Goal: Task Accomplishment & Management: Manage account settings

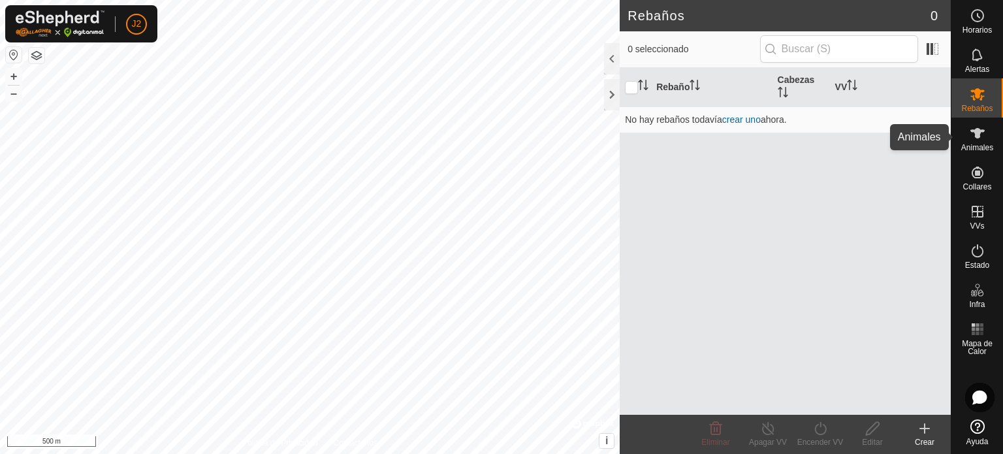
click at [976, 138] on icon at bounding box center [977, 133] width 14 height 10
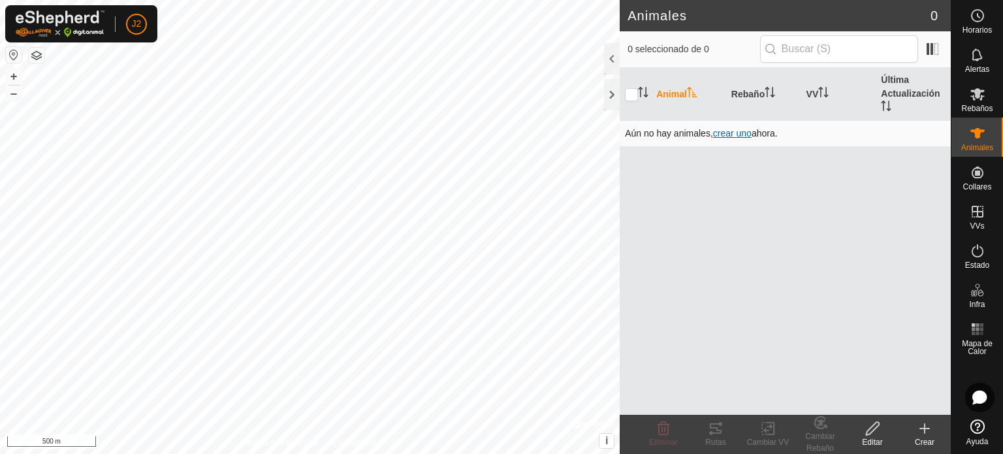
click at [727, 135] on span "crear uno" at bounding box center [732, 133] width 39 height 10
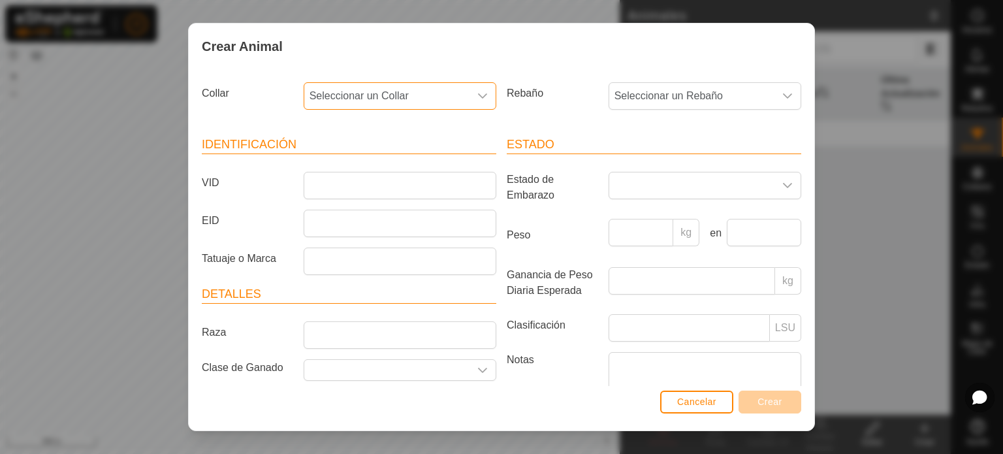
click at [439, 91] on span "Seleccionar un Collar" at bounding box center [386, 96] width 165 height 26
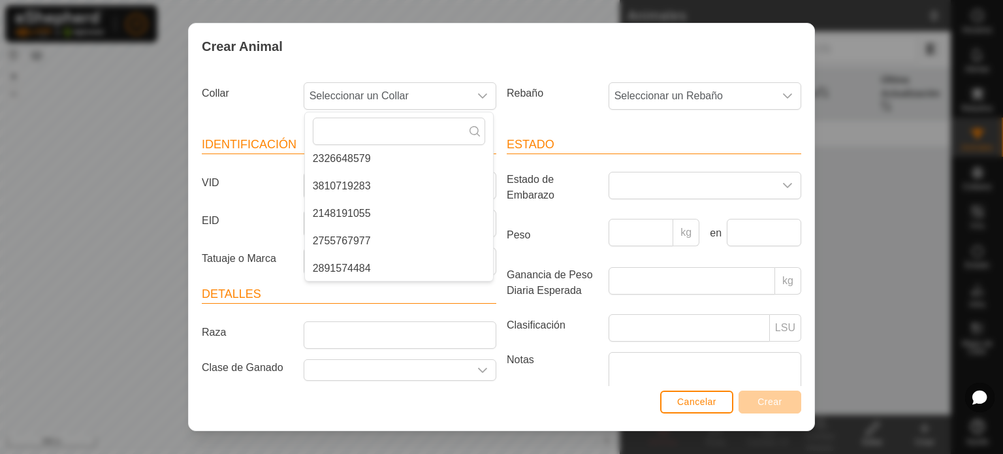
click at [707, 80] on div "Rebaño Seleccionar un Rebaño" at bounding box center [653, 101] width 305 height 48
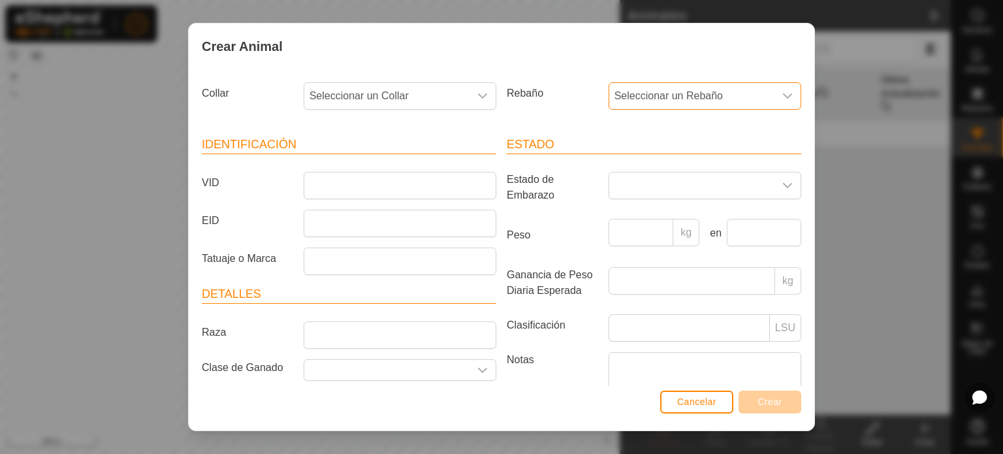
click at [699, 88] on span "Seleccionar un Rebaño" at bounding box center [691, 96] width 165 height 26
click at [572, 112] on div "Rebaño Seleccionar un Rebaño -" at bounding box center [653, 101] width 305 height 48
click at [864, 12] on div "Crear Animal Collar Seleccionar un Collar Rebaño Seleccionar un Rebaño Identifi…" at bounding box center [501, 227] width 1003 height 454
click at [707, 402] on span "Cancelar" at bounding box center [696, 401] width 39 height 10
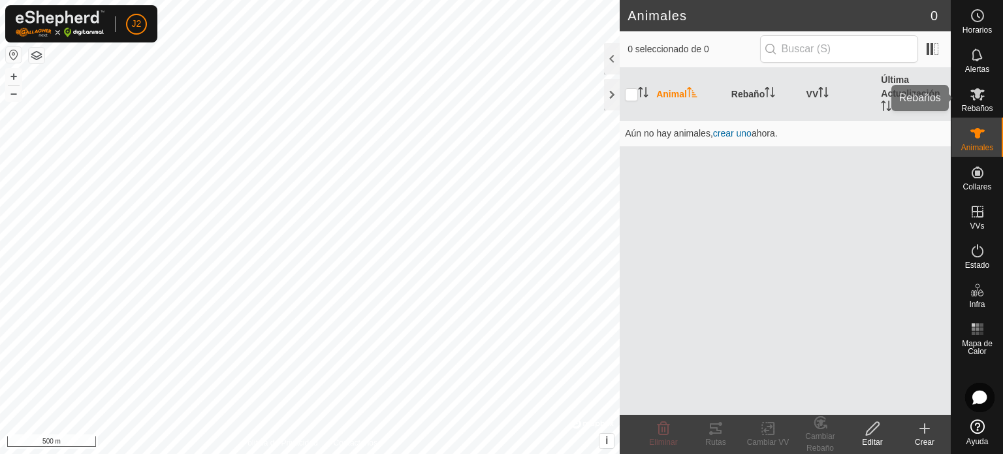
click at [963, 110] on span "Rebaños" at bounding box center [976, 108] width 31 height 8
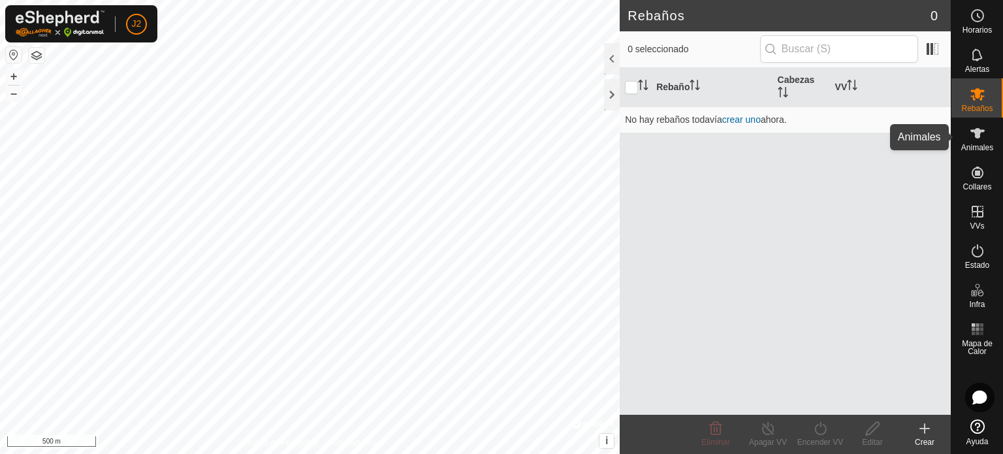
click at [966, 135] on es-animals-svg-icon at bounding box center [978, 133] width 24 height 21
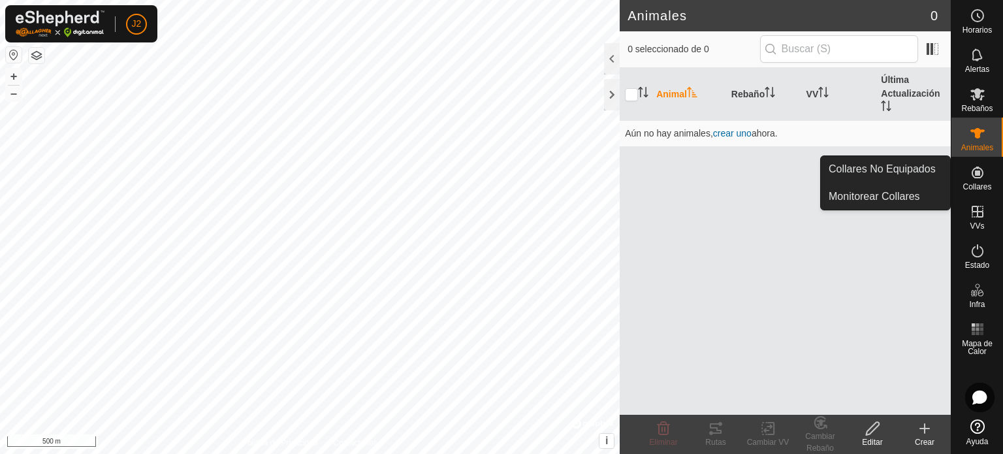
click at [964, 178] on div "Collares" at bounding box center [977, 176] width 52 height 39
click at [901, 197] on link "Monitorear Collares" at bounding box center [885, 196] width 129 height 26
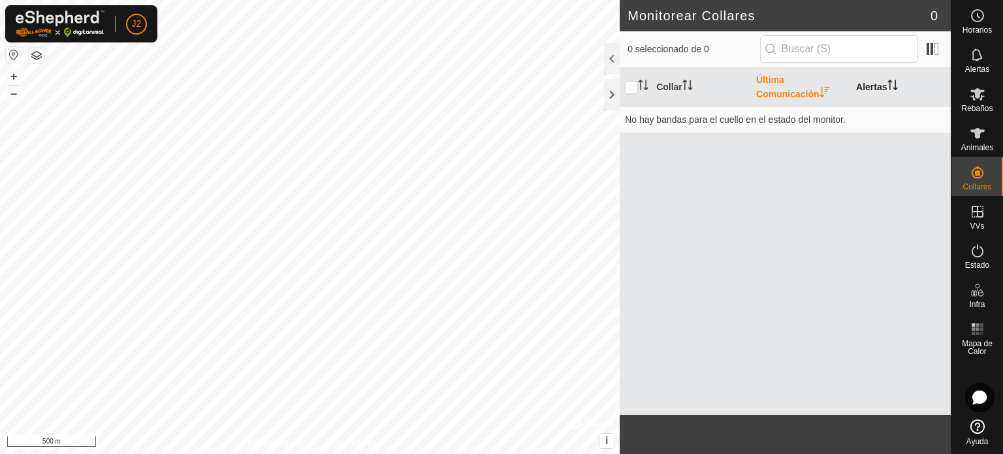
click at [882, 89] on th "Alertas" at bounding box center [901, 87] width 100 height 39
click at [889, 84] on icon "Activar para ordenar" at bounding box center [892, 85] width 10 height 10
click at [970, 139] on icon at bounding box center [978, 133] width 16 height 16
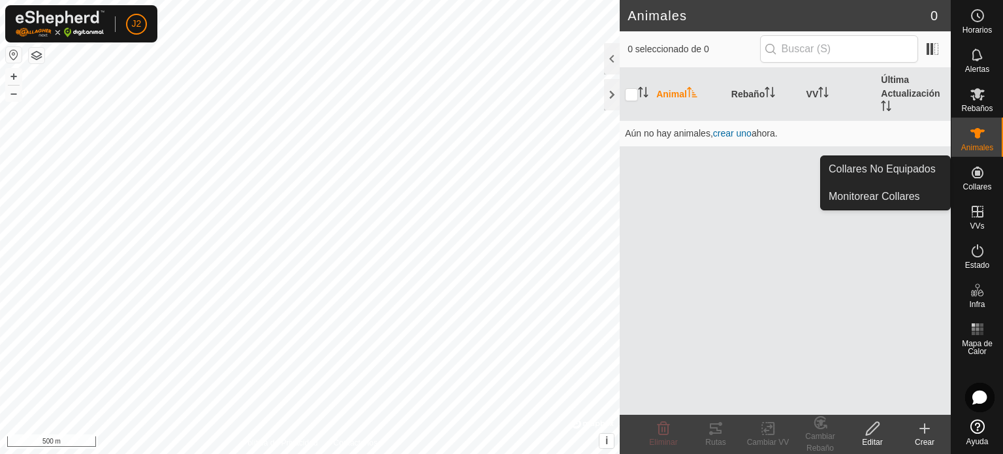
click at [973, 172] on icon at bounding box center [978, 173] width 16 height 16
click at [973, 183] on span "Collares" at bounding box center [976, 187] width 29 height 8
click at [895, 167] on link "Collares No Equipados" at bounding box center [885, 169] width 129 height 26
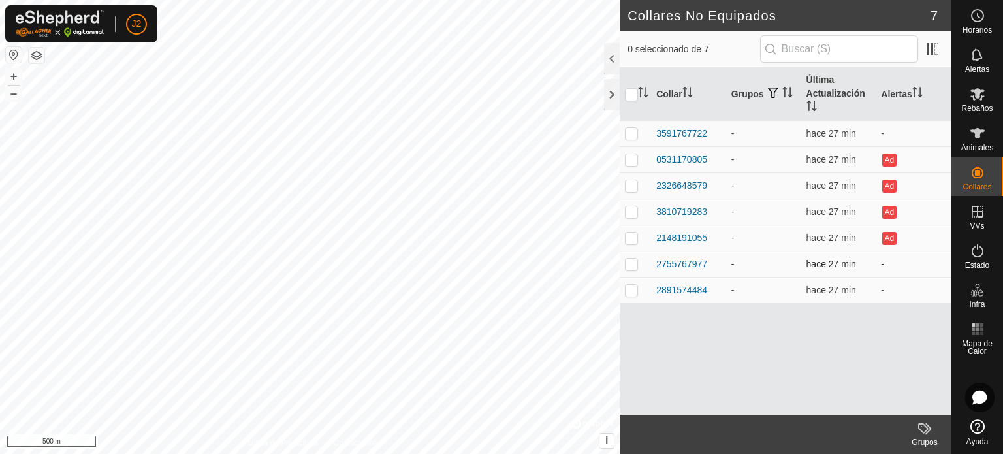
click at [880, 262] on td "-" at bounding box center [913, 264] width 75 height 26
click at [882, 263] on td "-" at bounding box center [913, 264] width 75 height 26
click at [727, 262] on td "-" at bounding box center [763, 264] width 75 height 26
click at [821, 268] on span "hace 27 min" at bounding box center [831, 264] width 50 height 10
click at [632, 264] on p-checkbox at bounding box center [631, 264] width 13 height 10
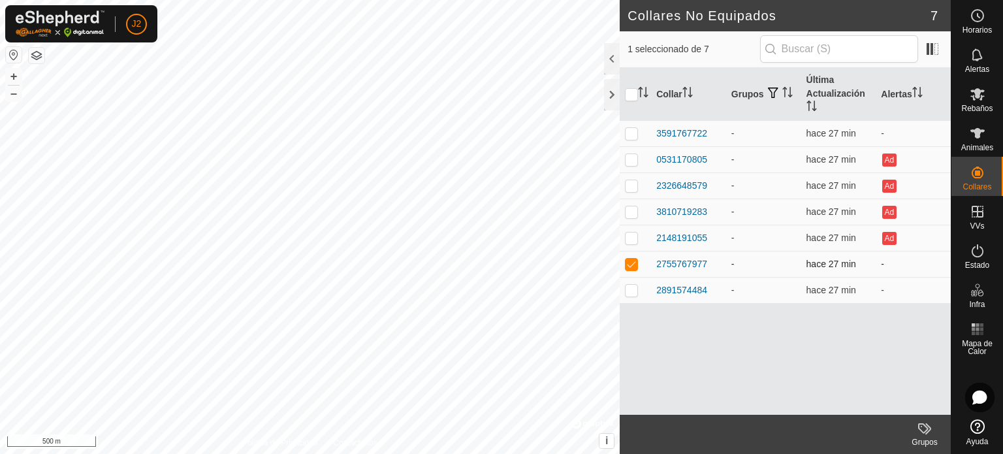
click at [624, 259] on td at bounding box center [635, 264] width 31 height 26
checkbox input "false"
click at [674, 262] on div "2755767977" at bounding box center [681, 264] width 51 height 14
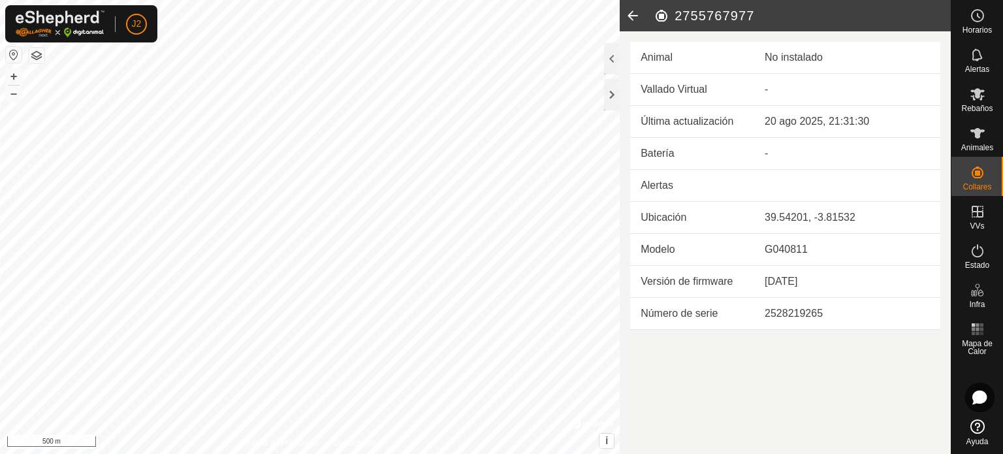
click at [631, 12] on icon at bounding box center [633, 15] width 26 height 31
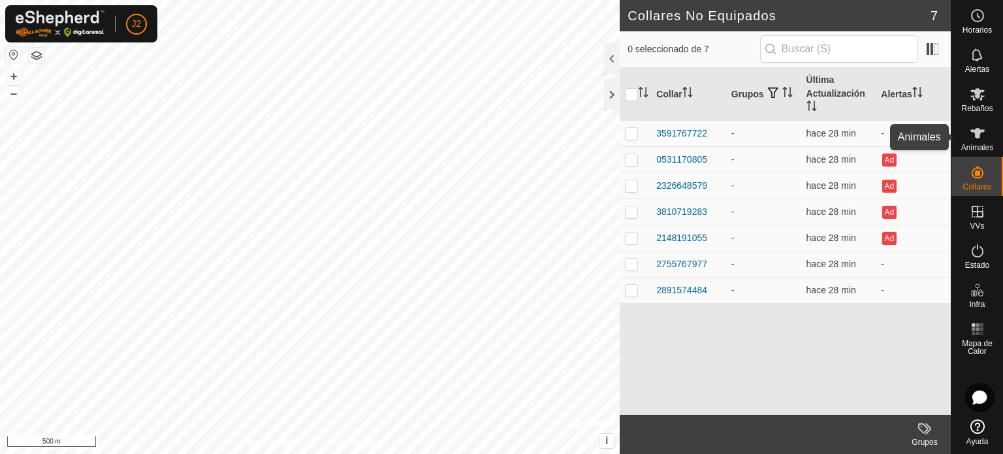
click at [988, 148] on span "Animales" at bounding box center [977, 148] width 32 height 8
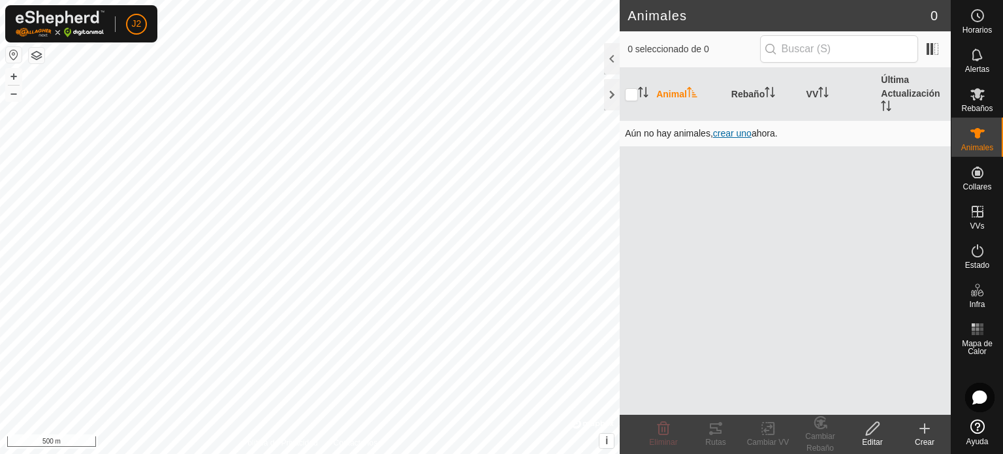
click at [729, 134] on span "crear uno" at bounding box center [732, 133] width 39 height 10
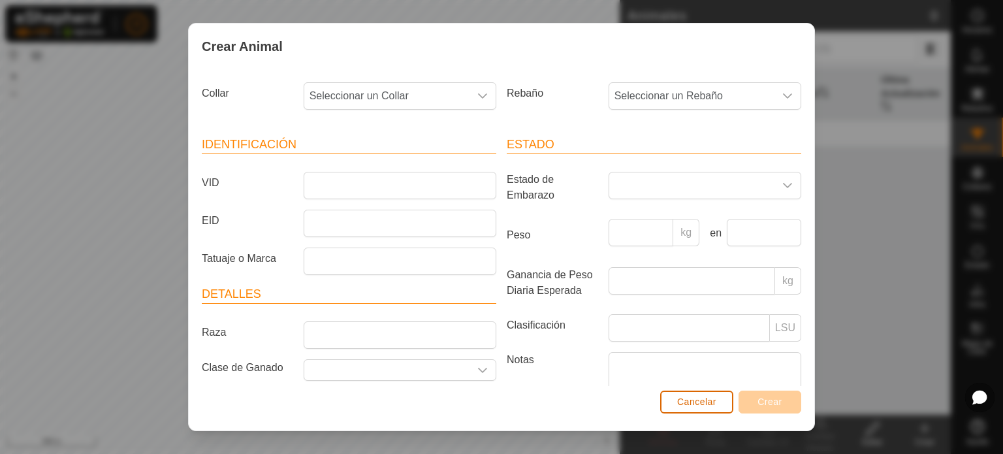
click at [682, 396] on span "Cancelar" at bounding box center [696, 401] width 39 height 10
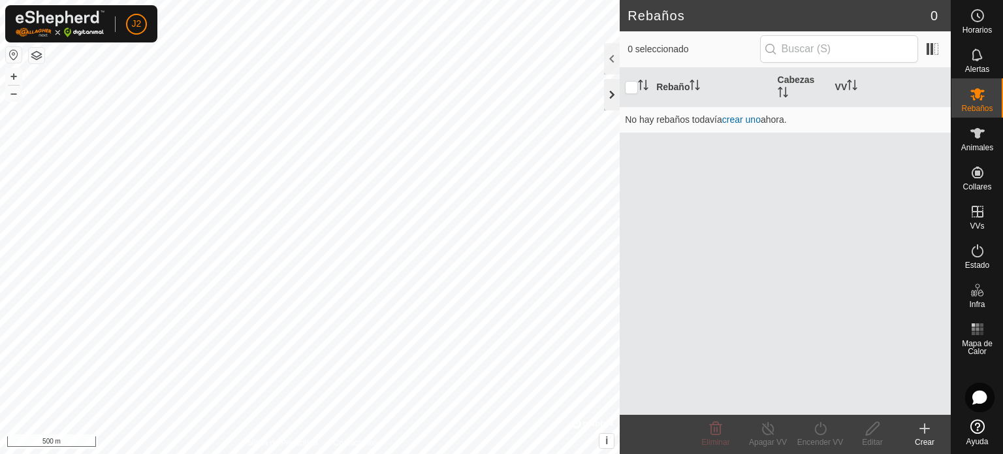
click at [611, 93] on div at bounding box center [612, 94] width 16 height 31
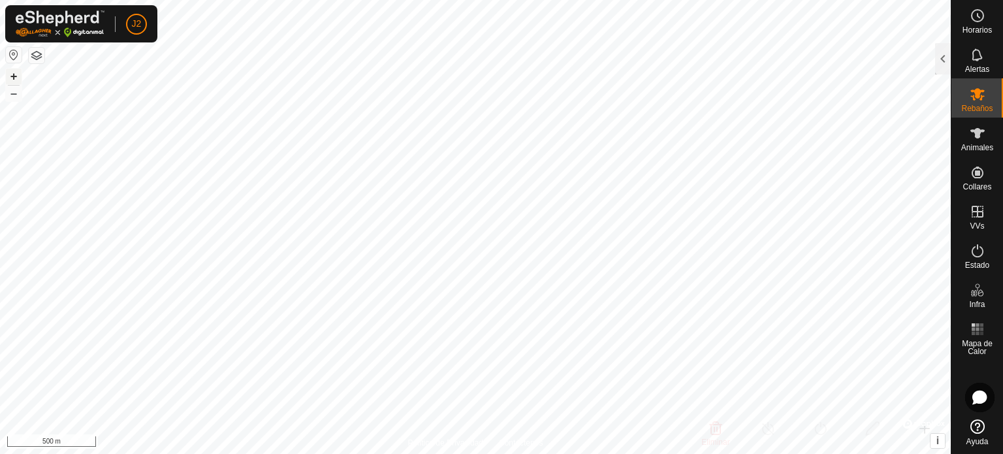
click at [15, 76] on button "+" at bounding box center [14, 77] width 16 height 16
click at [16, 75] on button "+" at bounding box center [14, 77] width 16 height 16
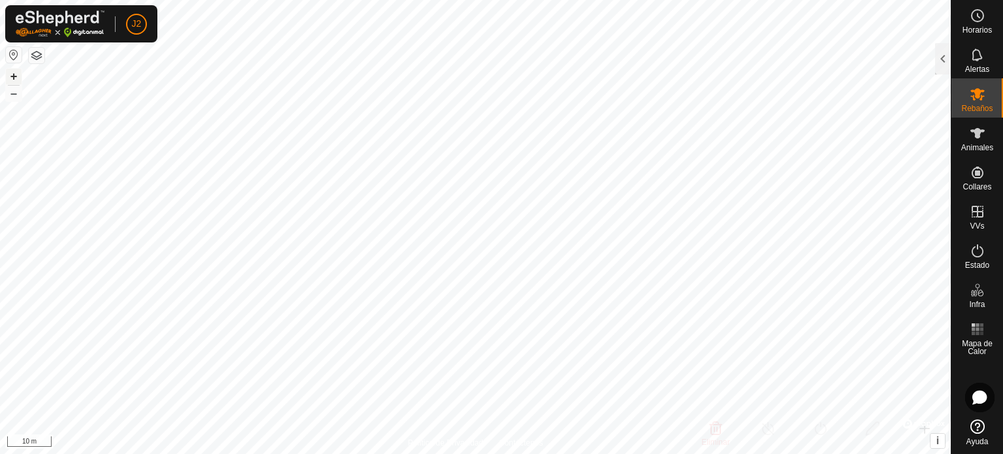
click at [16, 75] on button "+" at bounding box center [14, 77] width 16 height 16
click at [536, 453] on html "J2 Horarios Alertas Rebaños Animales Collares VVs Estado Infra Mapa de Calor Ay…" at bounding box center [501, 227] width 1003 height 454
click at [530, 453] on html "J2 Horarios Alertas Rebaños Animales Collares VVs Estado Infra Mapa de Calor Ay…" at bounding box center [501, 227] width 1003 height 454
click at [563, 453] on html "J2 Horarios Alertas Rebaños Animales Collares VVs Estado Infra Mapa de Calor Ay…" at bounding box center [501, 227] width 1003 height 454
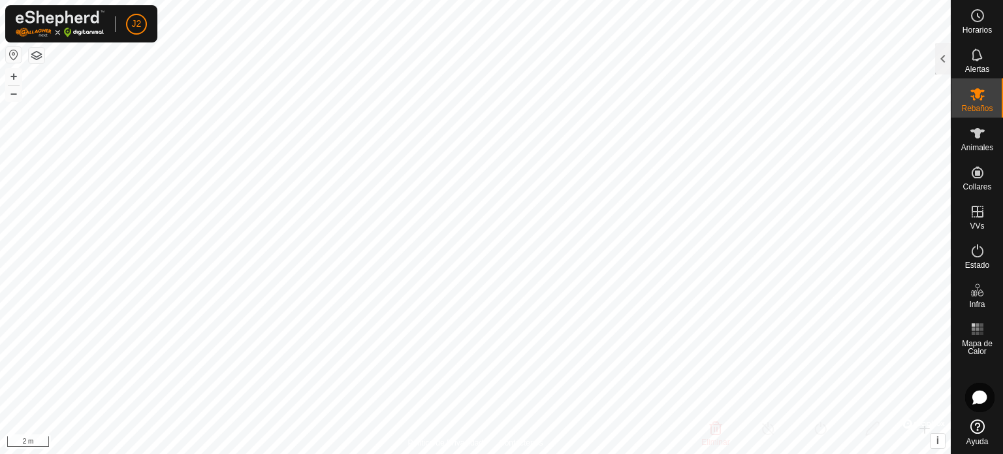
click at [588, 453] on html "J2 Horarios Alertas Rebaños Animales Collares VVs Estado Infra Mapa de Calor Ay…" at bounding box center [501, 227] width 1003 height 454
click at [12, 96] on button "–" at bounding box center [14, 94] width 16 height 16
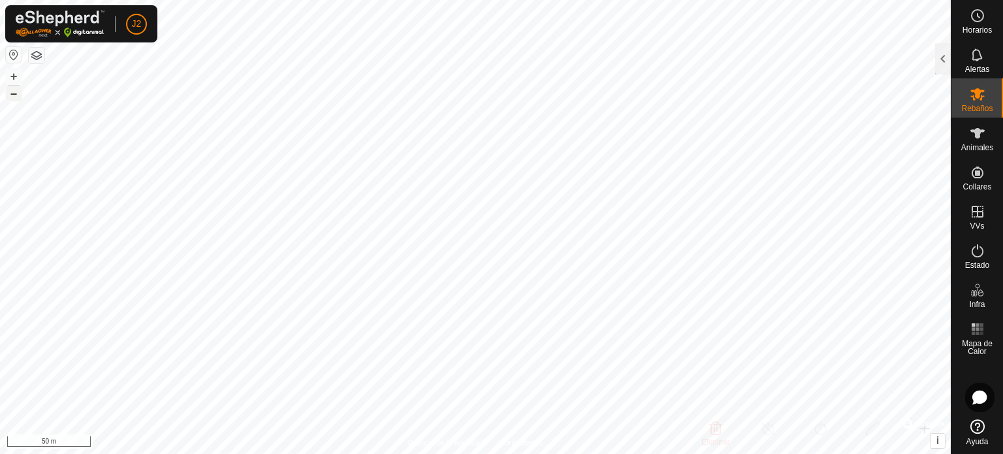
click at [12, 96] on button "–" at bounding box center [14, 94] width 16 height 16
click at [551, 0] on html "J2 Horarios Alertas Rebaños Animales Collares VVs Estado Infra Mapa de Calor Ay…" at bounding box center [501, 227] width 1003 height 454
click at [703, 453] on html "J2 Horarios Alertas Rebaños Animales Collares VVs Estado Infra Mapa de Calor Ay…" at bounding box center [501, 227] width 1003 height 454
click at [12, 76] on button "+" at bounding box center [14, 77] width 16 height 16
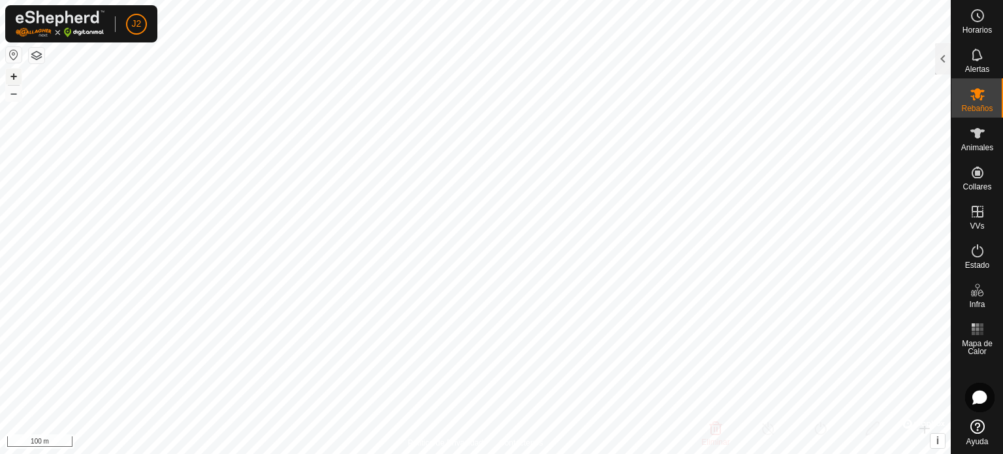
click at [12, 76] on button "+" at bounding box center [14, 77] width 16 height 16
click at [14, 93] on button "–" at bounding box center [14, 94] width 16 height 16
click at [619, 453] on html "J2 Horarios Alertas Rebaños Animales Collares VVs Estado Infra Mapa de Calor Ay…" at bounding box center [501, 227] width 1003 height 454
click at [724, 453] on html "J2 Horarios Alertas Rebaños Animales Collares VVs Estado Infra Mapa de Calor Ay…" at bounding box center [501, 227] width 1003 height 454
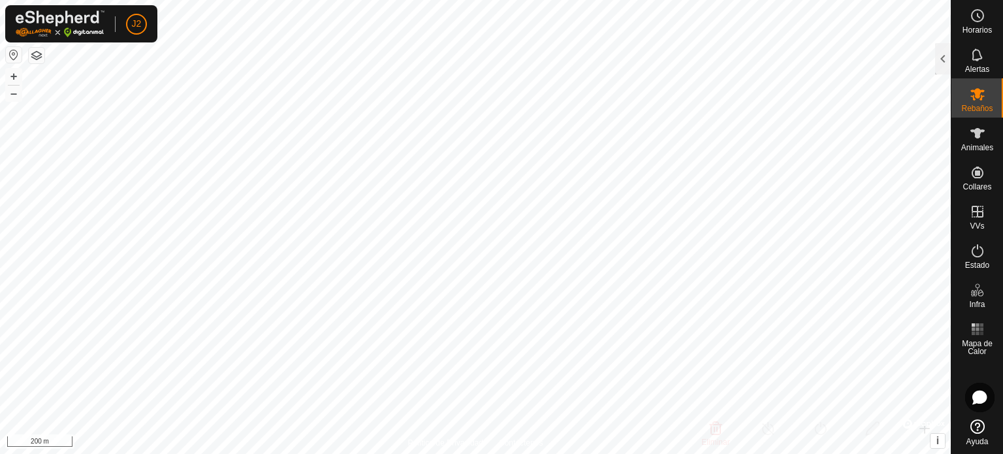
click at [812, 453] on html "J2 Horarios Alertas Rebaños Animales Collares VVs Estado Infra Mapa de Calor Ay…" at bounding box center [501, 227] width 1003 height 454
click at [616, 453] on html "J2 Horarios Alertas Rebaños Animales Collares VVs Estado Infra Mapa de Calor Ay…" at bounding box center [501, 227] width 1003 height 454
click at [539, 0] on html "J2 Horarios Alertas Rebaños Animales Collares VVs Estado Infra Mapa de Calor Ay…" at bounding box center [501, 227] width 1003 height 454
click at [542, 0] on html "J2 Horarios Alertas Rebaños Animales Collares VVs Estado Infra Mapa de Calor Ay…" at bounding box center [501, 227] width 1003 height 454
click at [620, 0] on html "J2 Horarios Alertas Rebaños Animales Collares VVs Estado Infra Mapa de Calor Ay…" at bounding box center [501, 227] width 1003 height 454
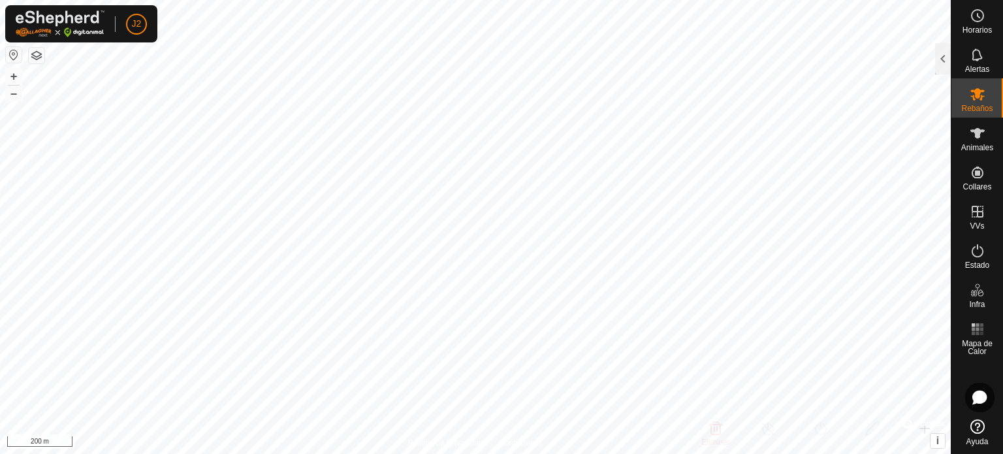
click at [599, 0] on html "J2 Horarios Alertas Rebaños Animales Collares VVs Estado Infra Mapa de Calor Ay…" at bounding box center [501, 227] width 1003 height 454
click at [617, 0] on html "J2 Horarios Alertas Rebaños Animales Collares VVs Estado Infra Mapa de Calor Ay…" at bounding box center [501, 227] width 1003 height 454
click at [634, 0] on html "J2 Horarios Alertas Rebaños Animales Collares VVs Estado Infra Mapa de Calor Ay…" at bounding box center [501, 227] width 1003 height 454
click at [851, 453] on html "J2 Horarios Alertas Rebaños Animales Collares VVs Estado Infra Mapa de Calor Ay…" at bounding box center [501, 227] width 1003 height 454
click at [815, 453] on html "J2 Horarios Alertas Rebaños Animales Collares VVs Estado Infra Mapa de Calor Ay…" at bounding box center [501, 227] width 1003 height 454
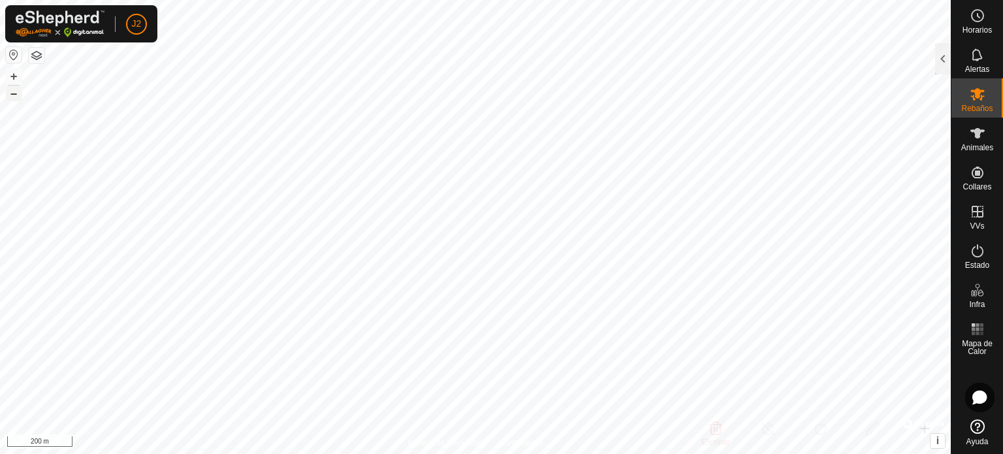
click at [8, 96] on button "–" at bounding box center [14, 94] width 16 height 16
click at [10, 74] on button "+" at bounding box center [14, 77] width 16 height 16
click at [6, 69] on button "+" at bounding box center [14, 77] width 16 height 16
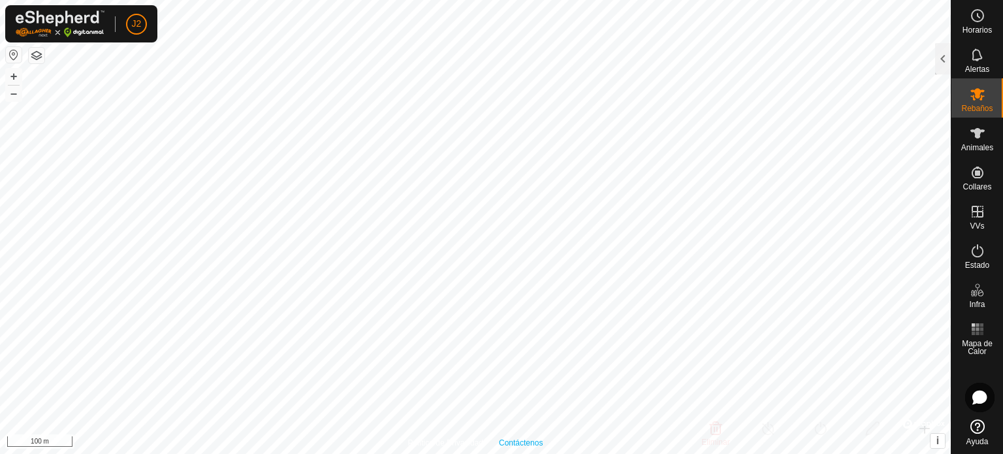
click at [524, 446] on div "Política de Privacidad Contáctenos Casa + – ⇧ i © Mapbox , © OpenStreetMap , Im…" at bounding box center [475, 227] width 951 height 454
click at [757, 453] on html "J2 Horarios Alertas Rebaños Animales Collares VVs Estado Infra Mapa de Calor Ay…" at bounding box center [501, 227] width 1003 height 454
click at [929, 453] on html "J2 Horarios Alertas Rebaños Animales Collares VVs Estado Infra Mapa de Calor Ay…" at bounding box center [501, 227] width 1003 height 454
click at [807, 453] on html "J2 Horarios Alertas Rebaños Animales Collares VVs Estado Infra Mapa de Calor Ay…" at bounding box center [501, 227] width 1003 height 454
click at [841, 453] on html "J2 Horarios Alertas Rebaños Animales Collares VVs Estado Infra Mapa de Calor Ay…" at bounding box center [501, 227] width 1003 height 454
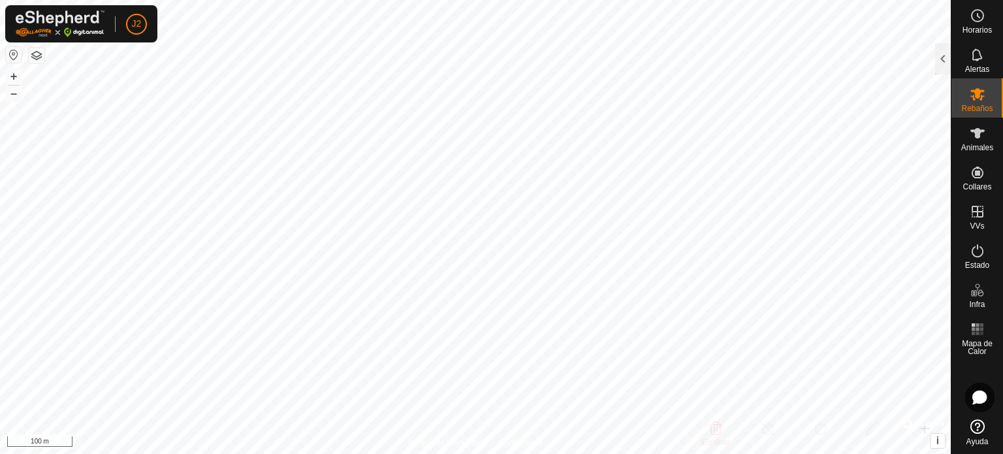
click at [915, 453] on html "J2 Horarios Alertas Rebaños Animales Collares VVs Estado Infra Mapa de Calor Ay…" at bounding box center [501, 227] width 1003 height 454
click at [912, 453] on html "J2 Horarios Alertas Rebaños Animales Collares VVs Estado Infra Mapa de Calor Ay…" at bounding box center [501, 227] width 1003 height 454
click at [725, 453] on html "J2 Horarios Alertas Rebaños Animales Collares VVs Estado Infra Mapa de Calor Ay…" at bounding box center [501, 227] width 1003 height 454
click at [547, 453] on html "J2 Horarios Alertas Rebaños Animales Collares VVs Estado Infra Mapa de Calor Ay…" at bounding box center [501, 227] width 1003 height 454
click at [581, 453] on html "J2 Horarios Alertas Rebaños Animales Collares VVs Estado Infra Mapa de Calor Ay…" at bounding box center [501, 227] width 1003 height 454
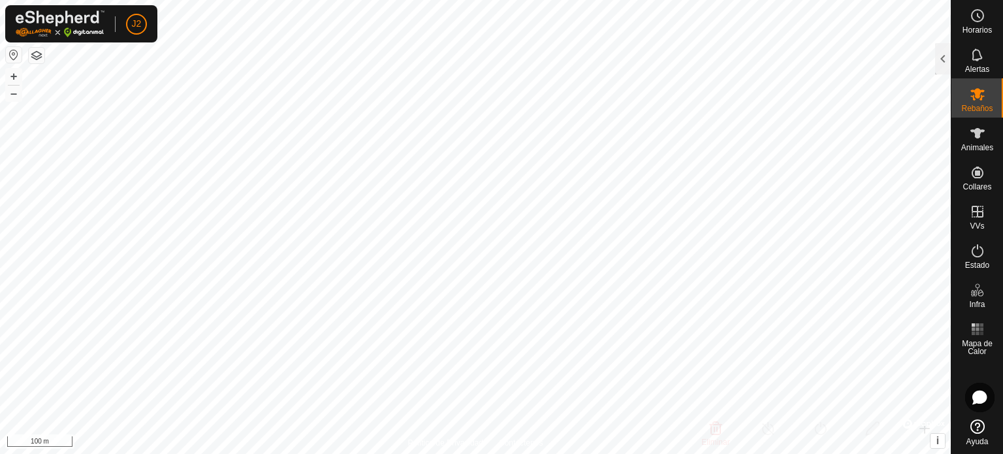
click at [684, 453] on html "J2 Horarios Alertas Rebaños Animales Collares VVs Estado Infra Mapa de Calor Ay…" at bounding box center [501, 227] width 1003 height 454
click at [12, 75] on button "+" at bounding box center [14, 77] width 16 height 16
click at [351, 453] on html "J2 Horarios Alertas Rebaños Animales Collares VVs Estado Infra Mapa de Calor Ay…" at bounding box center [501, 227] width 1003 height 454
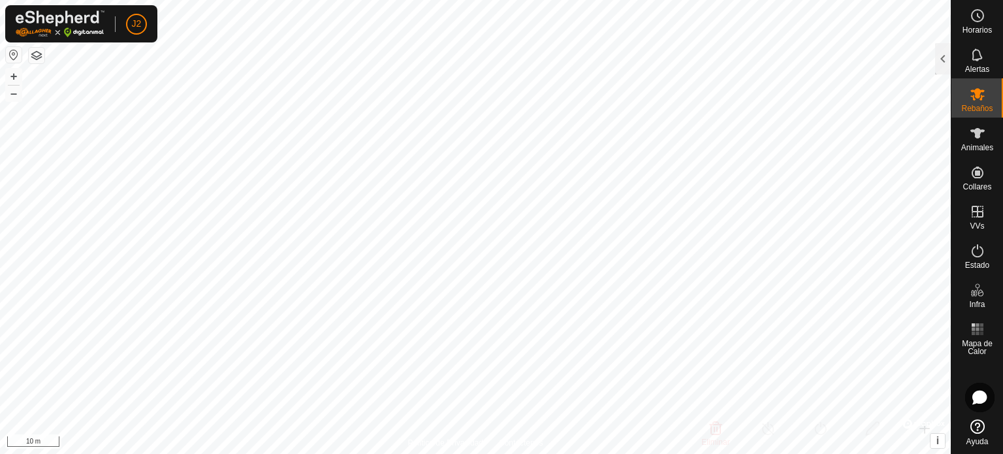
click at [528, 453] on html "J2 Horarios Alertas Rebaños Animales Collares VVs Estado Infra Mapa de Calor Ay…" at bounding box center [501, 227] width 1003 height 454
click at [15, 95] on button "–" at bounding box center [14, 94] width 16 height 16
click at [14, 75] on button "+" at bounding box center [14, 77] width 16 height 16
click at [981, 129] on icon at bounding box center [978, 133] width 16 height 16
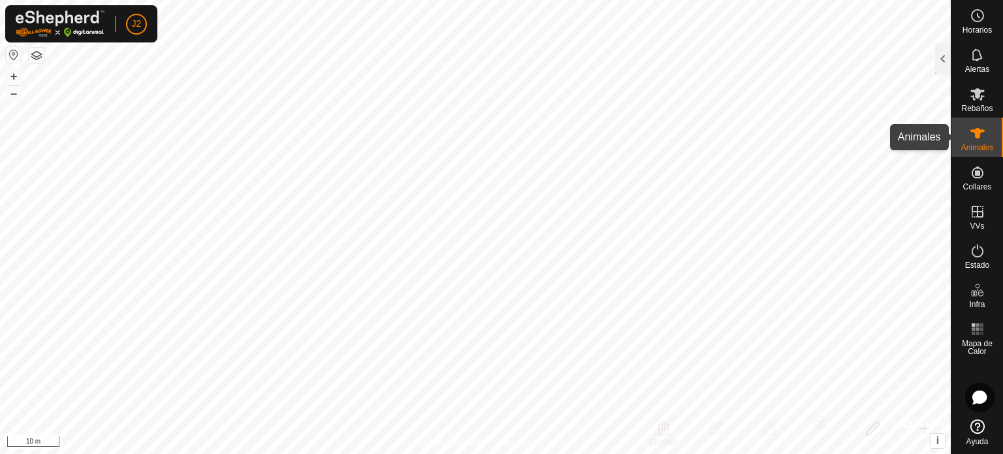
click at [975, 138] on icon at bounding box center [978, 133] width 16 height 16
click at [938, 54] on div at bounding box center [943, 58] width 16 height 31
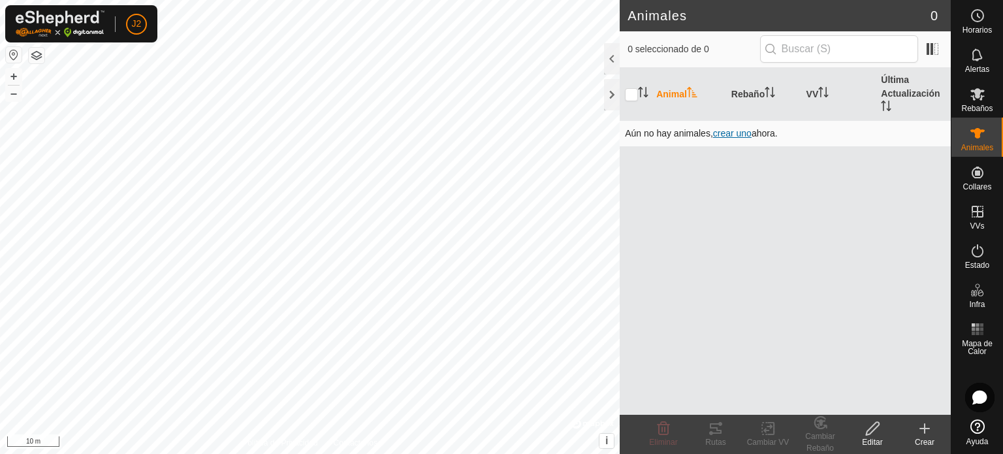
click at [731, 134] on span "crear uno" at bounding box center [732, 133] width 39 height 10
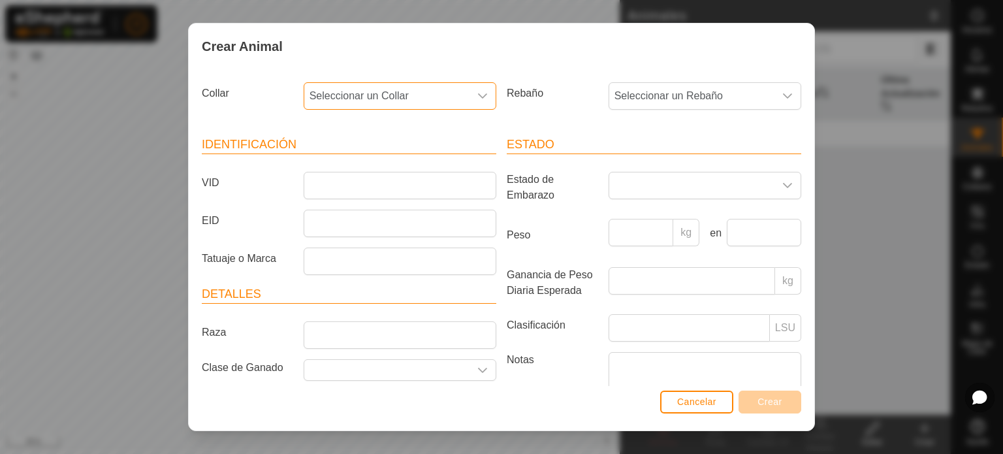
click at [451, 94] on span "Seleccionar un Collar" at bounding box center [386, 96] width 165 height 26
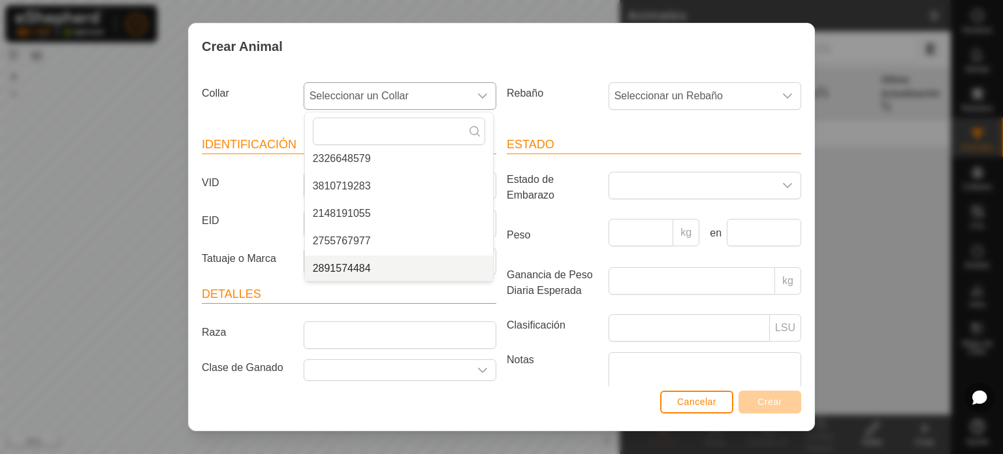
scroll to position [87, 0]
click at [375, 270] on li "2891574484" at bounding box center [399, 268] width 188 height 26
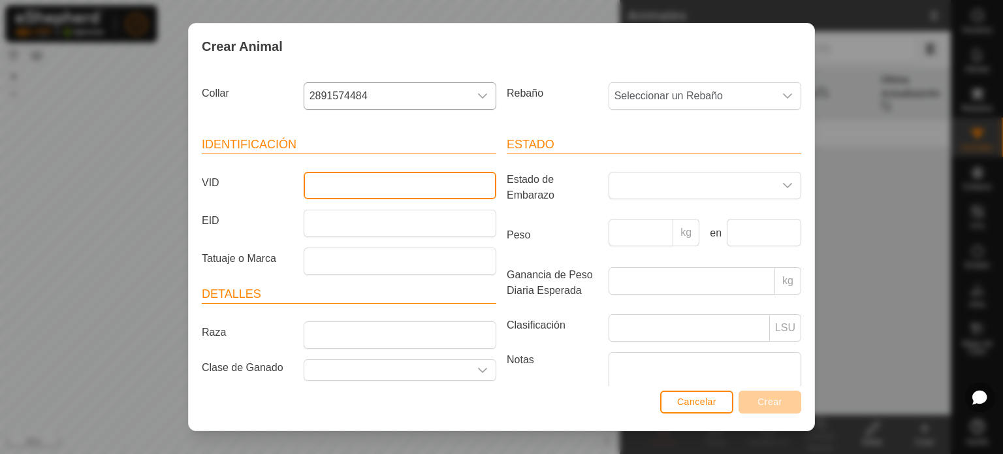
click at [349, 189] on input "VID" at bounding box center [400, 185] width 193 height 27
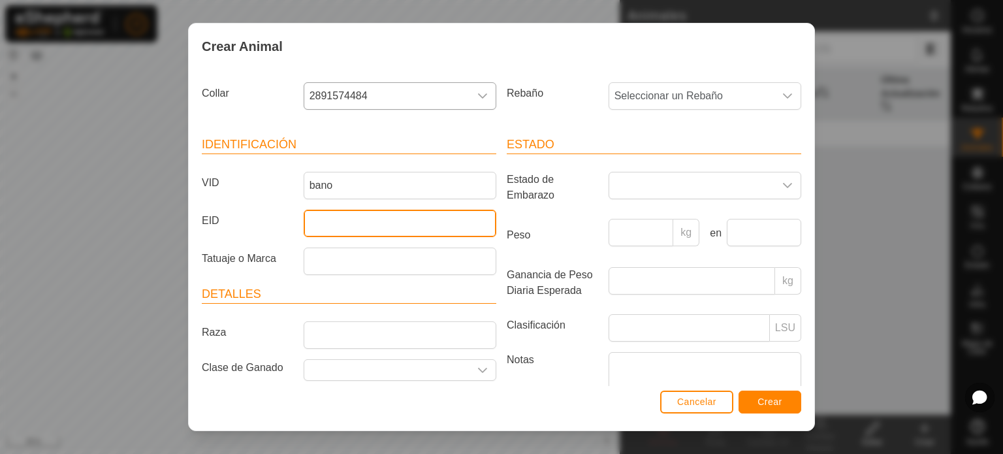
click at [313, 226] on input "EID" at bounding box center [400, 223] width 193 height 27
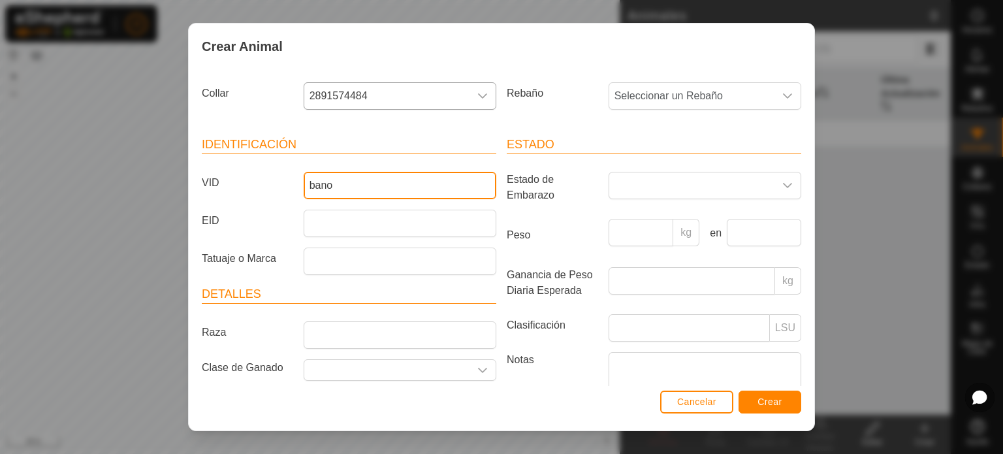
click at [353, 177] on input "bano" at bounding box center [400, 185] width 193 height 27
type input "b"
type input "COGI"
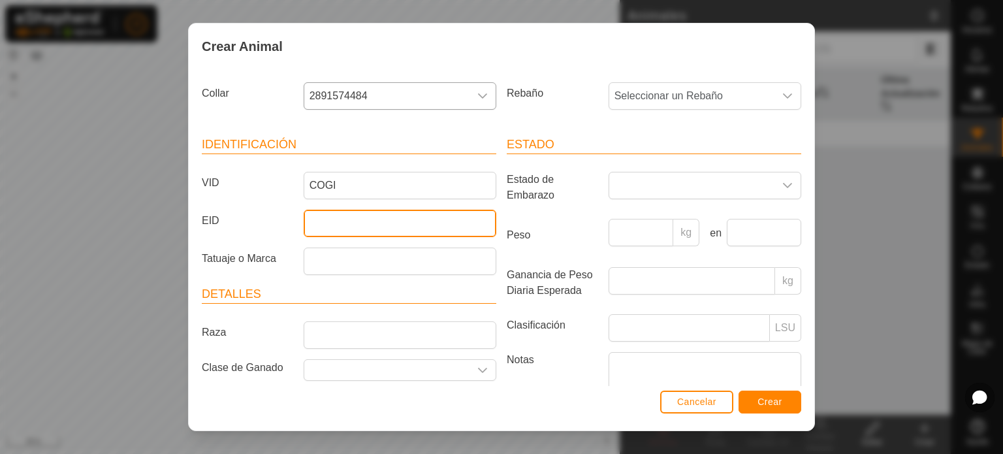
click at [351, 223] on input "EID" at bounding box center [400, 223] width 193 height 27
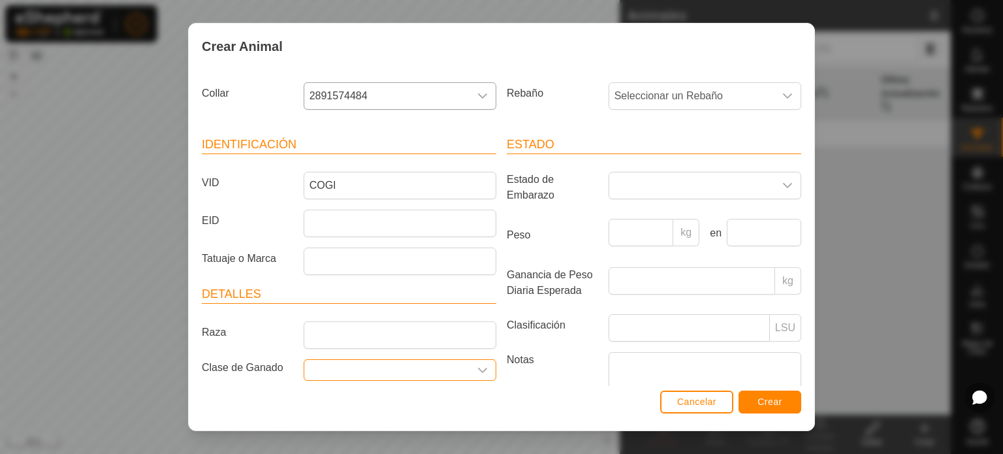
click at [454, 373] on input "Seleccione o ingrese una Clase de Ganado" at bounding box center [386, 370] width 165 height 20
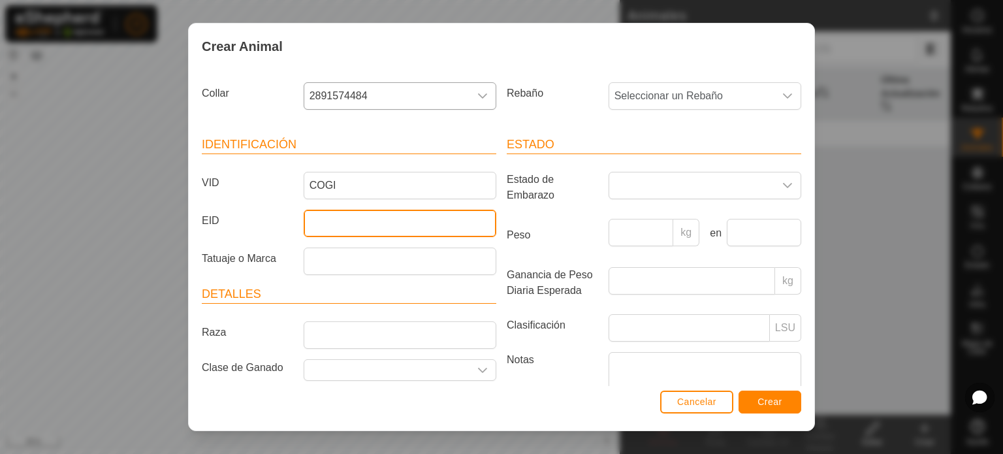
click at [382, 234] on input "EID" at bounding box center [400, 223] width 193 height 27
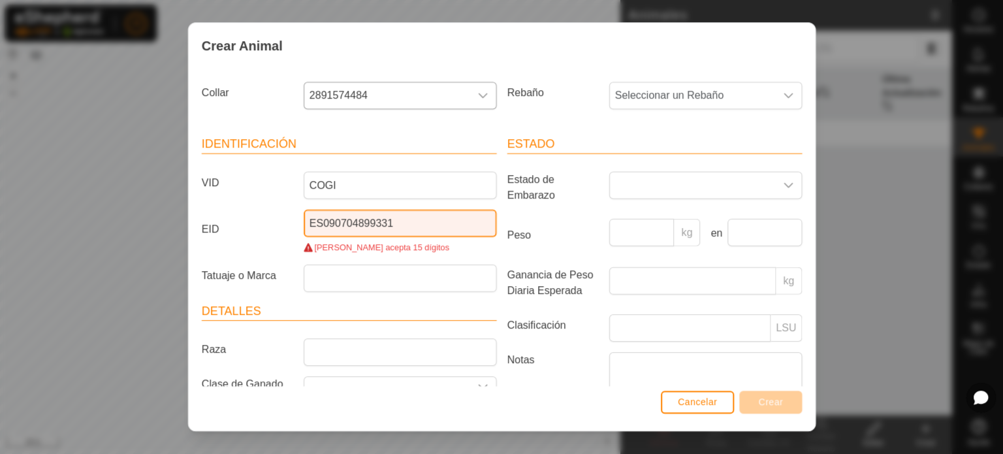
scroll to position [0, 0]
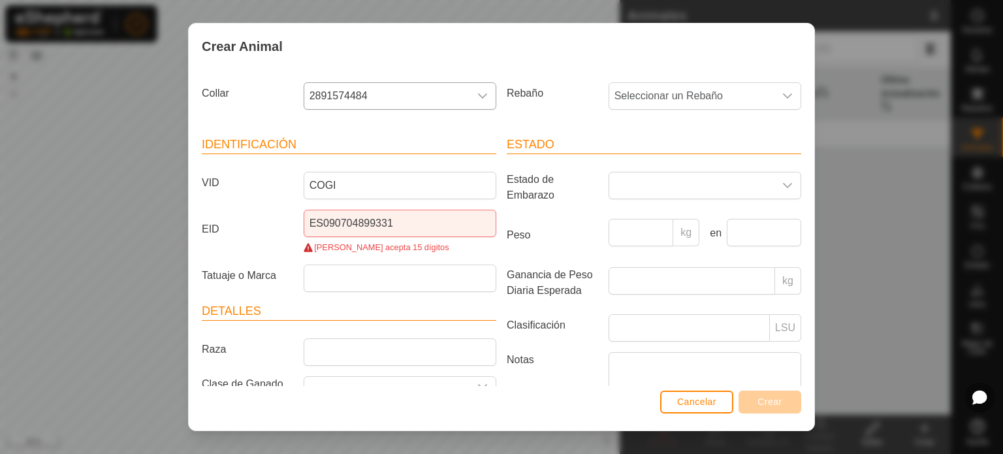
click at [346, 312] on header "Detalles" at bounding box center [349, 311] width 294 height 18
click at [333, 222] on input "ES090704899331" at bounding box center [400, 223] width 193 height 27
click at [357, 221] on input "ES090704899331" at bounding box center [400, 223] width 193 height 27
click at [366, 221] on input "ES090704899331" at bounding box center [400, 223] width 193 height 27
click at [380, 221] on input "ES090704899331" at bounding box center [400, 223] width 193 height 27
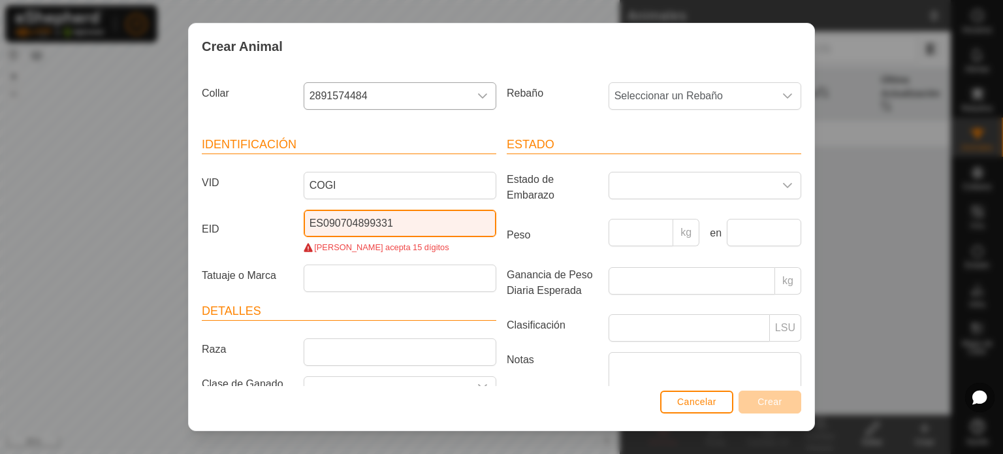
click at [400, 224] on input "ES090704899331" at bounding box center [400, 223] width 193 height 27
click at [345, 331] on article "Detalles Raza Clase de Ganado Mes de Nacimiento Edad -" at bounding box center [349, 384] width 294 height 165
click at [409, 224] on input "ES090704899331" at bounding box center [400, 223] width 193 height 27
click at [323, 216] on input "ES090704899331" at bounding box center [400, 223] width 193 height 27
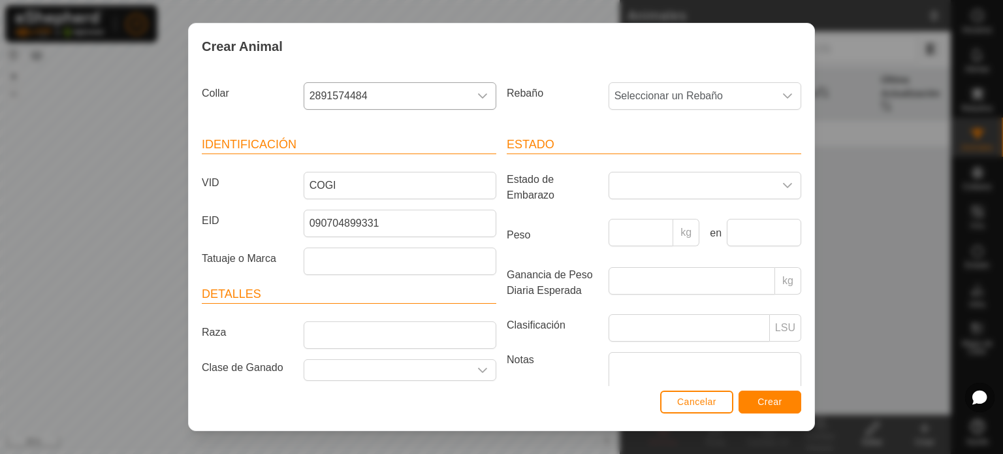
click at [315, 289] on header "Detalles" at bounding box center [349, 294] width 294 height 18
click at [767, 409] on button "Crear" at bounding box center [770, 401] width 63 height 23
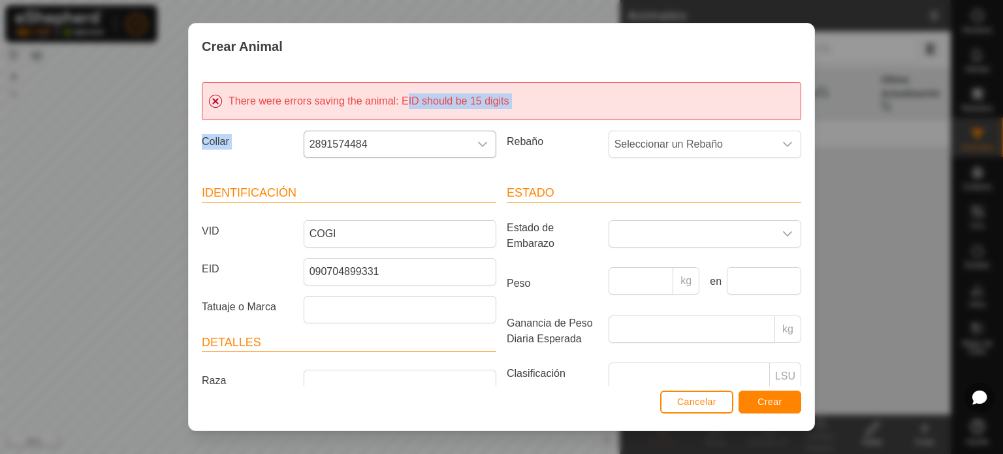
drag, startPoint x: 407, startPoint y: 101, endPoint x: 453, endPoint y: 143, distance: 62.9
click at [453, 143] on section "There were errors saving the animal : EID should be 15 digits Collar 2891574484…" at bounding box center [501, 298] width 599 height 432
click at [420, 197] on header "Identificación" at bounding box center [349, 193] width 294 height 18
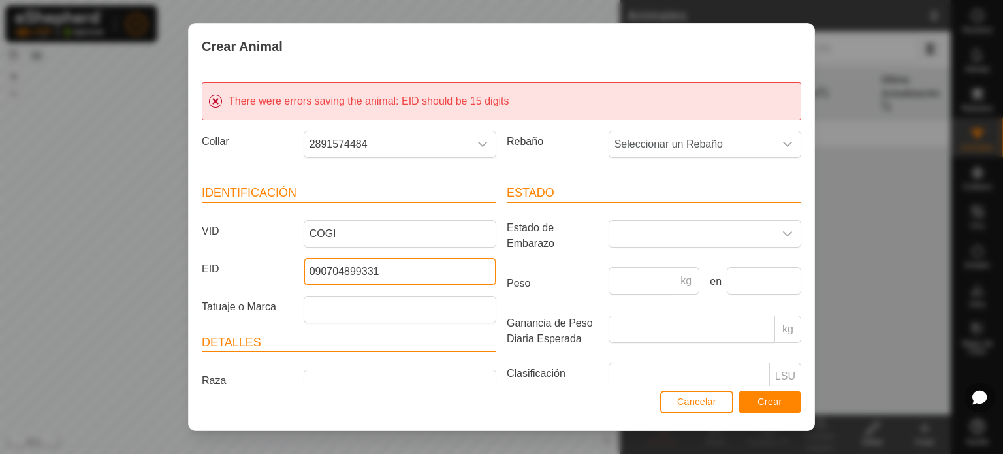
click at [394, 267] on input "090704899331" at bounding box center [400, 271] width 193 height 27
type input "0"
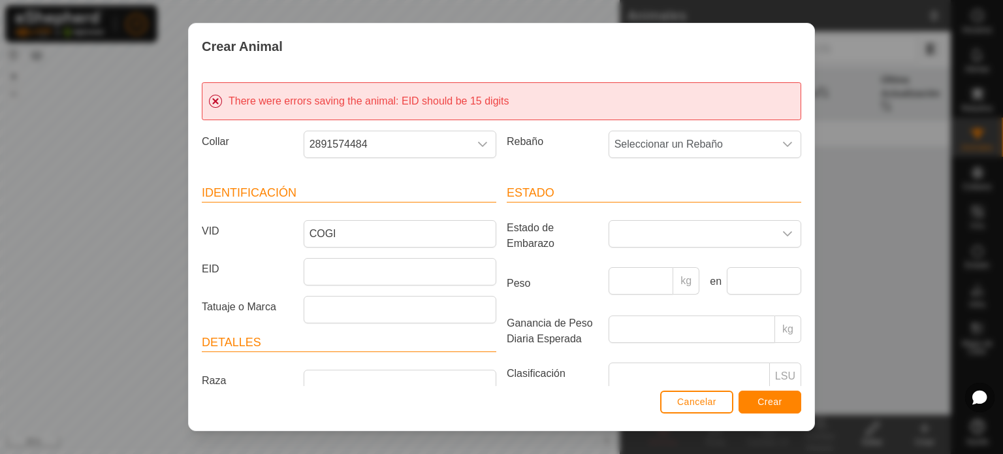
click at [695, 164] on div "Rebaño Seleccionar un Rebaño" at bounding box center [653, 149] width 305 height 48
click at [395, 274] on input "EID" at bounding box center [400, 271] width 193 height 27
click at [767, 400] on span "Crear" at bounding box center [769, 401] width 25 height 10
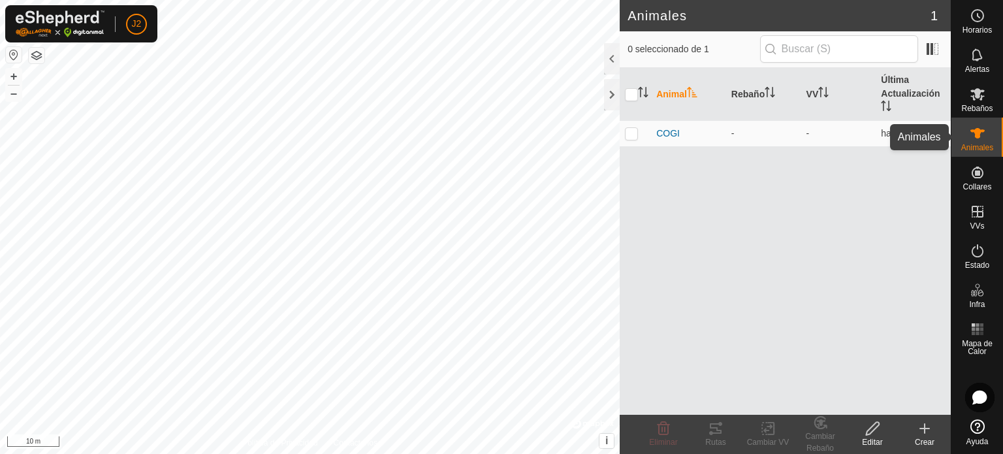
click at [959, 135] on div "Animales" at bounding box center [977, 137] width 52 height 39
click at [919, 441] on div "Crear" at bounding box center [925, 442] width 52 height 12
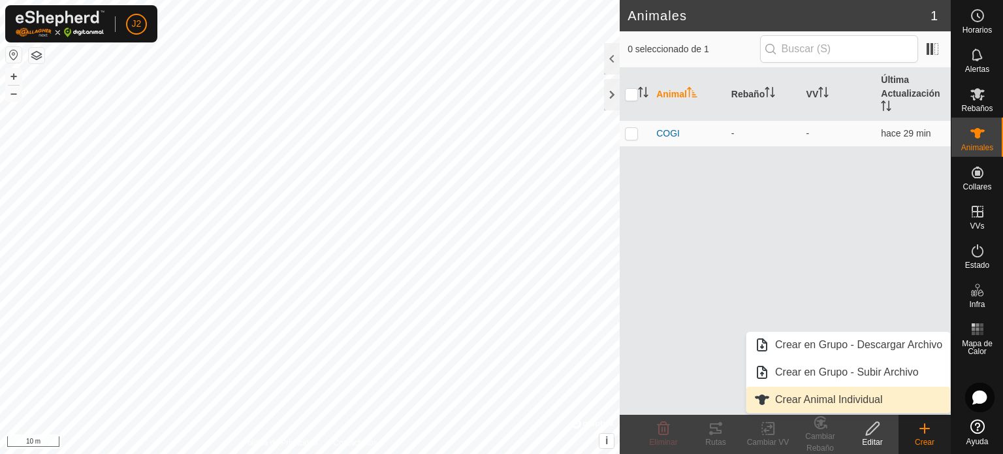
click at [874, 401] on link "Crear Animal Individual" at bounding box center [848, 400] width 204 height 26
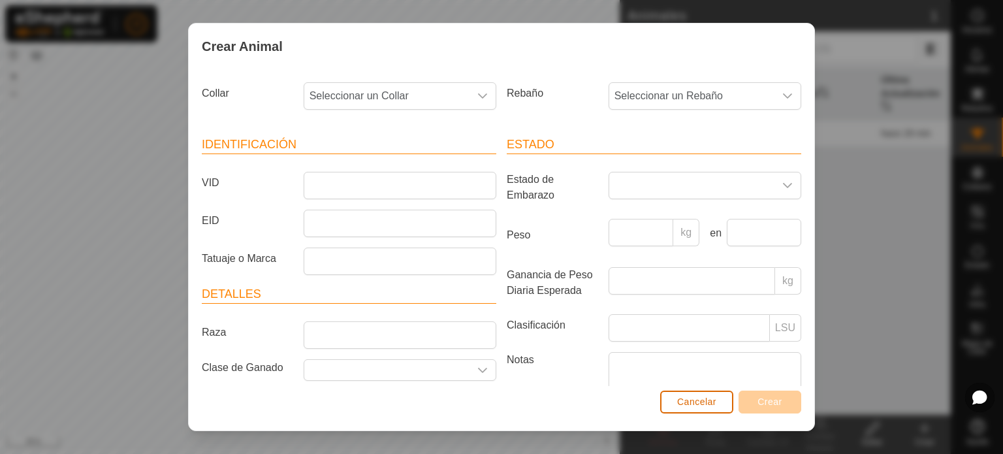
click at [687, 396] on span "Cancelar" at bounding box center [696, 401] width 39 height 10
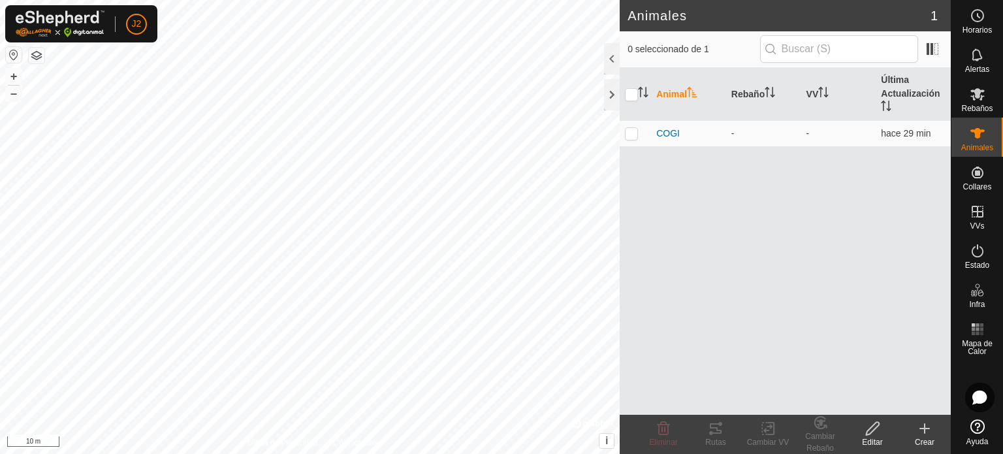
click at [923, 432] on icon at bounding box center [925, 429] width 16 height 16
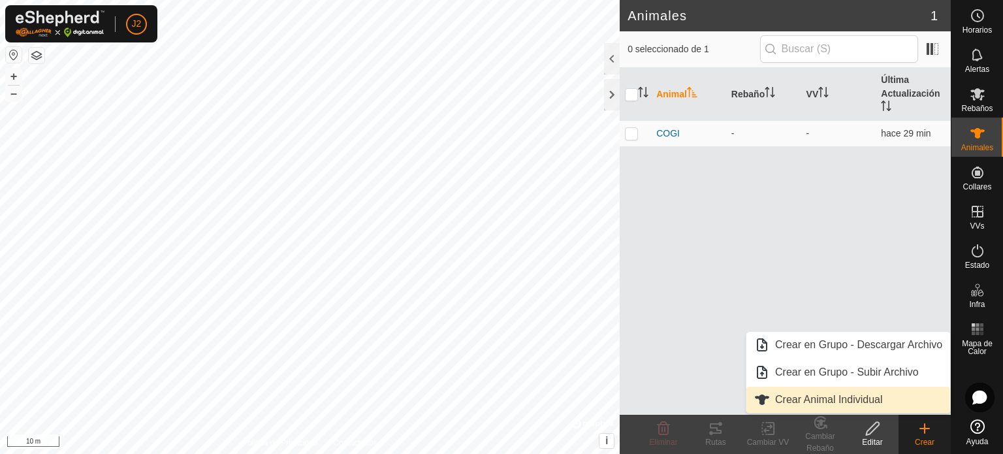
click at [785, 394] on link "Crear Animal Individual" at bounding box center [848, 400] width 204 height 26
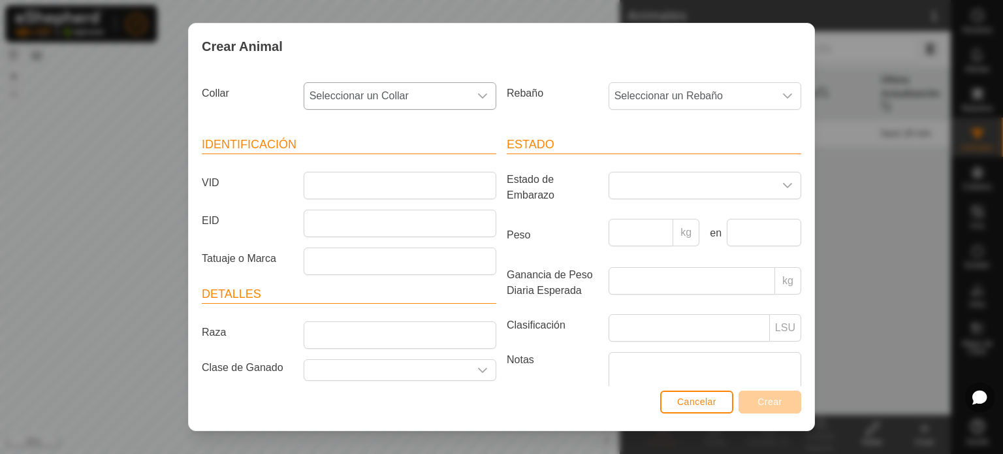
click at [377, 106] on span "Seleccionar un Collar" at bounding box center [386, 96] width 165 height 26
click at [359, 274] on li "2755767977" at bounding box center [399, 268] width 188 height 26
click at [340, 179] on input "VID" at bounding box center [400, 185] width 193 height 27
click at [340, 174] on input "VID" at bounding box center [400, 185] width 193 height 27
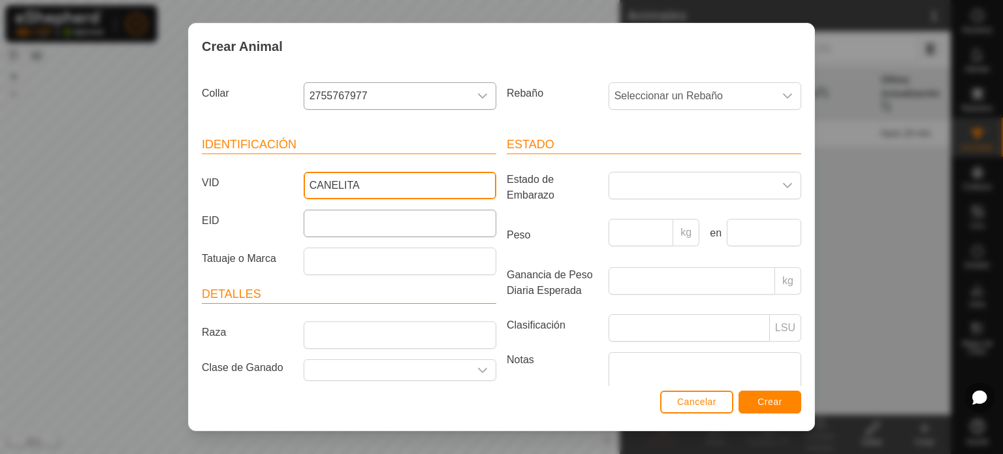
type input "CANELITA"
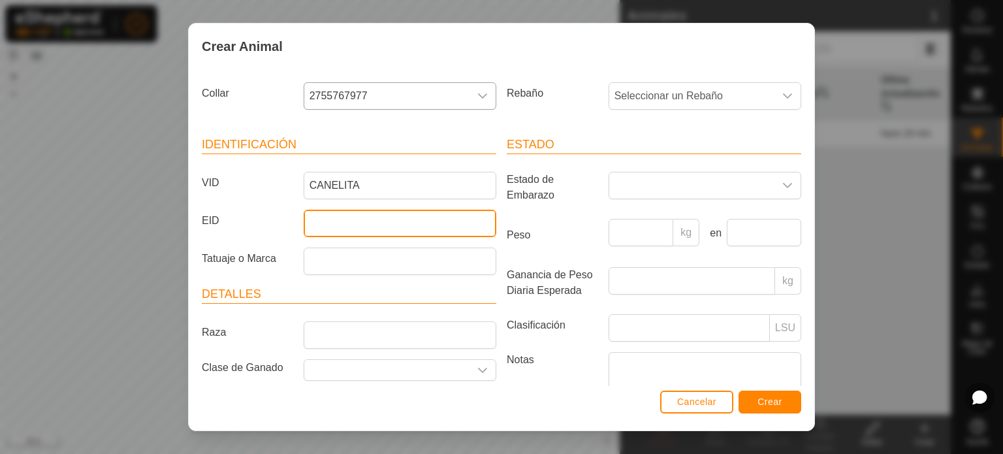
click at [338, 221] on input "EID" at bounding box center [400, 223] width 193 height 27
click at [328, 289] on header "Detalles" at bounding box center [349, 294] width 294 height 18
click at [324, 224] on input "EID" at bounding box center [400, 223] width 193 height 27
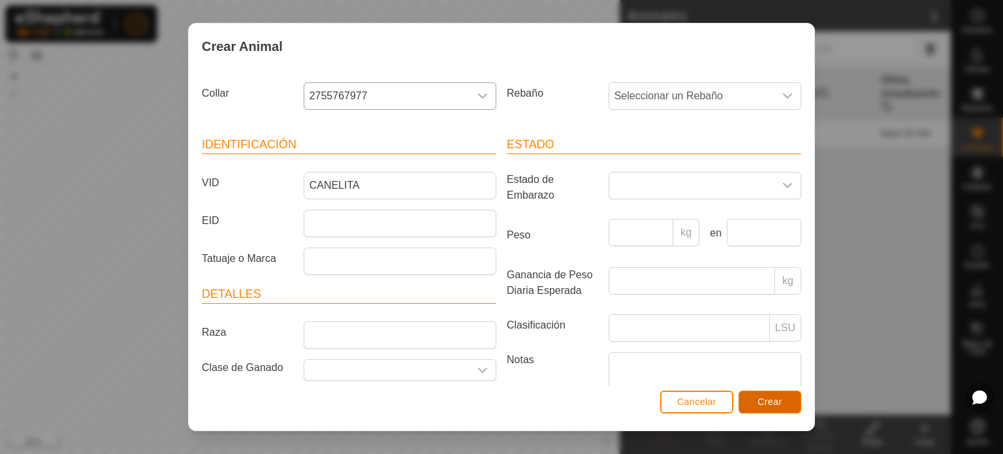
click at [771, 405] on span "Crear" at bounding box center [769, 401] width 25 height 10
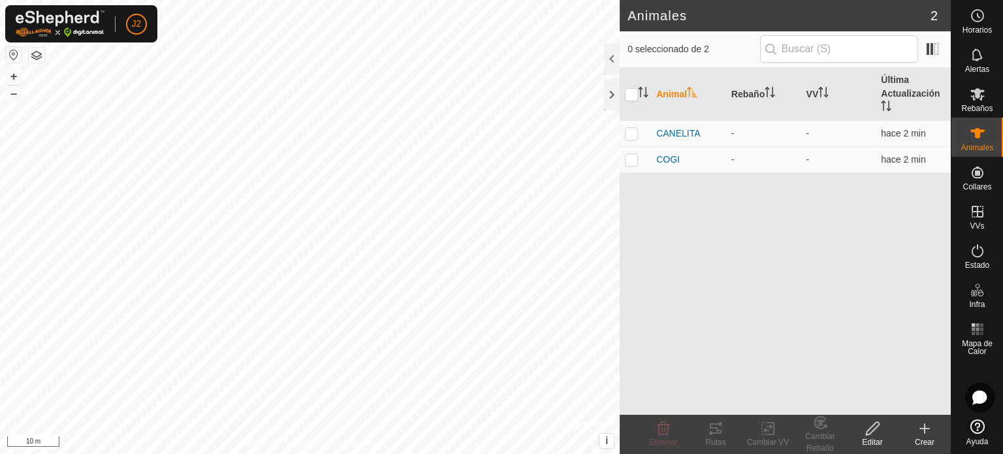
click at [929, 437] on div "Crear" at bounding box center [925, 442] width 52 height 12
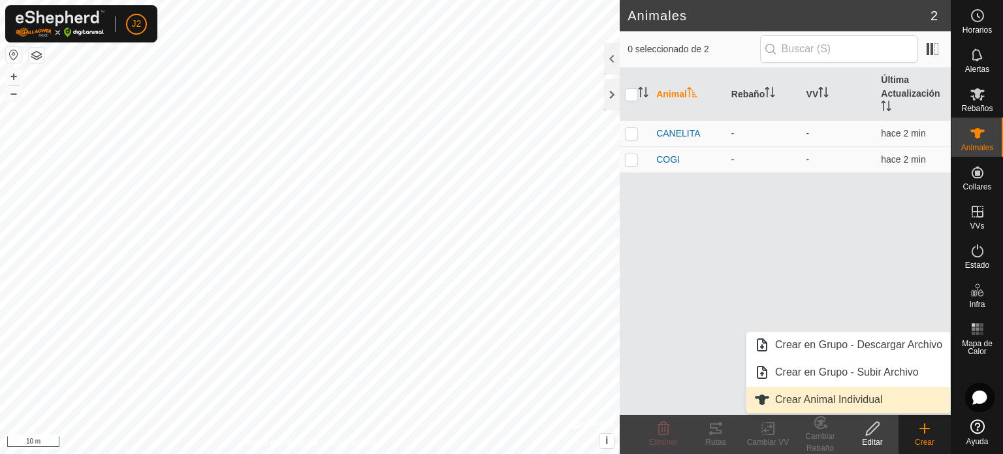
click at [871, 404] on link "Crear Animal Individual" at bounding box center [848, 400] width 204 height 26
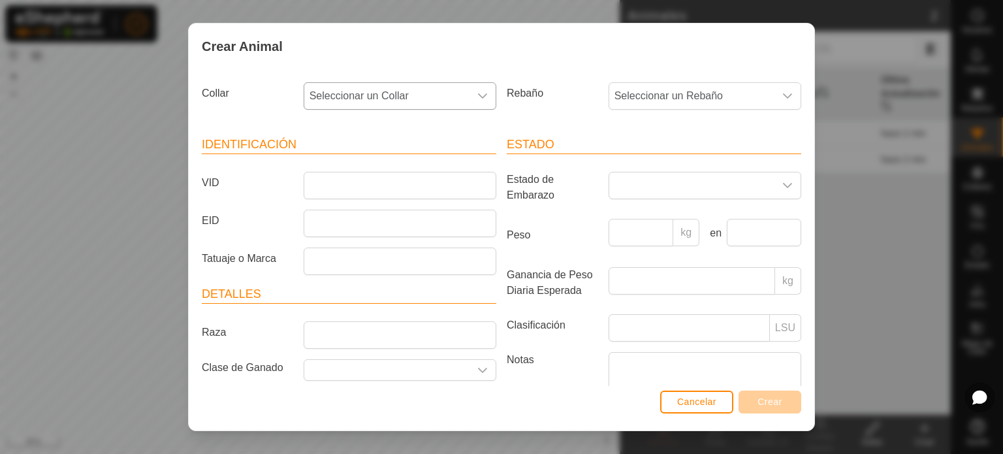
click at [390, 91] on span "Seleccionar un Collar" at bounding box center [386, 96] width 165 height 26
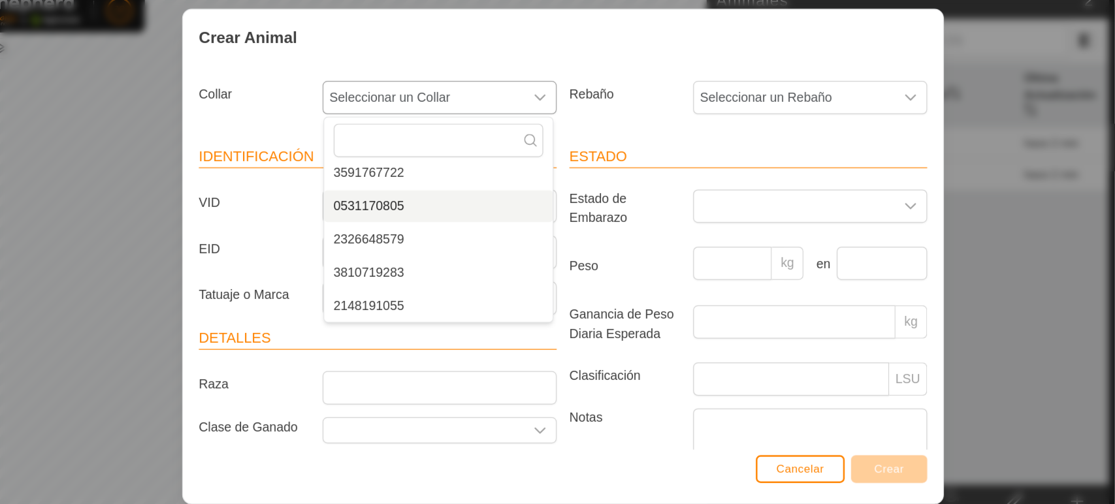
scroll to position [27, 0]
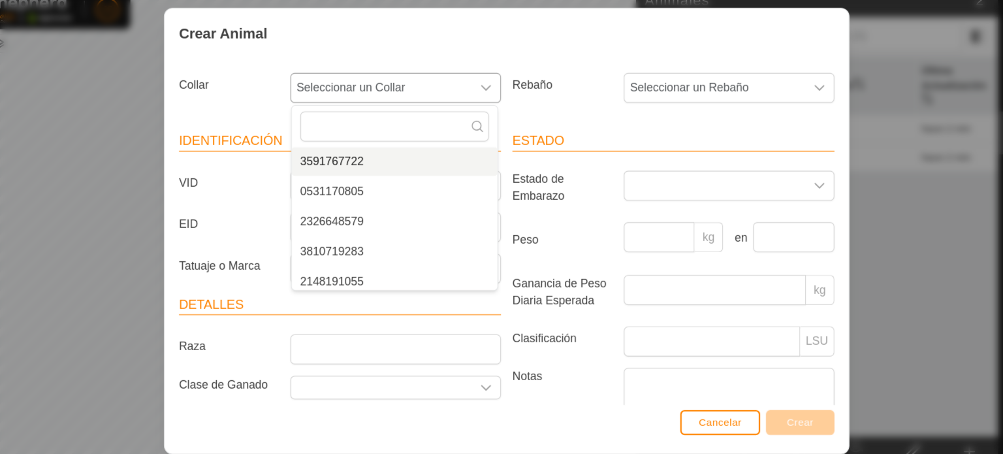
click at [359, 155] on li "3591767722" at bounding box center [399, 163] width 188 height 26
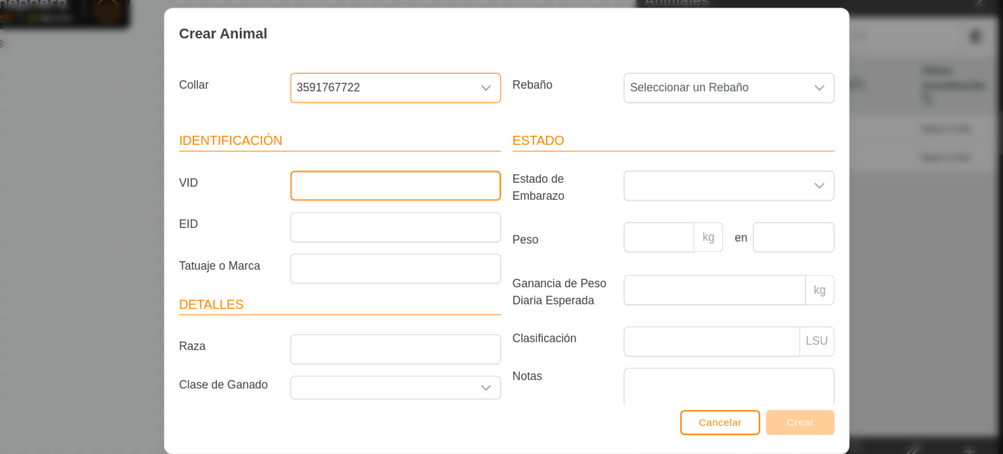
click at [341, 183] on input "VID" at bounding box center [400, 185] width 193 height 27
type input "g"
type input "GOLPI"
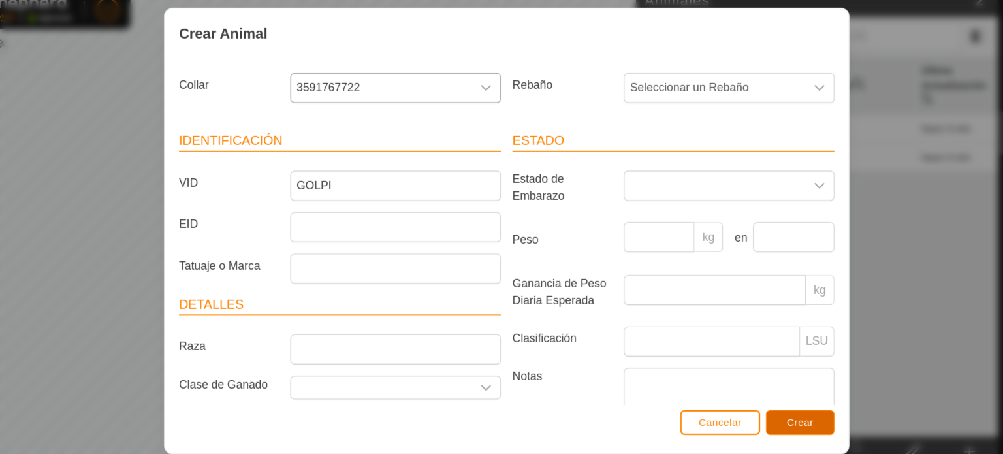
click at [787, 400] on button "Crear" at bounding box center [770, 401] width 63 height 23
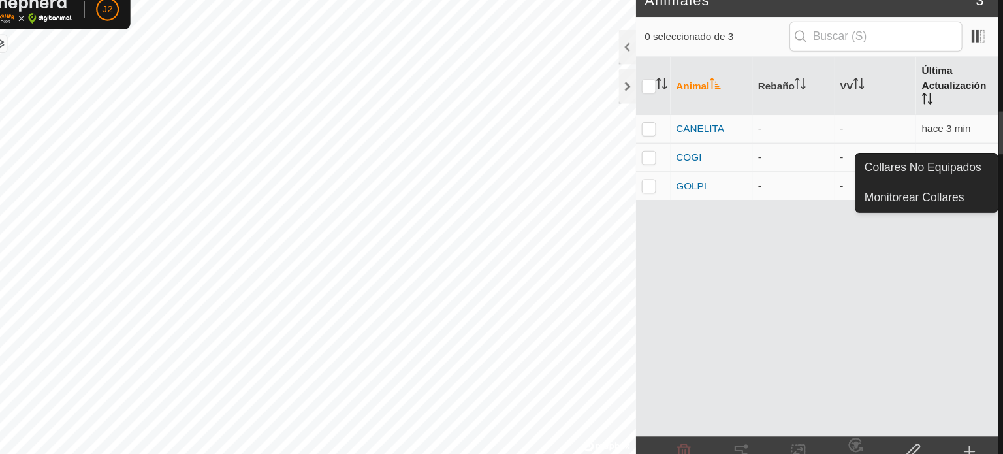
drag, startPoint x: 955, startPoint y: 142, endPoint x: 948, endPoint y: 104, distance: 38.4
click at [948, 104] on div "Horarios Alertas Rebaños Animales Collares VVs Estado Infra Mapa de Calor Ayuda…" at bounding box center [501, 227] width 1003 height 454
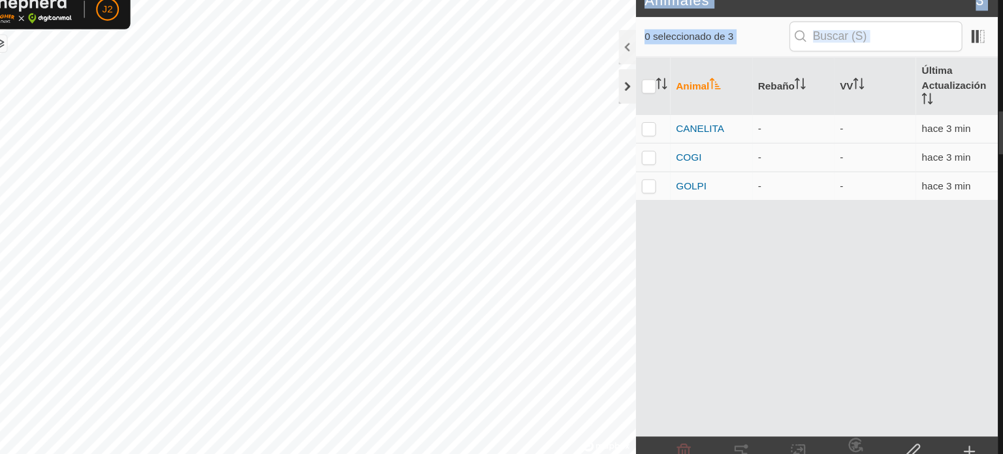
click at [617, 92] on div at bounding box center [612, 94] width 16 height 31
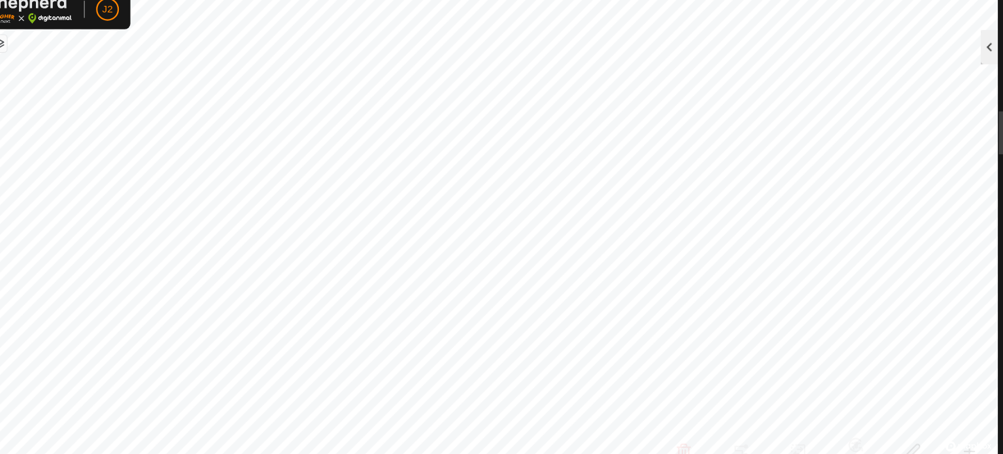
click at [948, 57] on div at bounding box center [943, 58] width 16 height 31
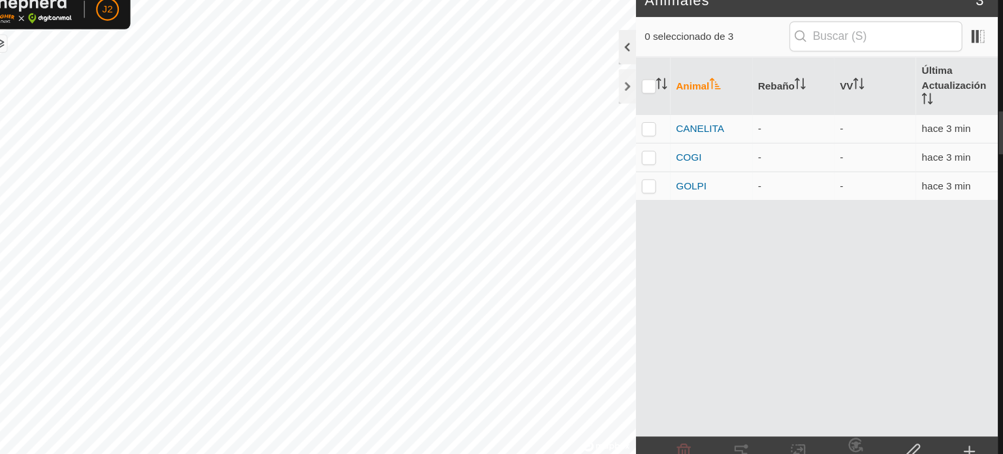
click at [613, 58] on div at bounding box center [612, 58] width 16 height 31
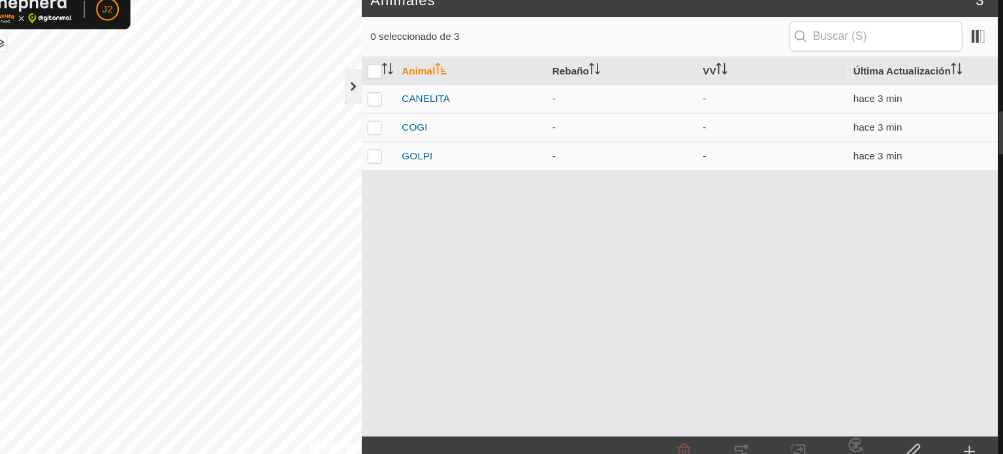
click at [358, 95] on div at bounding box center [361, 94] width 16 height 31
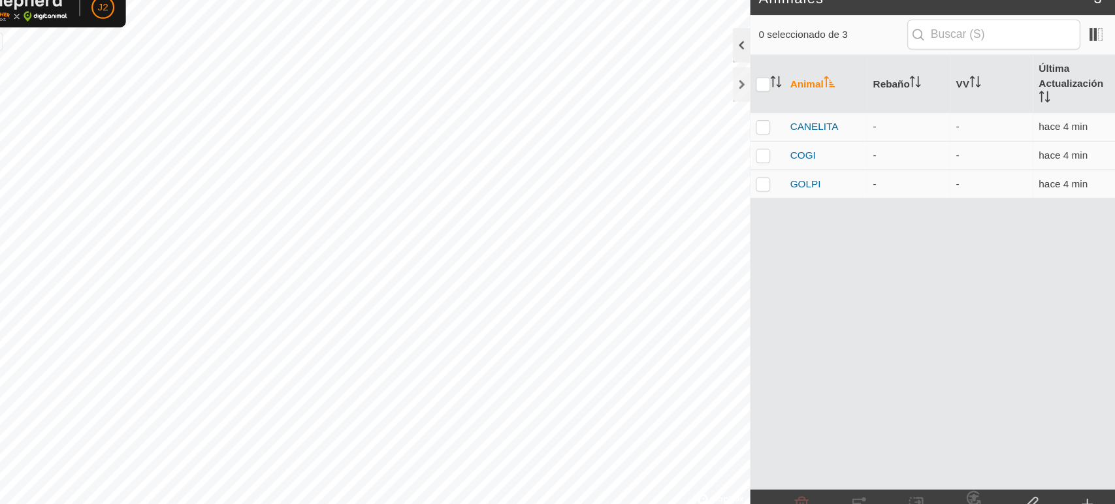
click at [720, 65] on div at bounding box center [720, 58] width 16 height 31
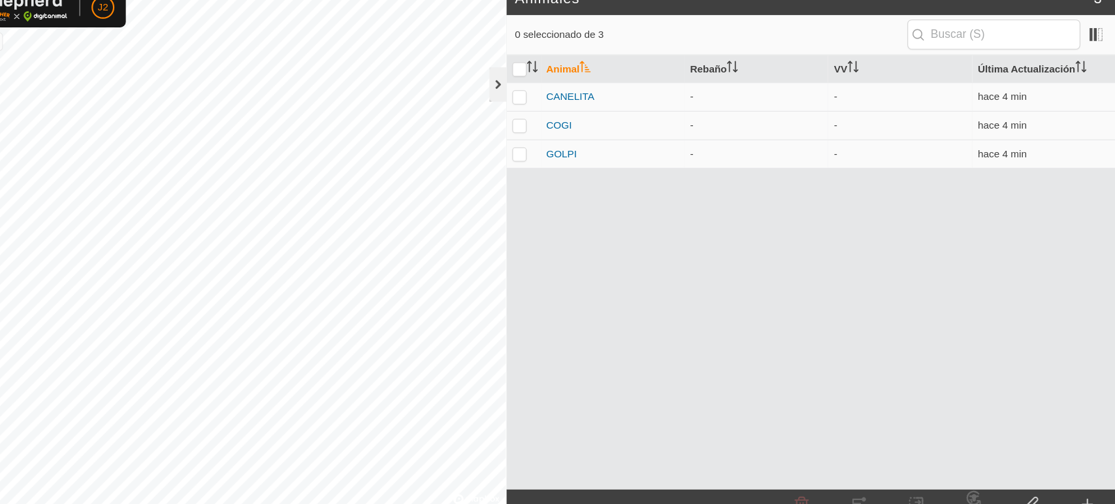
click at [496, 94] on div at bounding box center [498, 94] width 16 height 31
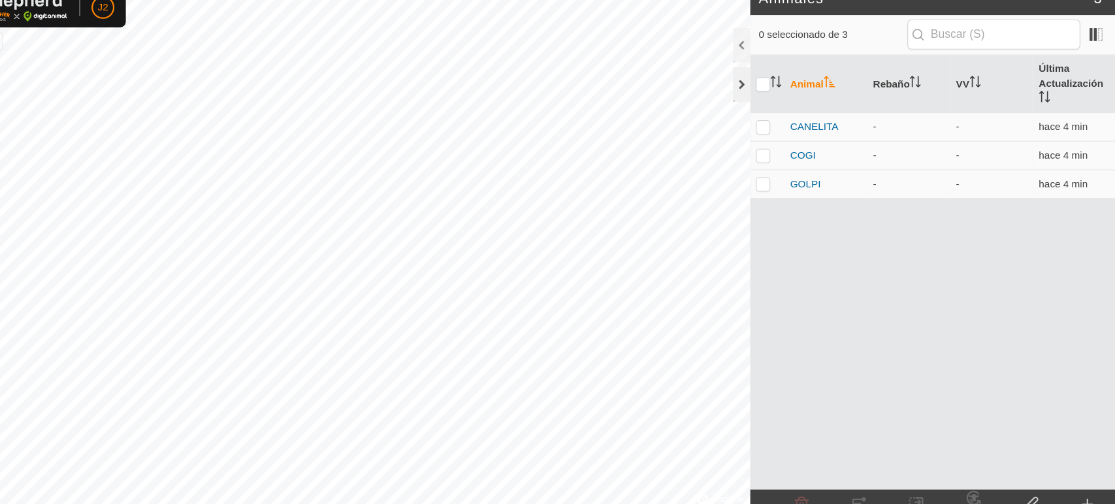
click at [718, 95] on div at bounding box center [720, 94] width 16 height 31
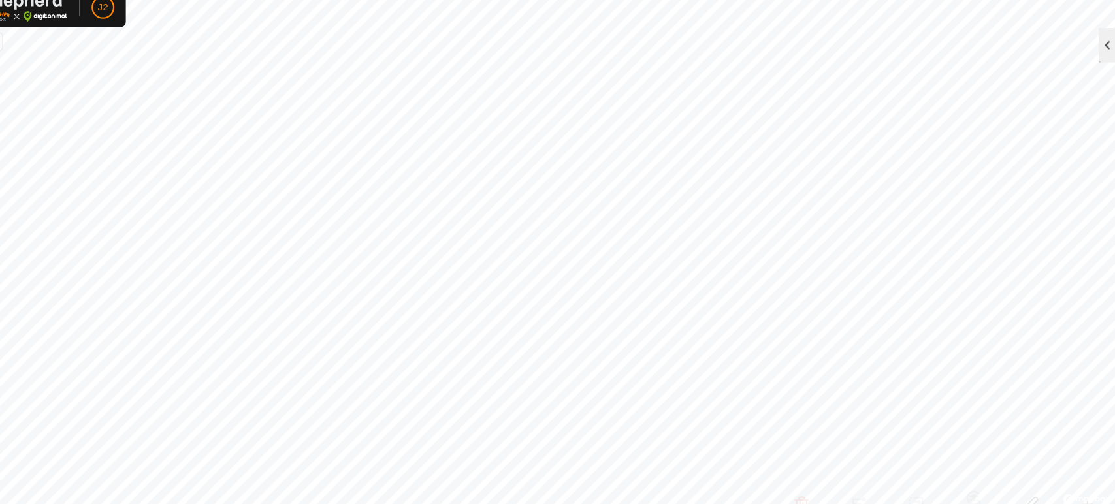
click at [1002, 55] on div at bounding box center [1055, 58] width 16 height 31
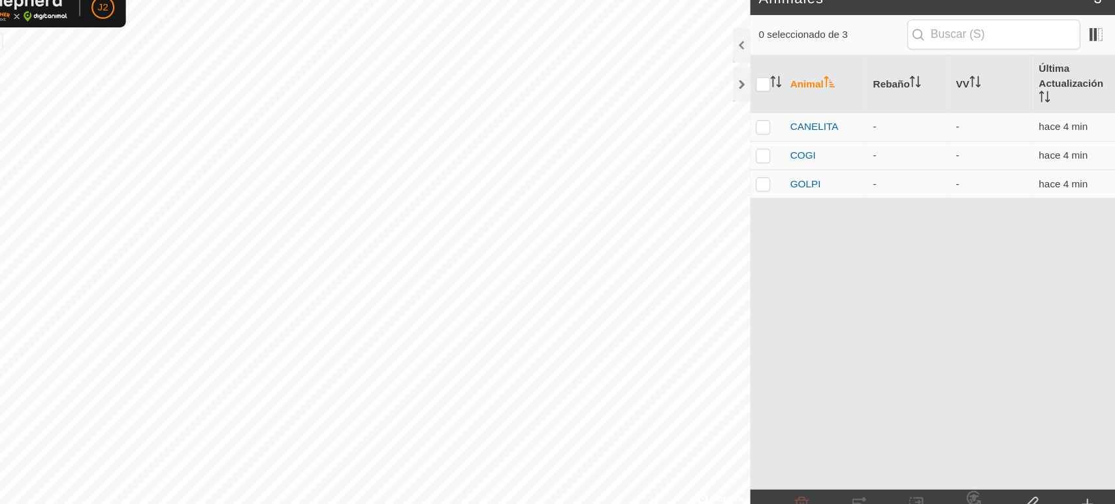
click at [1002, 453] on icon at bounding box center [1036, 479] width 16 height 16
click at [1002, 48] on span at bounding box center [1044, 49] width 21 height 21
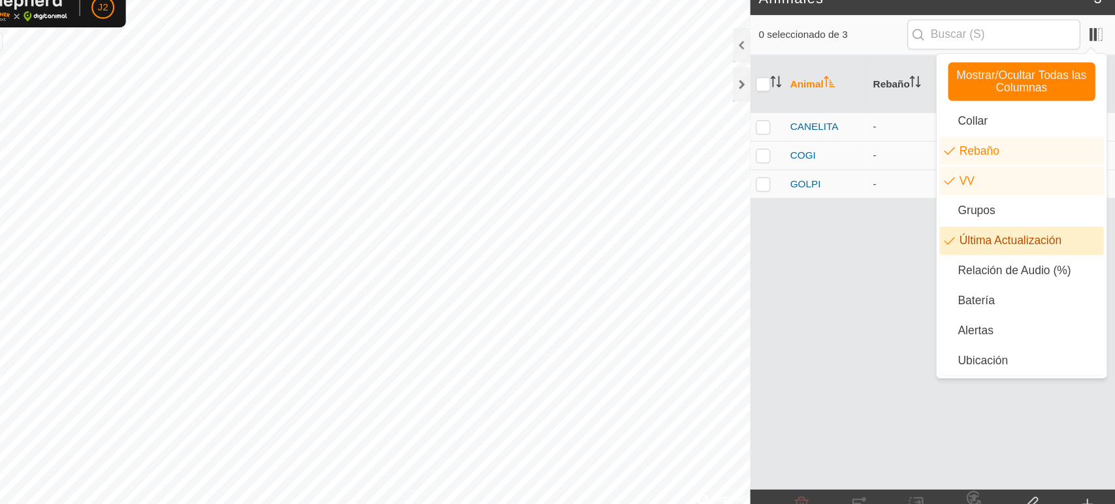
click at [873, 298] on div "Animal Rebaño VV Última Actualización CANELITA - - hace 4 min COGI - - hace 4 m…" at bounding box center [895, 266] width 334 height 397
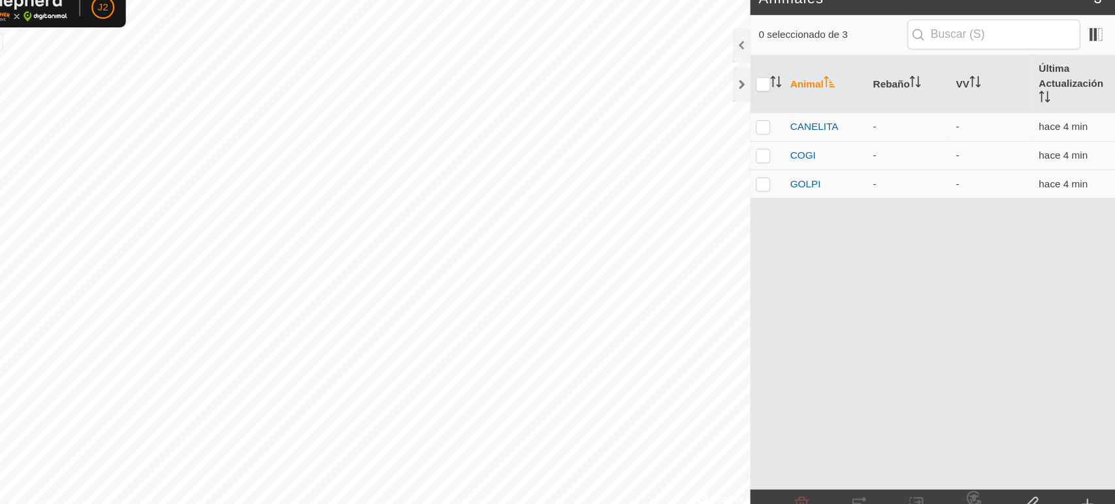
click at [1002, 20] on span "3" at bounding box center [1045, 16] width 7 height 20
click at [751, 23] on h2 "Animales" at bounding box center [889, 16] width 306 height 16
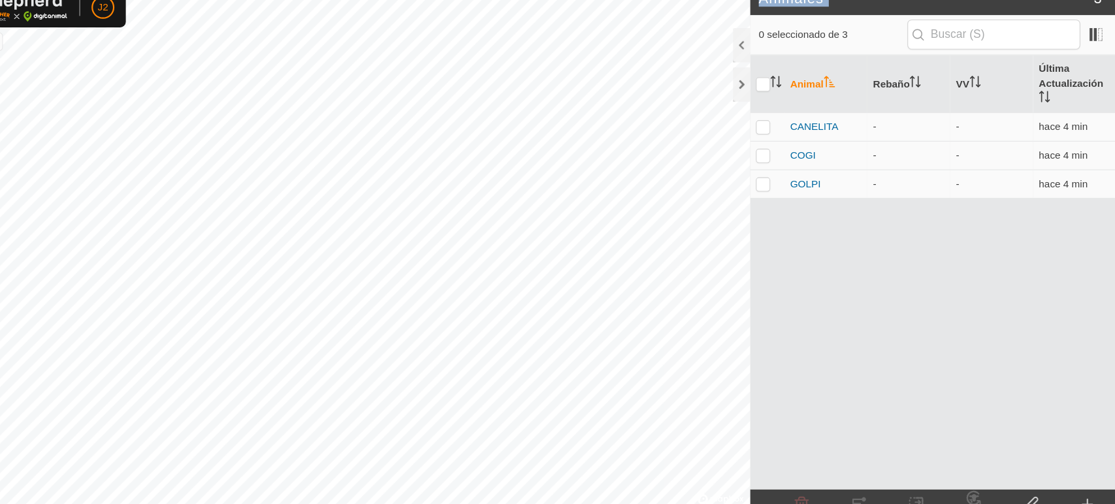
click at [751, 23] on h2 "Animales" at bounding box center [889, 16] width 306 height 16
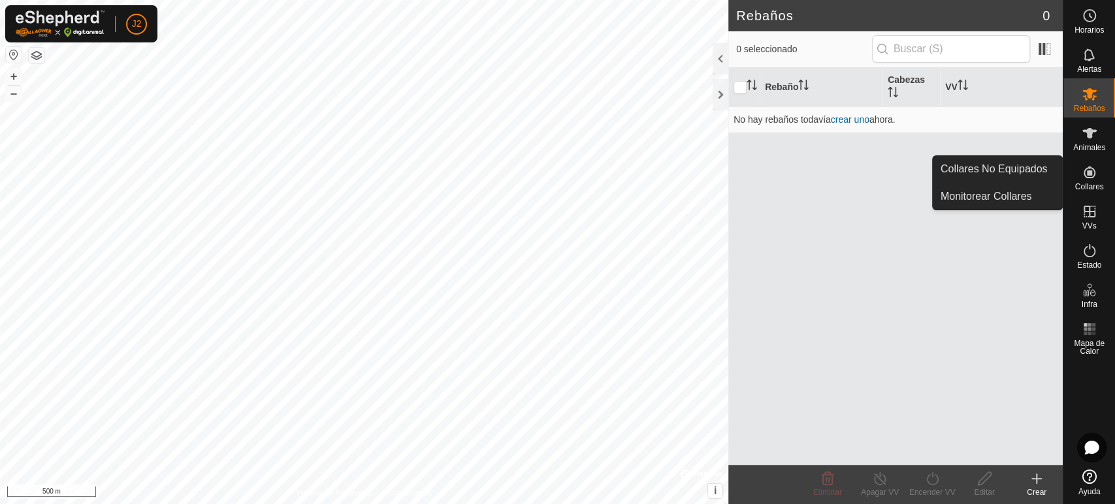
drag, startPoint x: 1091, startPoint y: 160, endPoint x: 1095, endPoint y: 171, distance: 11.8
click at [1095, 171] on icon at bounding box center [1089, 173] width 16 height 16
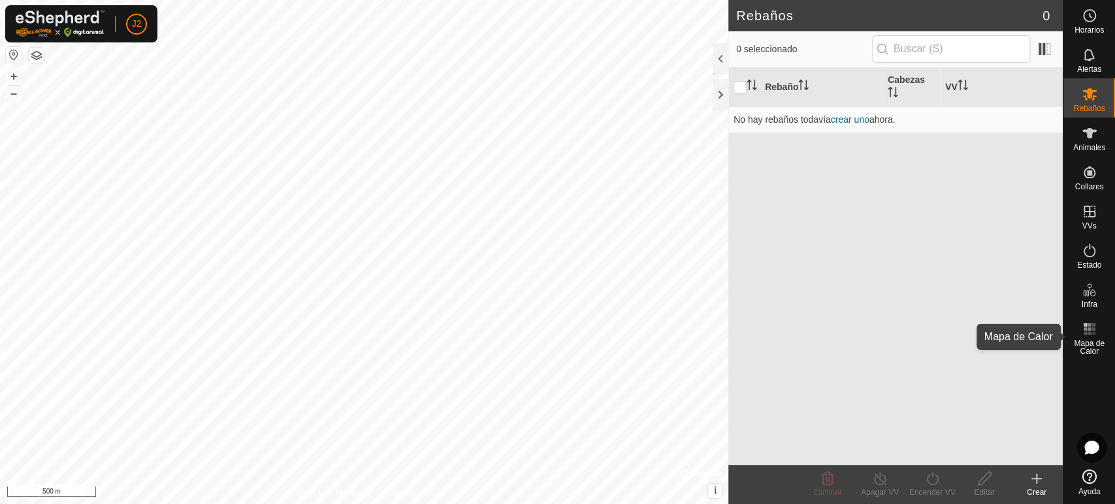
click at [1075, 326] on div "Mapa de Calor" at bounding box center [1089, 336] width 52 height 47
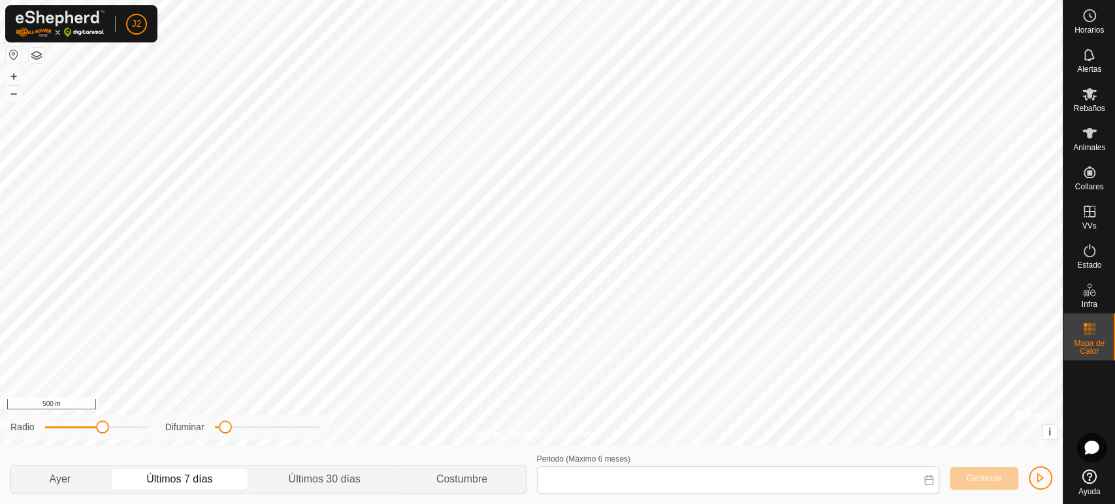
type input "[DATE] - [DATE]"
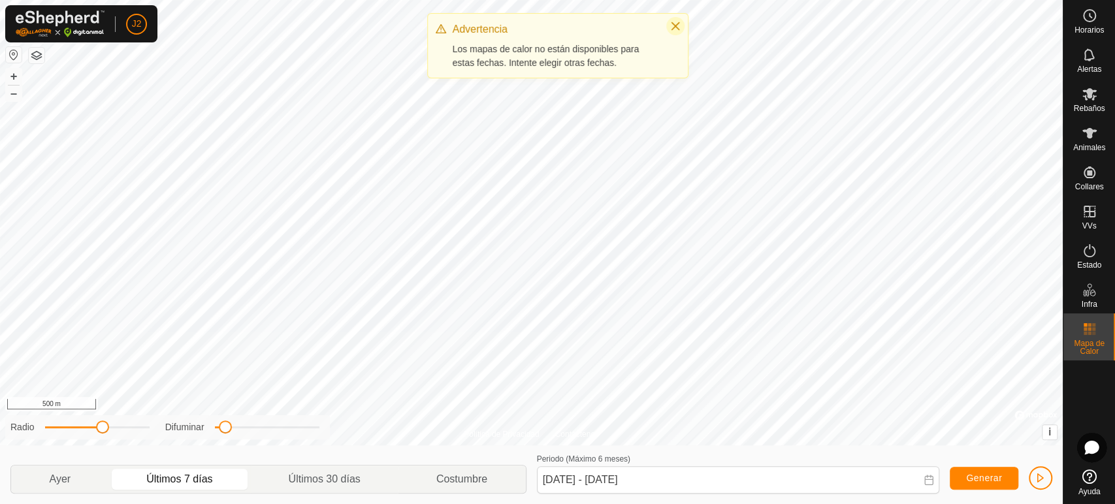
click at [675, 22] on icon "Close" at bounding box center [675, 26] width 10 height 10
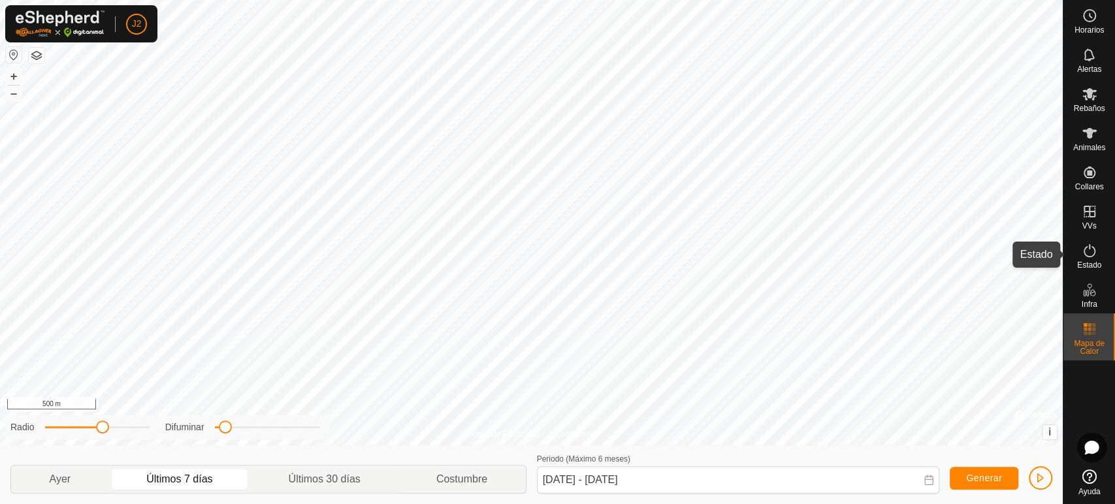
click at [1086, 263] on span "Estado" at bounding box center [1089, 265] width 24 height 8
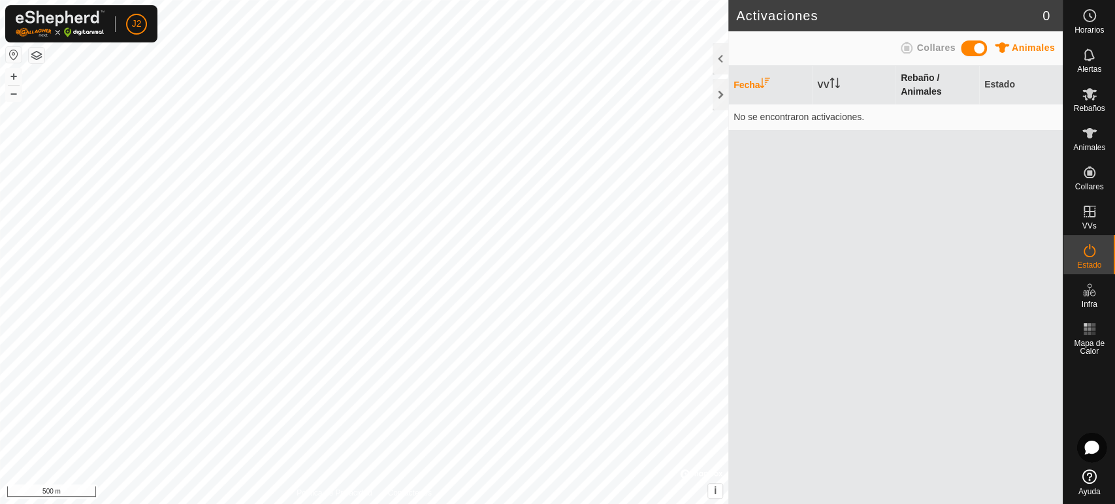
click at [930, 79] on th "Rebaño / Animales" at bounding box center [937, 85] width 84 height 39
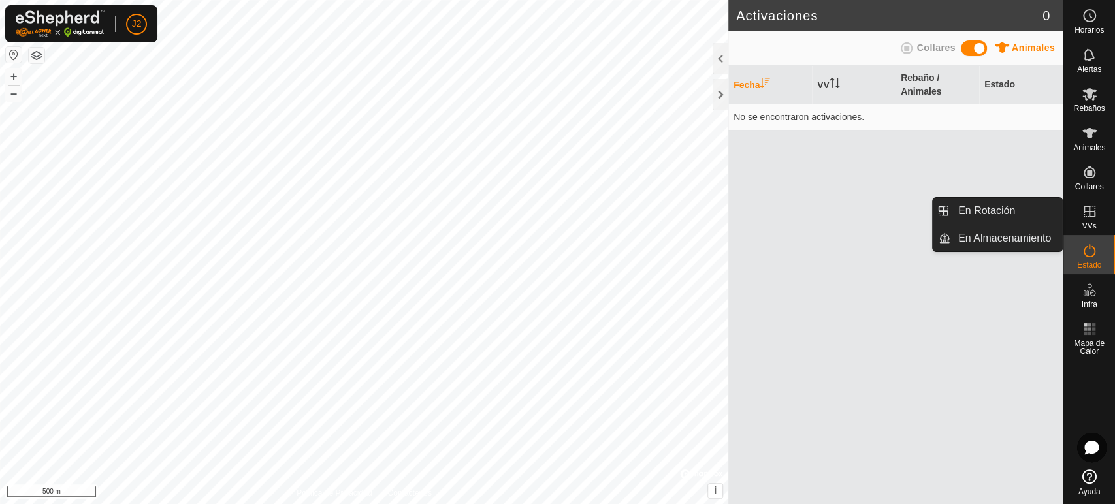
drag, startPoint x: 1090, startPoint y: 198, endPoint x: 1090, endPoint y: 210, distance: 11.8
click at [1090, 210] on div "VVs" at bounding box center [1089, 215] width 52 height 39
click at [1090, 210] on icon at bounding box center [1089, 212] width 16 height 16
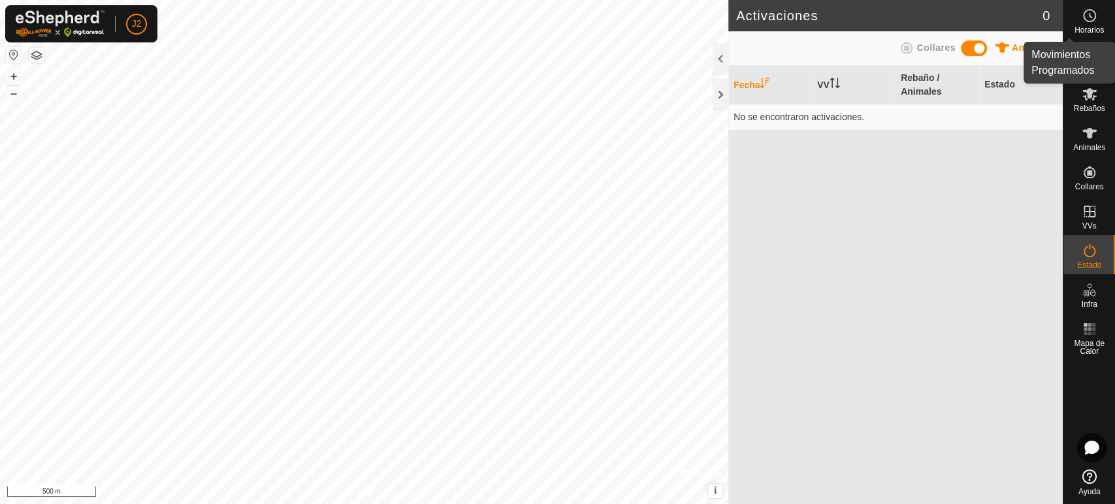
click at [1092, 8] on icon at bounding box center [1089, 16] width 16 height 16
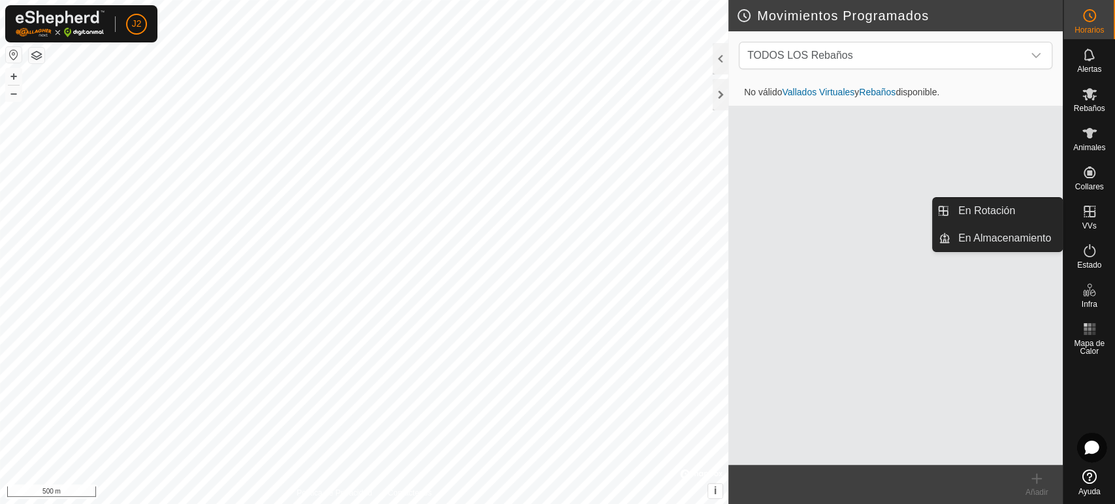
click at [1086, 204] on icon at bounding box center [1089, 212] width 16 height 16
click at [1089, 221] on es-virtualpaddocks-svg-icon at bounding box center [1089, 211] width 24 height 21
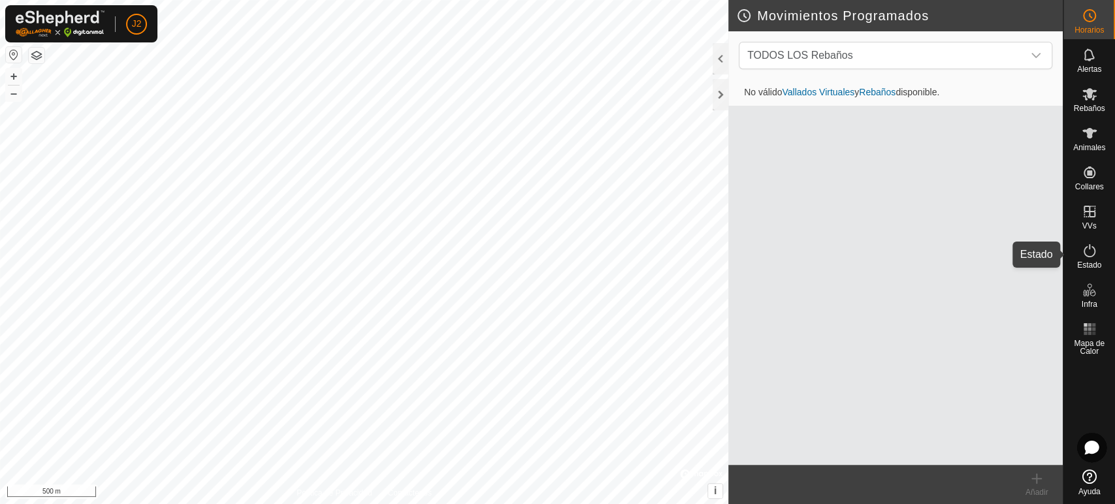
click at [1085, 251] on icon at bounding box center [1089, 251] width 16 height 16
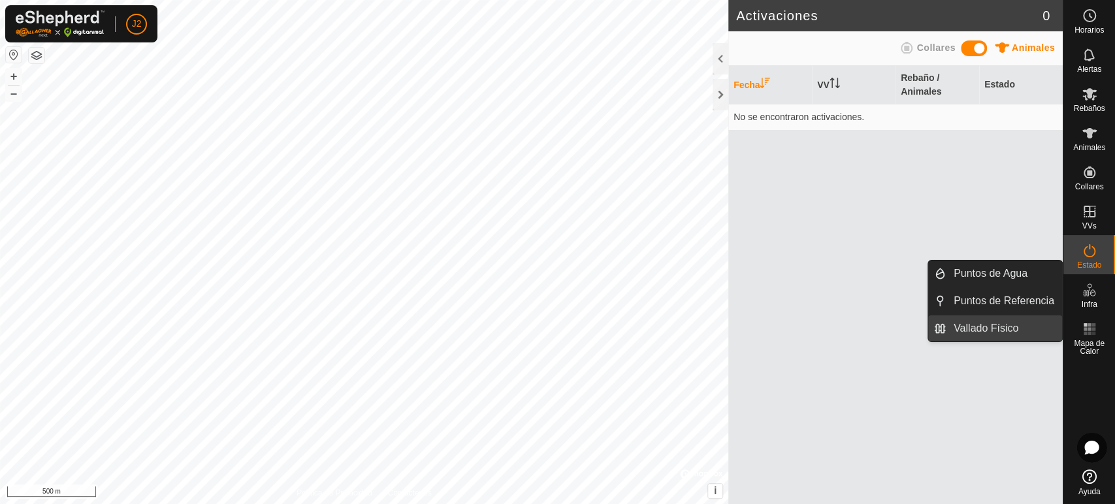
click at [1012, 323] on link "Vallado Físico" at bounding box center [1004, 328] width 116 height 26
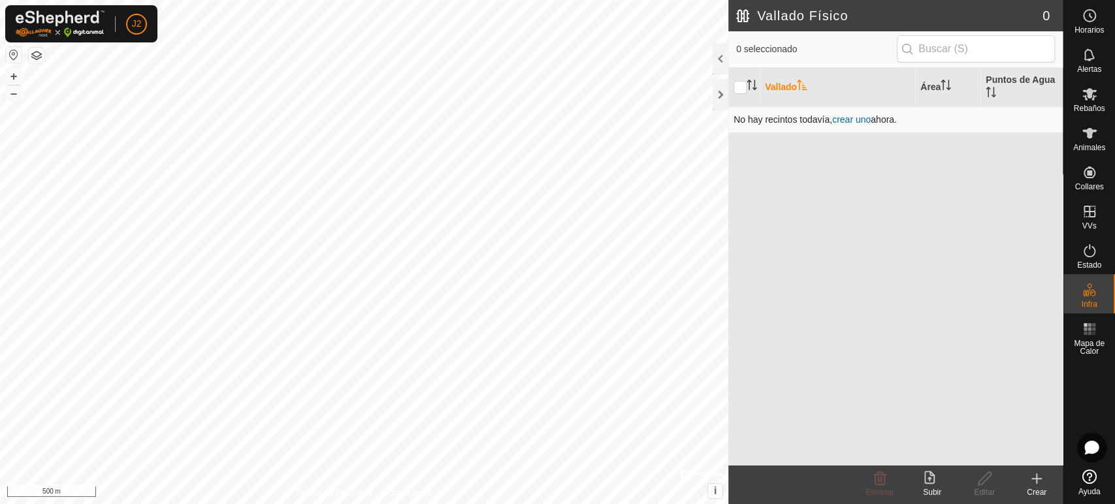
click at [850, 112] on td "No hay recintos todavía , crear uno ahora." at bounding box center [895, 119] width 334 height 26
click at [848, 119] on span "crear uno" at bounding box center [851, 119] width 39 height 10
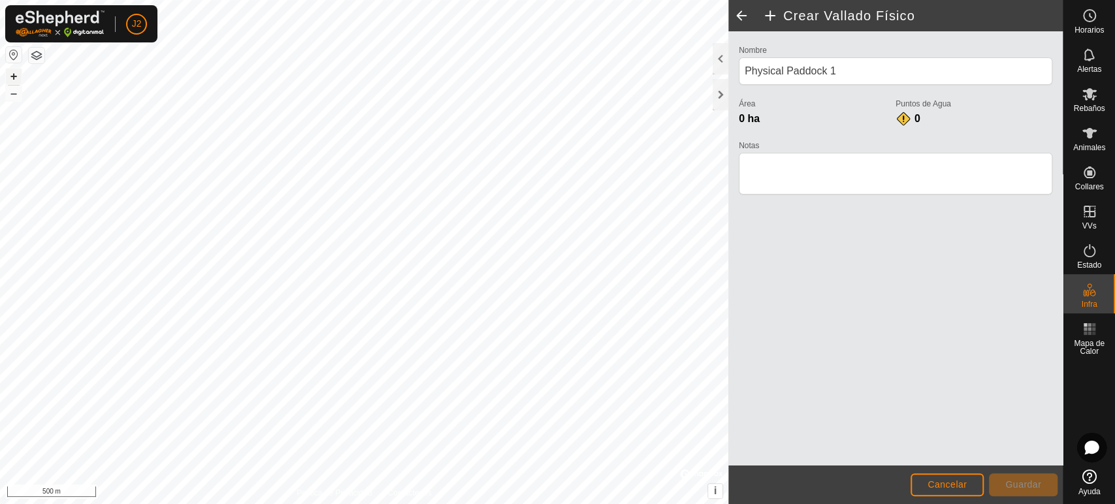
click at [15, 74] on button "+" at bounding box center [14, 77] width 16 height 16
click at [16, 77] on button "+" at bounding box center [14, 77] width 16 height 16
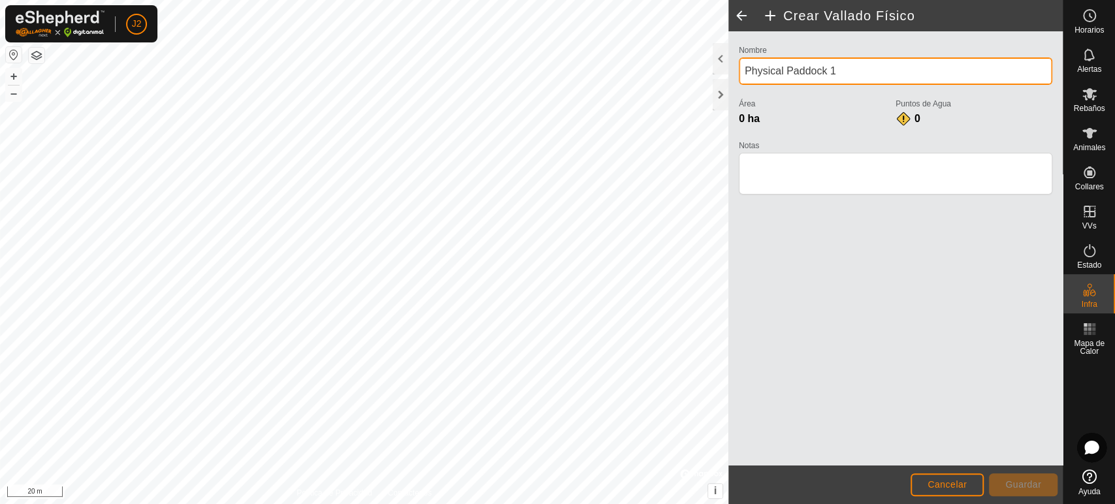
click at [855, 70] on input "Physical Paddock 1" at bounding box center [895, 70] width 313 height 27
type input "P"
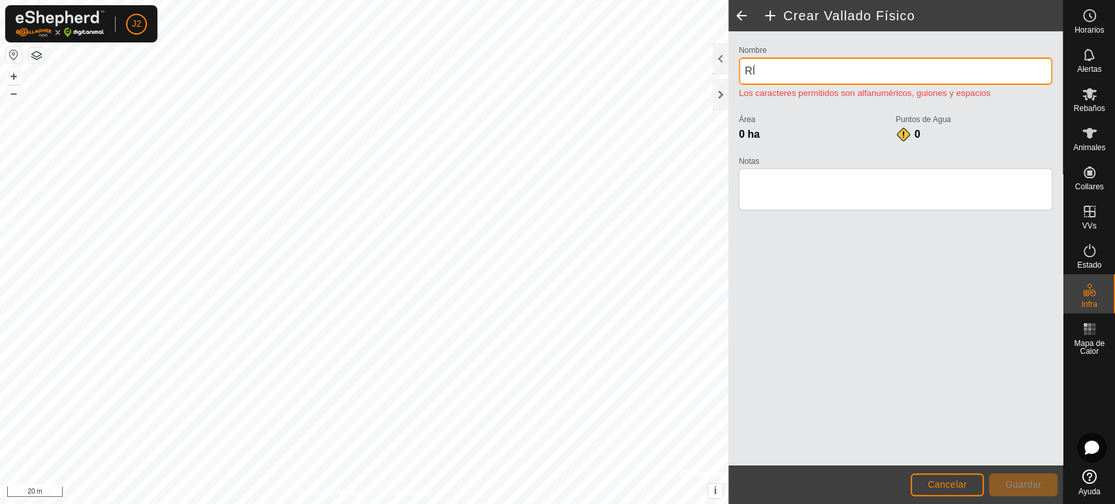
type input "R"
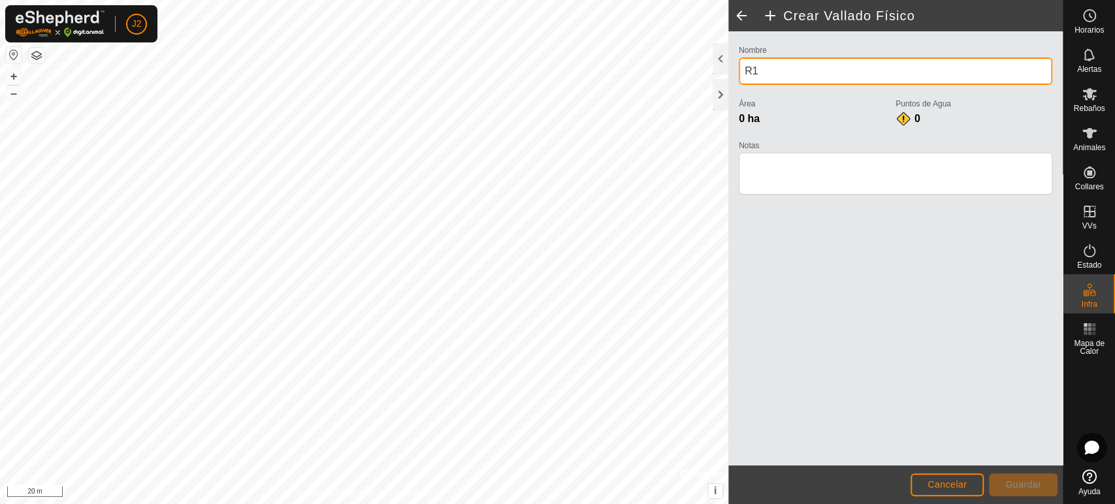
type input "R1"
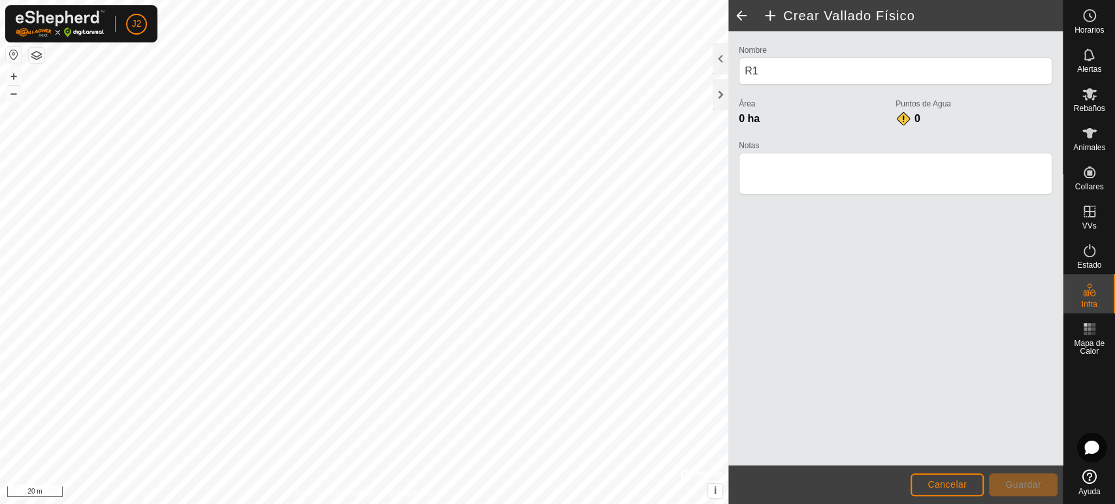
click at [906, 118] on div "0" at bounding box center [908, 119] width 26 height 16
click at [744, 116] on span "0 ha" at bounding box center [749, 118] width 21 height 11
click at [956, 489] on span "Cancelar" at bounding box center [946, 484] width 39 height 10
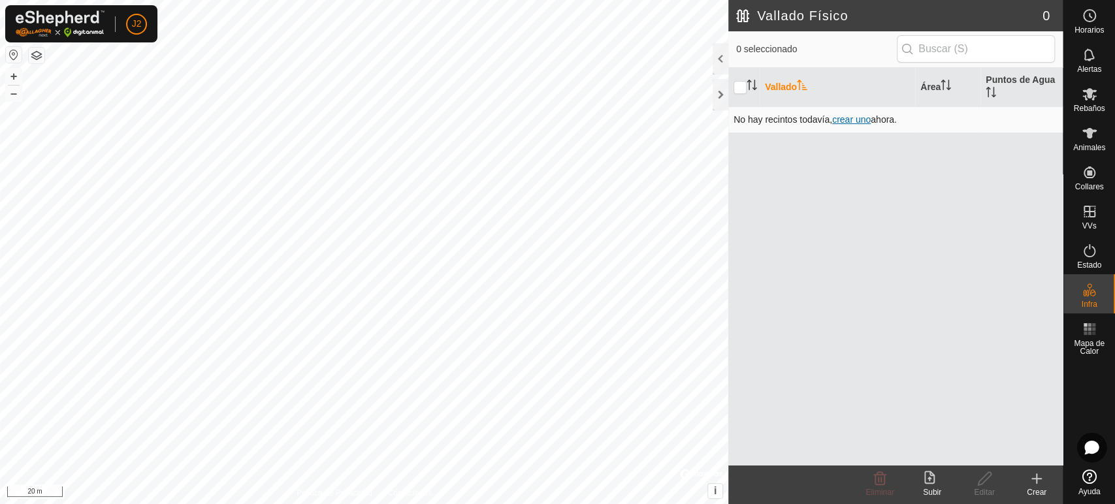
click at [850, 119] on span "crear uno" at bounding box center [851, 119] width 39 height 10
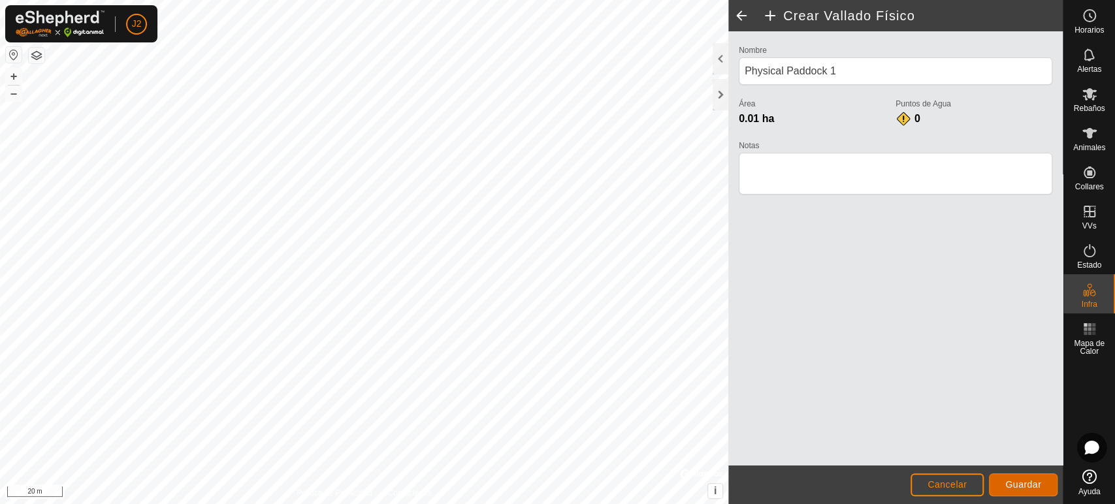
click at [1023, 486] on span "Guardar" at bounding box center [1023, 484] width 36 height 10
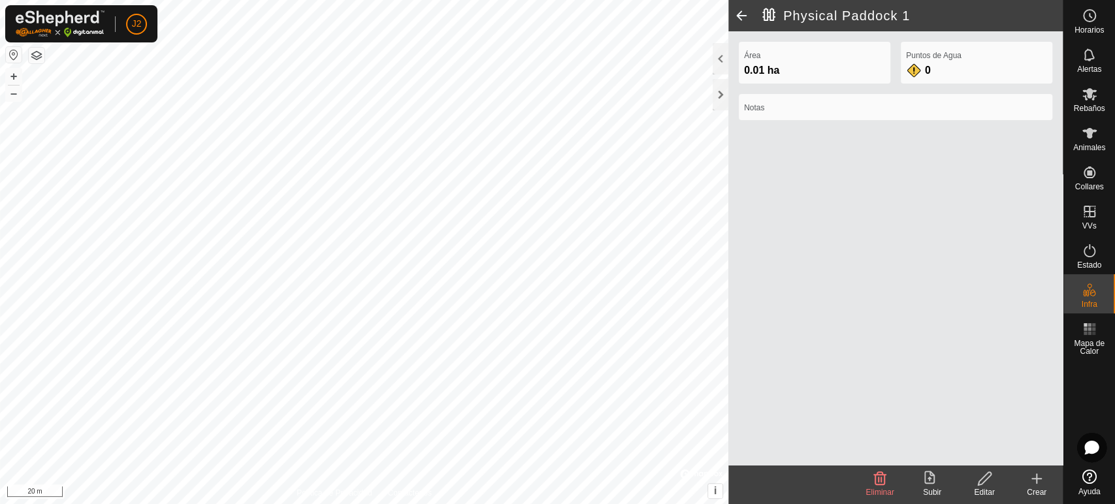
click at [872, 479] on icon at bounding box center [880, 479] width 16 height 16
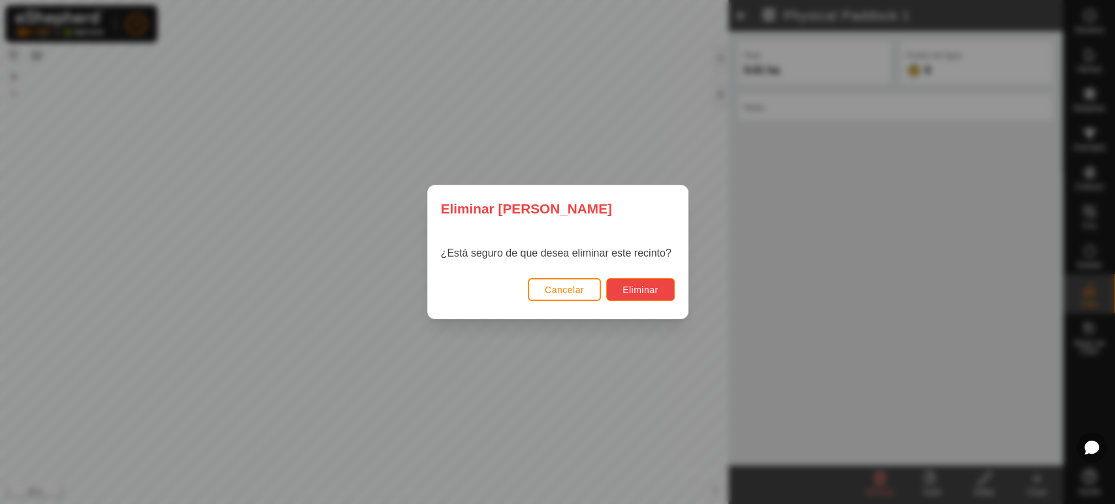
click at [620, 296] on button "Eliminar" at bounding box center [640, 289] width 69 height 23
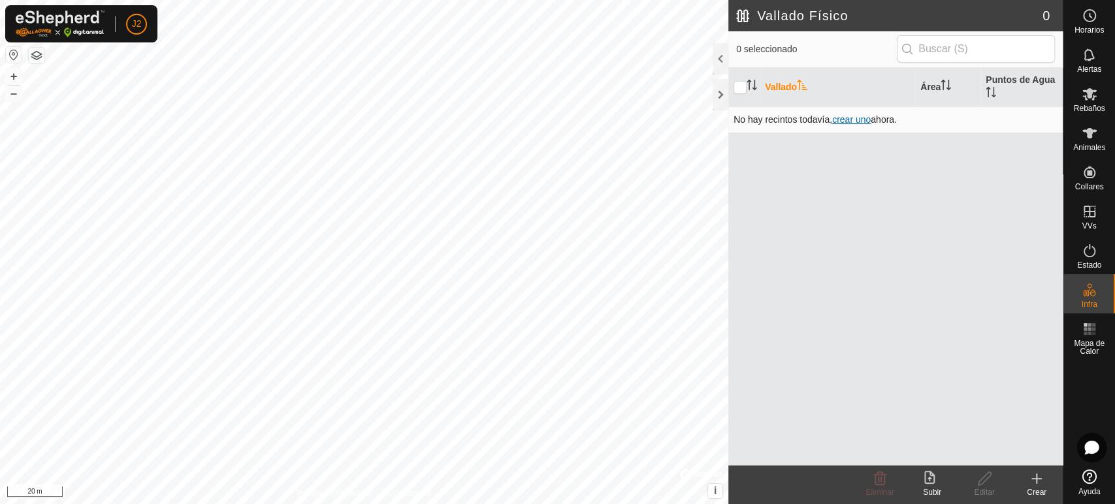
click at [855, 119] on span "crear uno" at bounding box center [851, 119] width 39 height 10
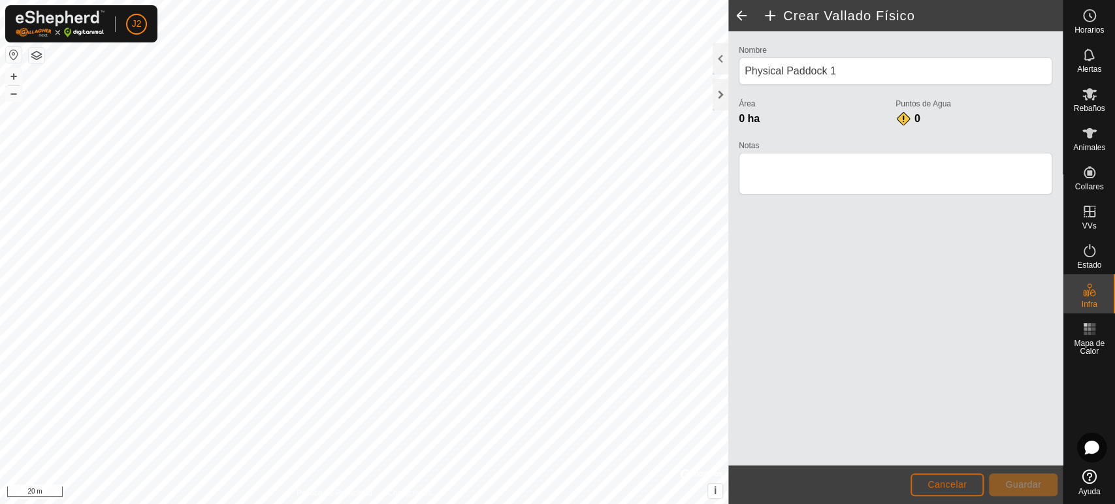
click at [966, 482] on span "Cancelar" at bounding box center [946, 484] width 39 height 10
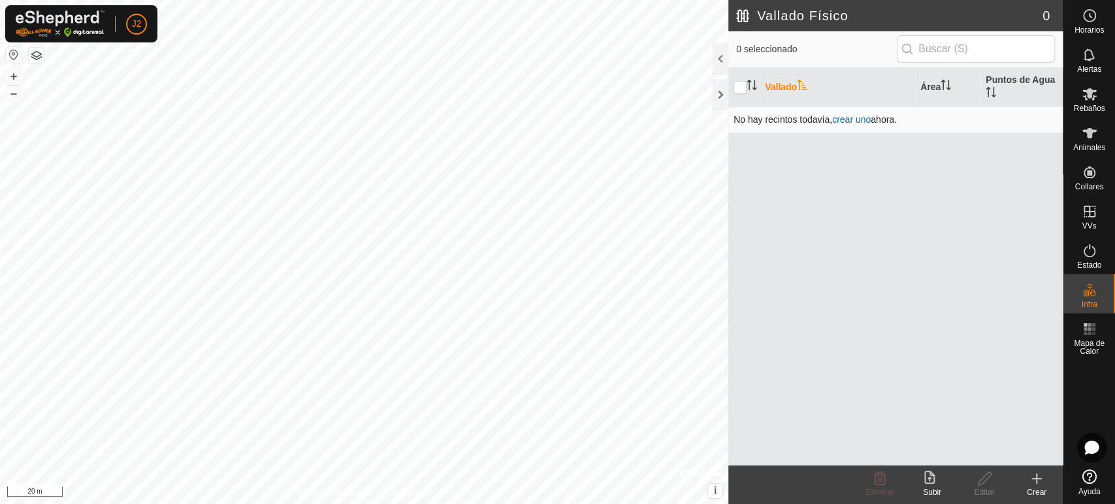
click at [889, 119] on span ", crear uno ahora." at bounding box center [862, 119] width 67 height 10
click at [841, 120] on span "crear uno" at bounding box center [851, 119] width 39 height 10
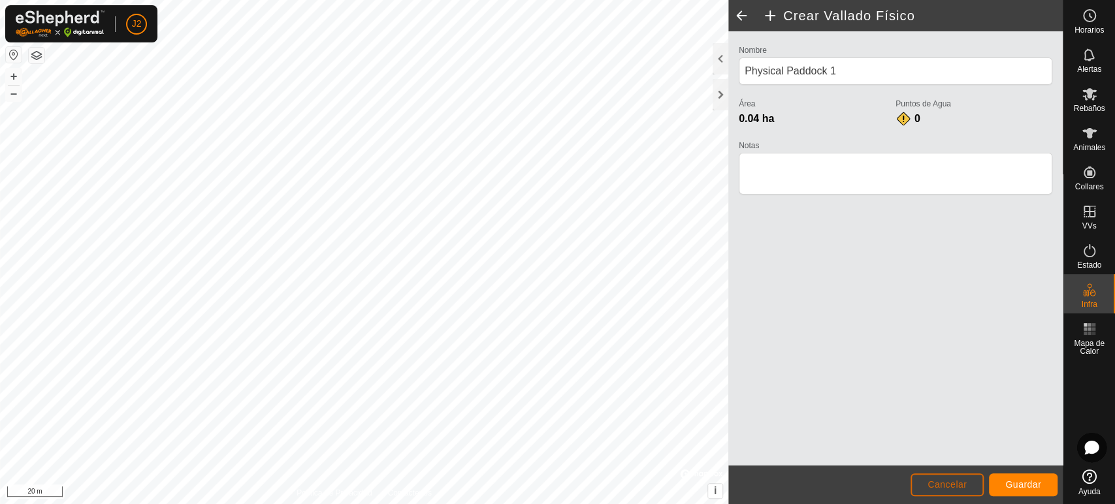
click at [948, 485] on span "Cancelar" at bounding box center [946, 484] width 39 height 10
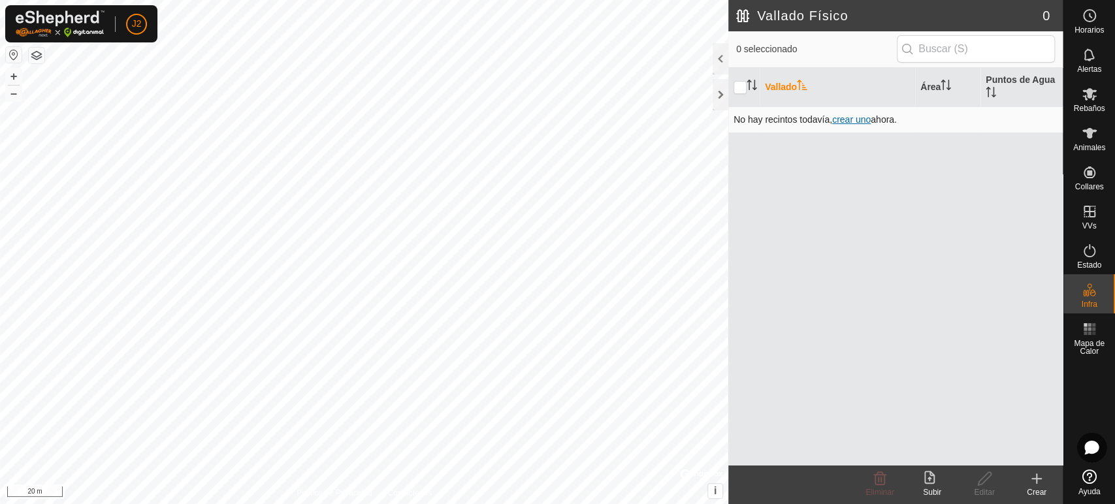
click at [851, 119] on span "crear uno" at bounding box center [851, 119] width 39 height 10
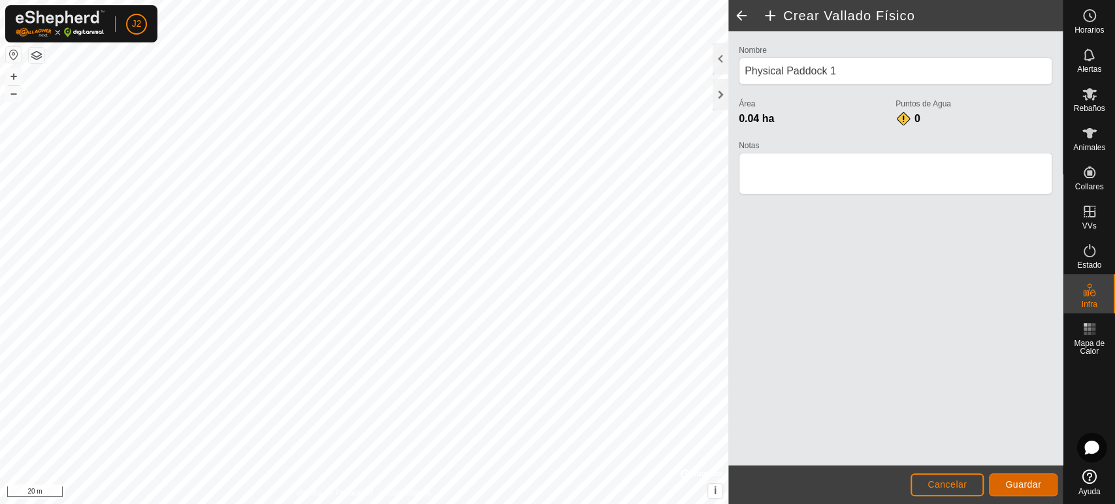
click at [1010, 483] on span "Guardar" at bounding box center [1023, 484] width 36 height 10
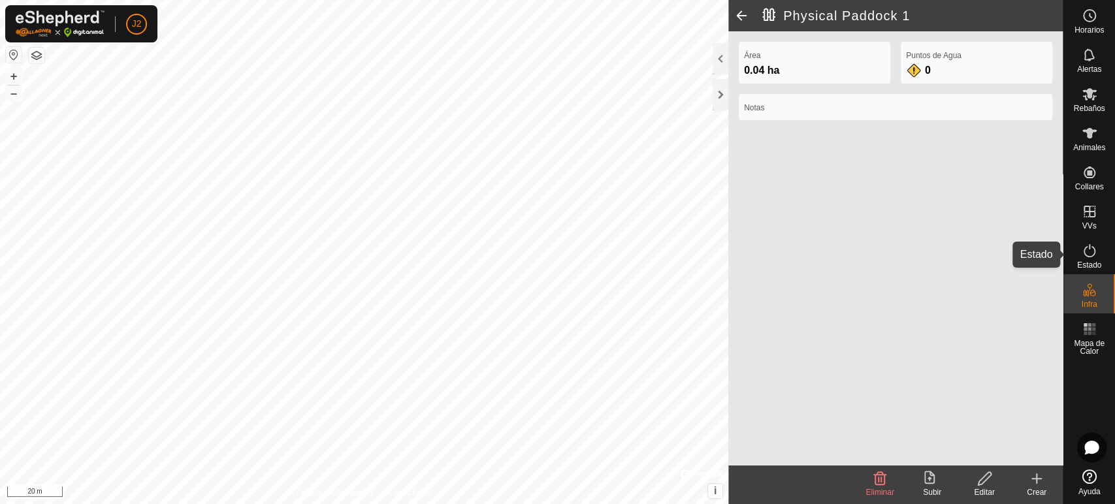
click at [1104, 260] on div "Estado" at bounding box center [1089, 254] width 52 height 39
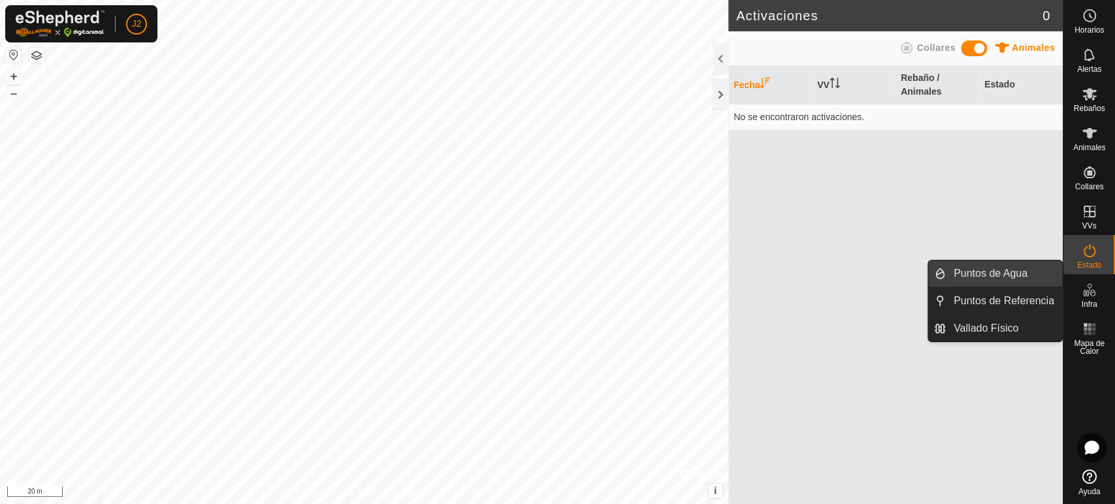
click at [1030, 276] on link "Puntos de Agua" at bounding box center [1004, 274] width 116 height 26
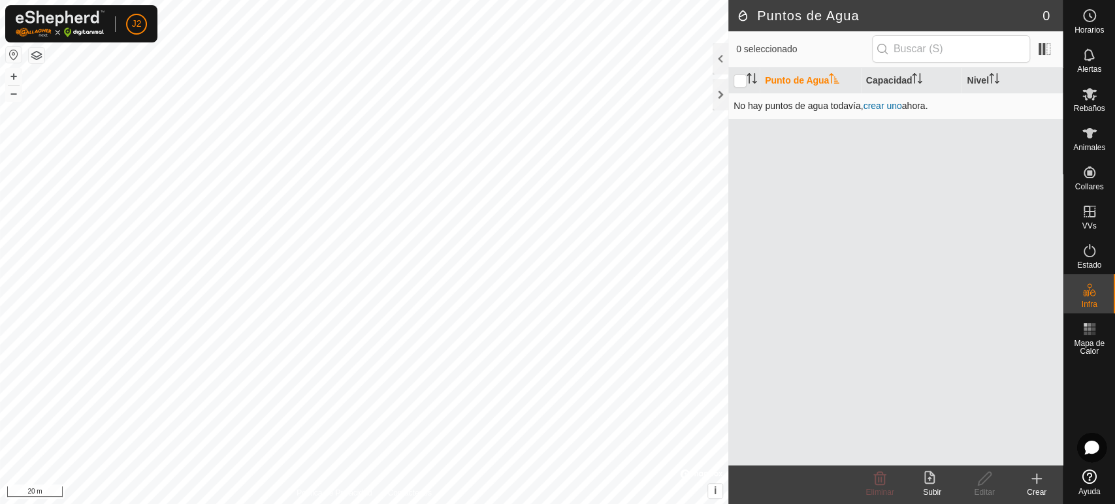
click at [883, 102] on link "crear uno" at bounding box center [882, 106] width 39 height 10
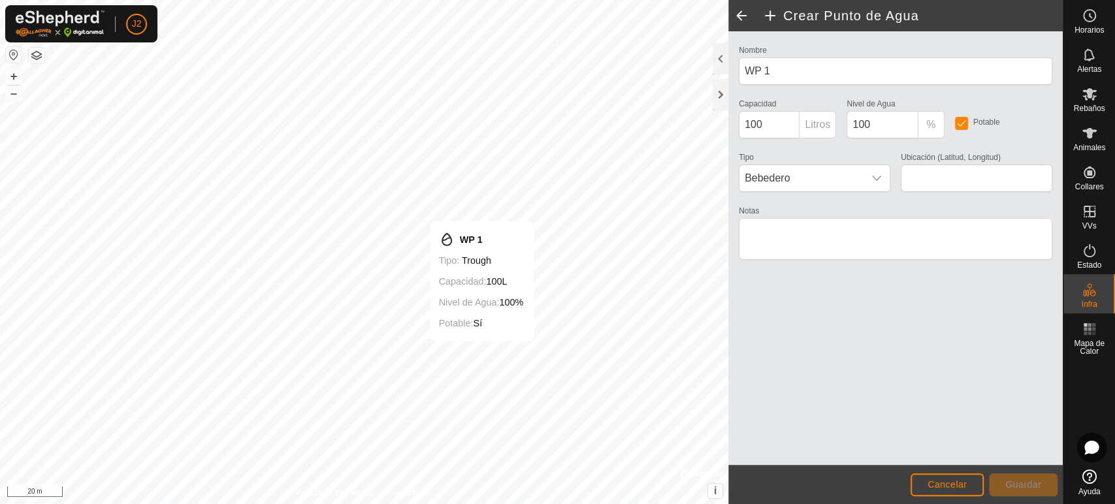
type input "39.541944, -3.815225"
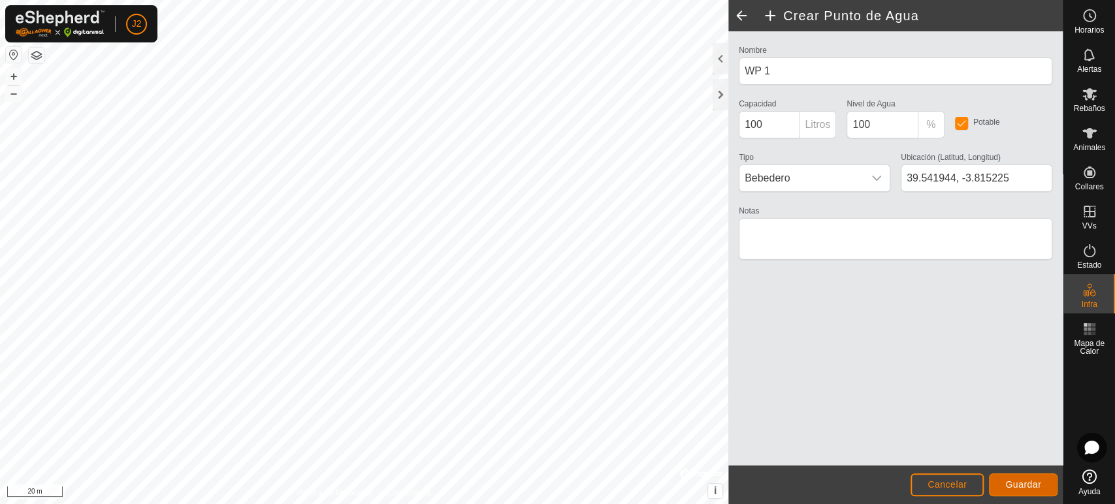
click at [1026, 479] on button "Guardar" at bounding box center [1023, 484] width 69 height 23
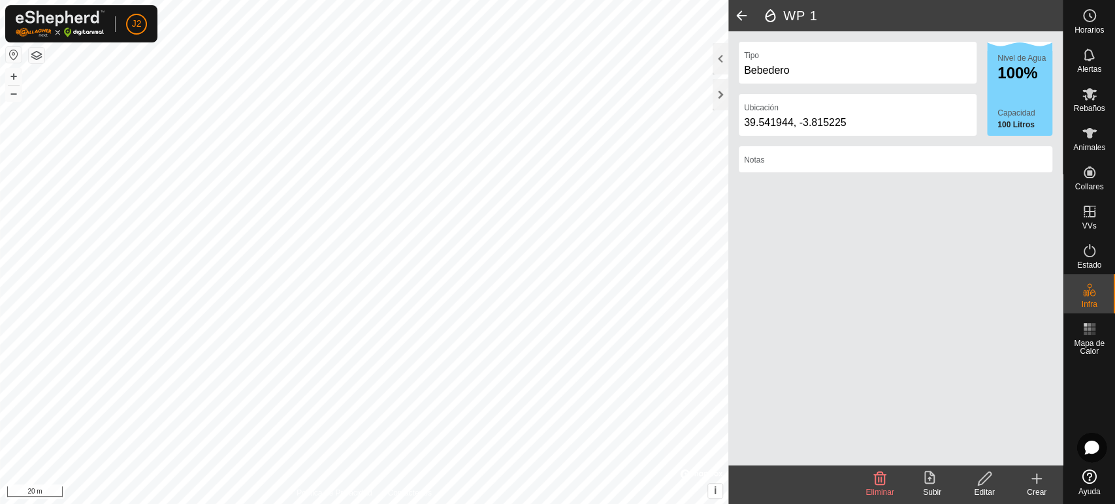
click at [814, 72] on div "Bebedero" at bounding box center [857, 71] width 227 height 16
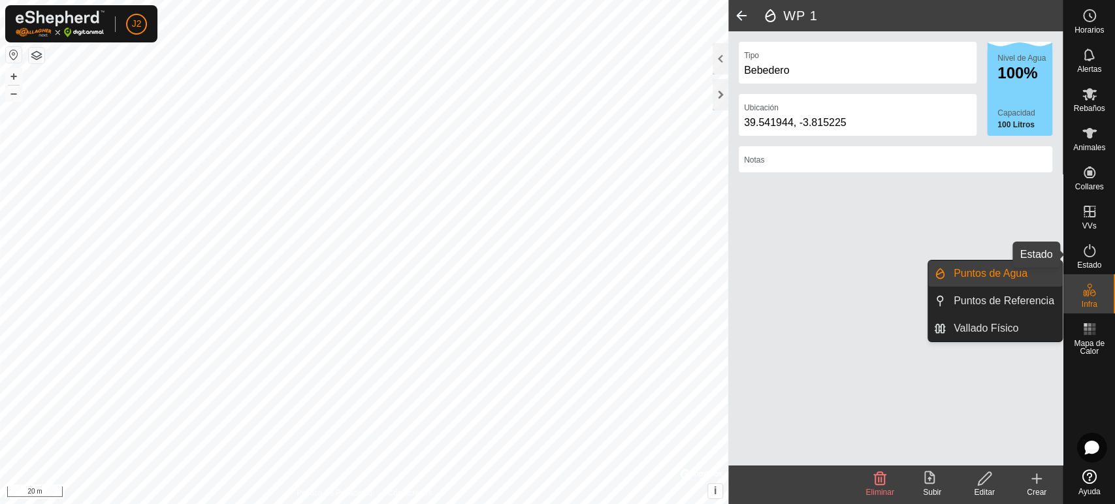
click at [1083, 259] on es-activation-svg-icon at bounding box center [1089, 250] width 24 height 21
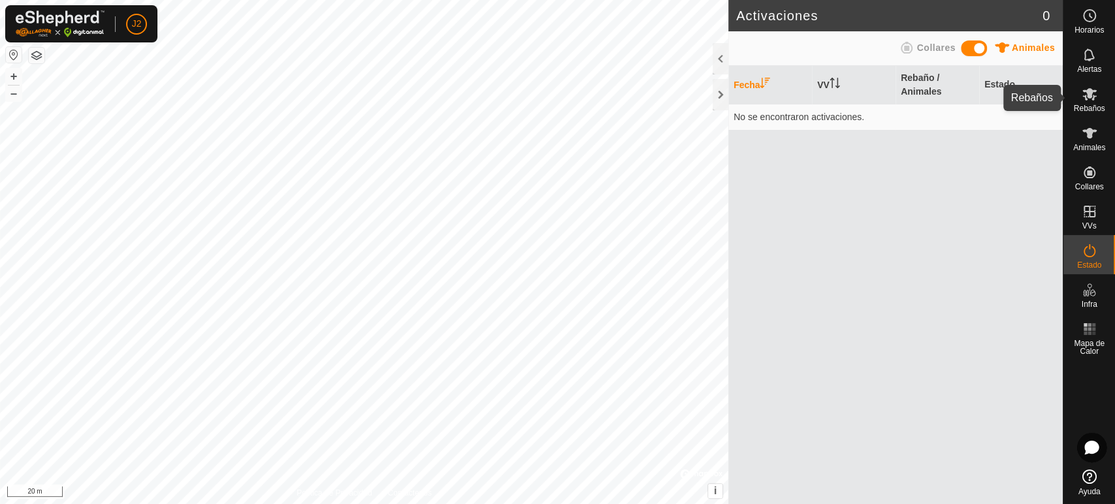
click at [1078, 111] on span "Rebaños" at bounding box center [1088, 108] width 31 height 8
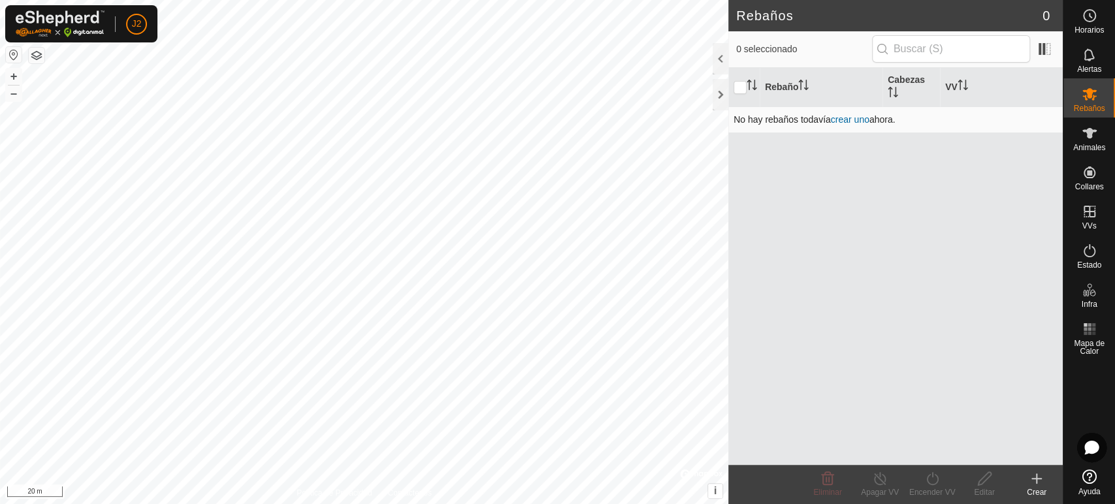
click at [857, 121] on link "crear uno" at bounding box center [850, 119] width 39 height 10
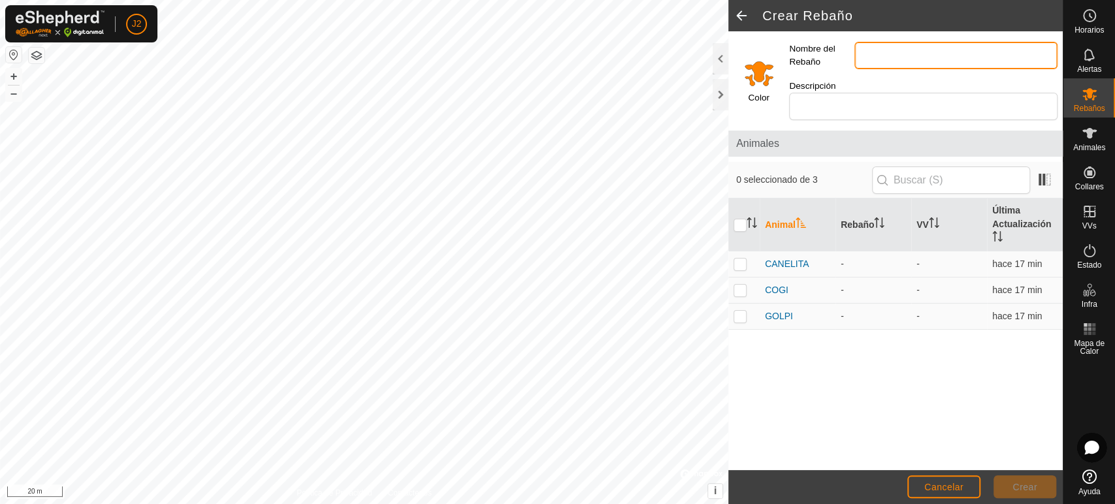
click at [895, 45] on input "Nombre del Rebaño" at bounding box center [955, 55] width 203 height 27
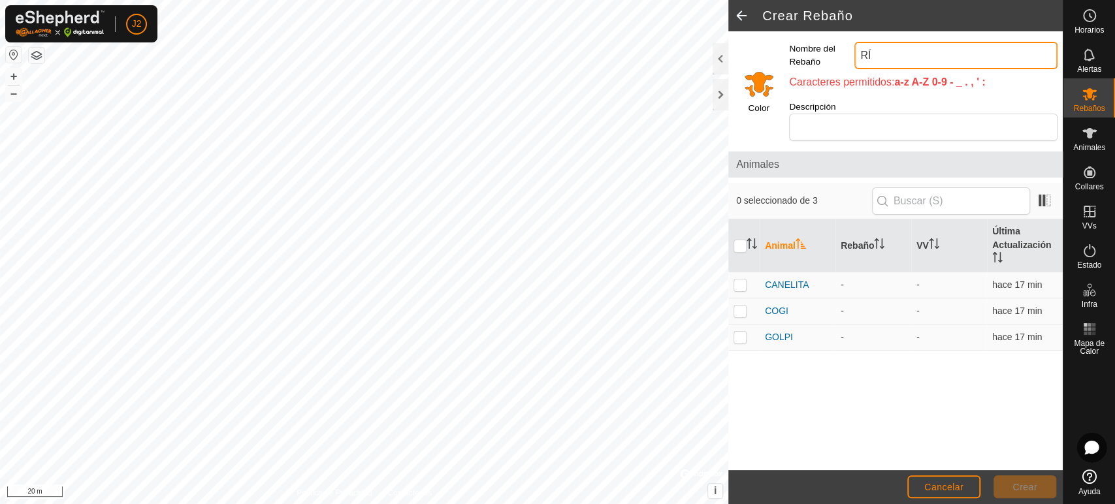
type input "R"
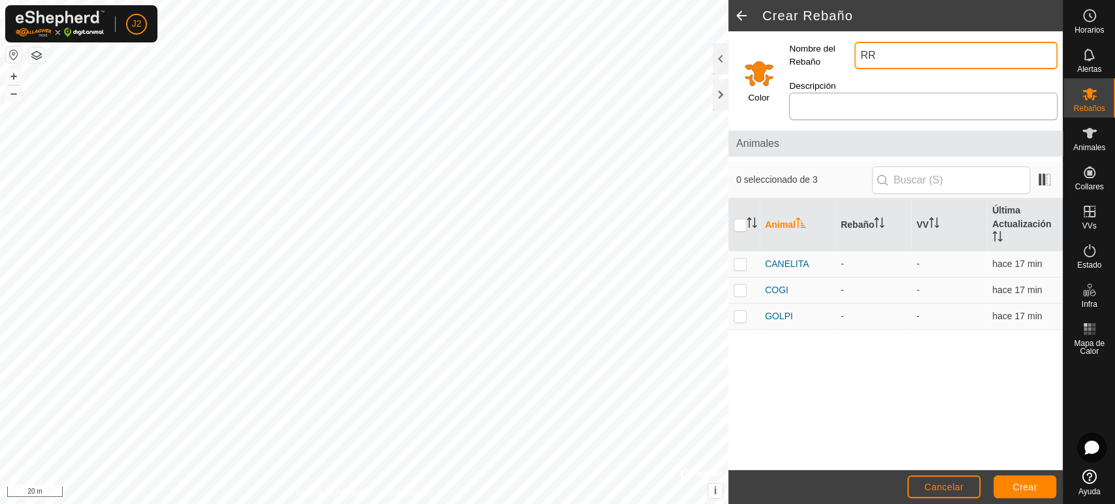
type input "RR"
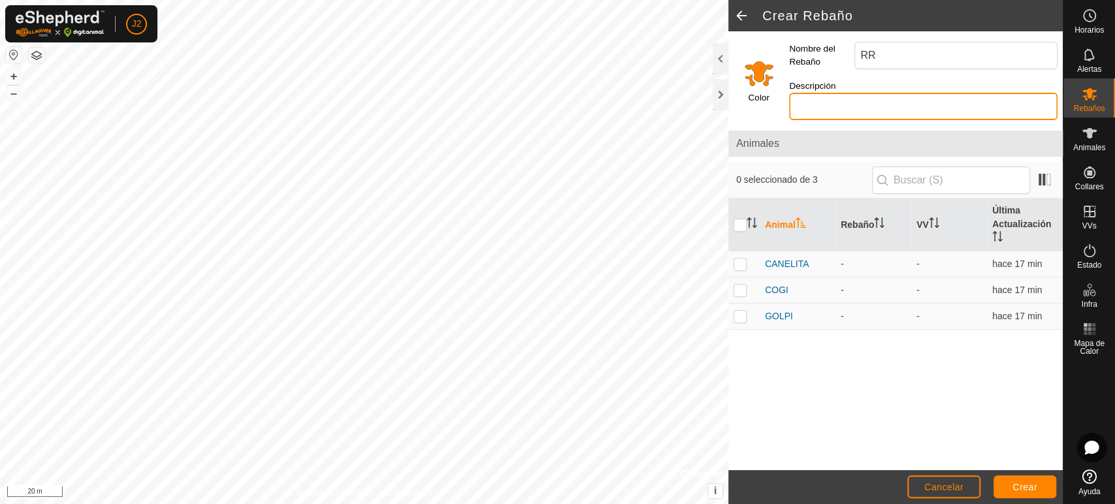
click at [882, 98] on input "Descripción" at bounding box center [923, 106] width 268 height 27
type input "RIO"
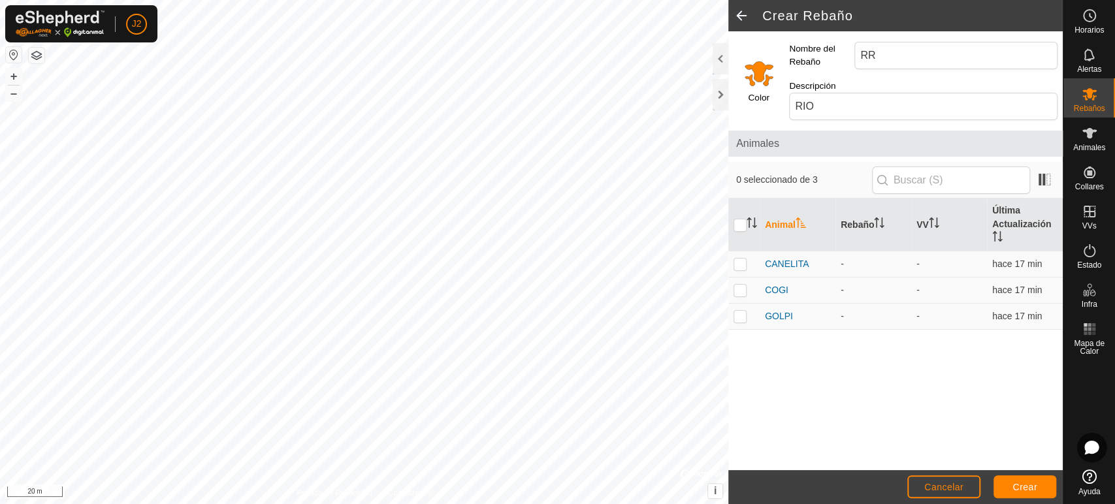
click at [870, 173] on span "0 seleccionado de 3" at bounding box center [804, 180] width 136 height 14
click at [744, 259] on p-checkbox at bounding box center [739, 264] width 13 height 10
checkbox input "true"
click at [741, 285] on p-checkbox at bounding box center [739, 290] width 13 height 10
checkbox input "true"
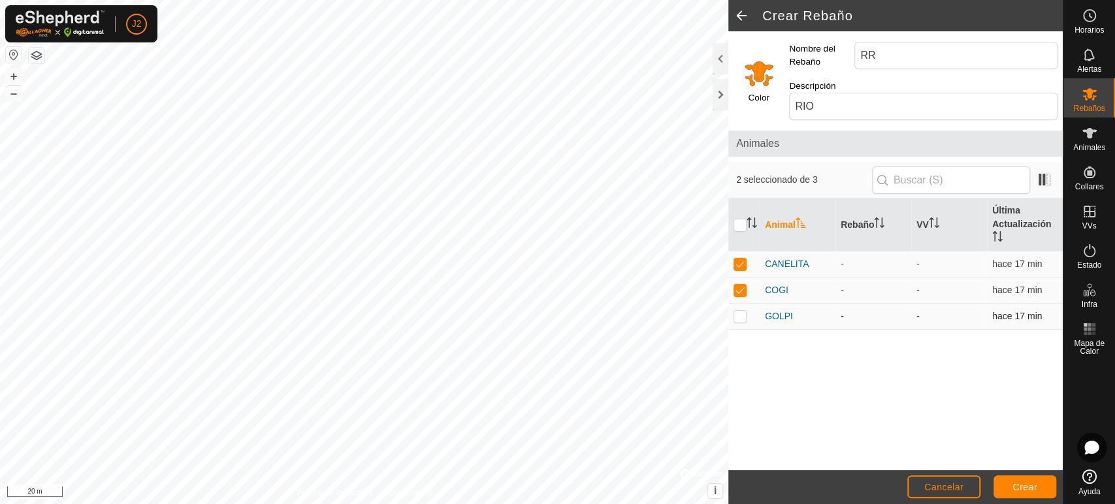
click at [740, 311] on p-checkbox at bounding box center [739, 316] width 13 height 10
checkbox input "true"
click at [1034, 492] on span "Crear" at bounding box center [1024, 487] width 25 height 10
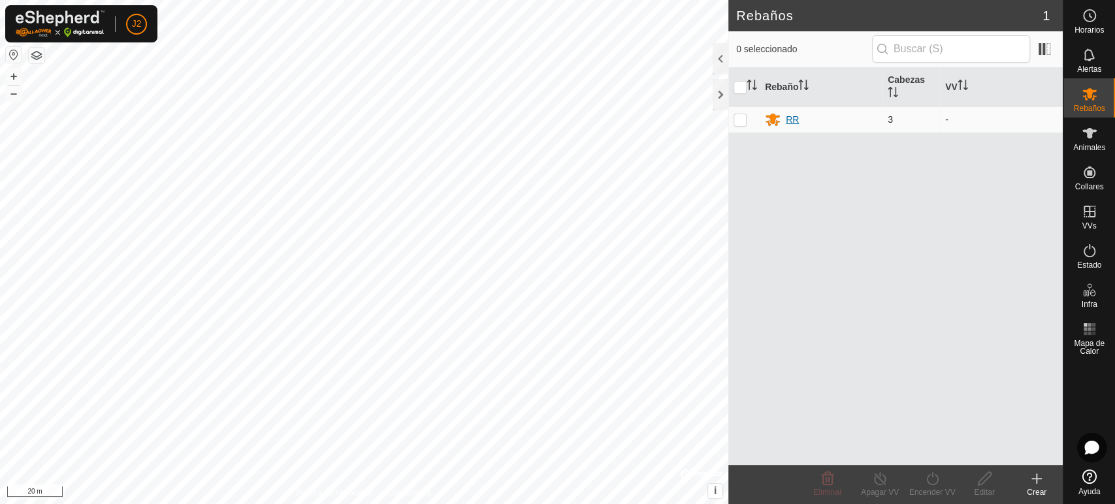
click at [794, 119] on div "RR" at bounding box center [792, 120] width 13 height 14
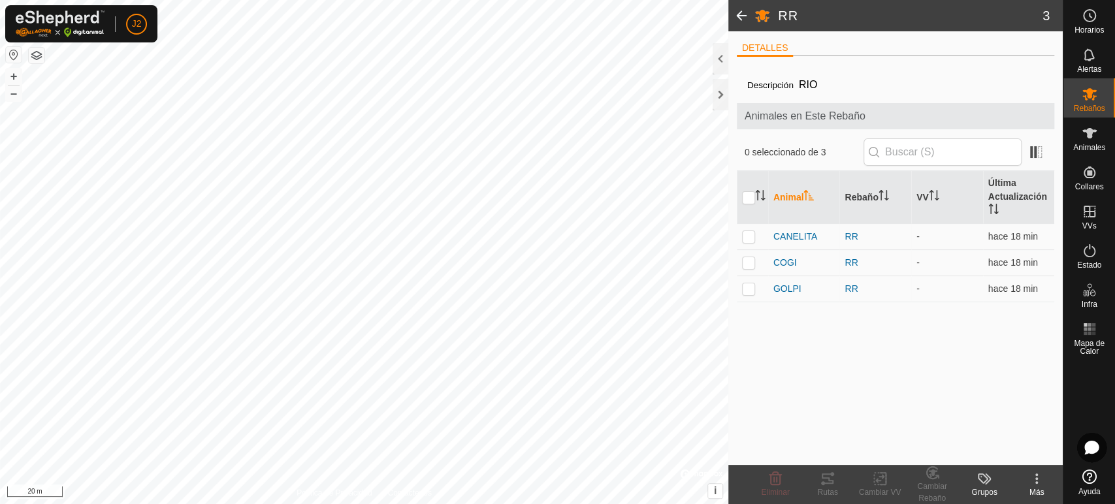
click at [1040, 479] on icon at bounding box center [1036, 479] width 16 height 16
click at [946, 351] on div "Descripción RIO Animales en Este Rebaño 0 seleccionado de 3 Animal Rebaño VV Úl…" at bounding box center [896, 266] width 318 height 398
click at [737, 20] on span at bounding box center [741, 15] width 26 height 31
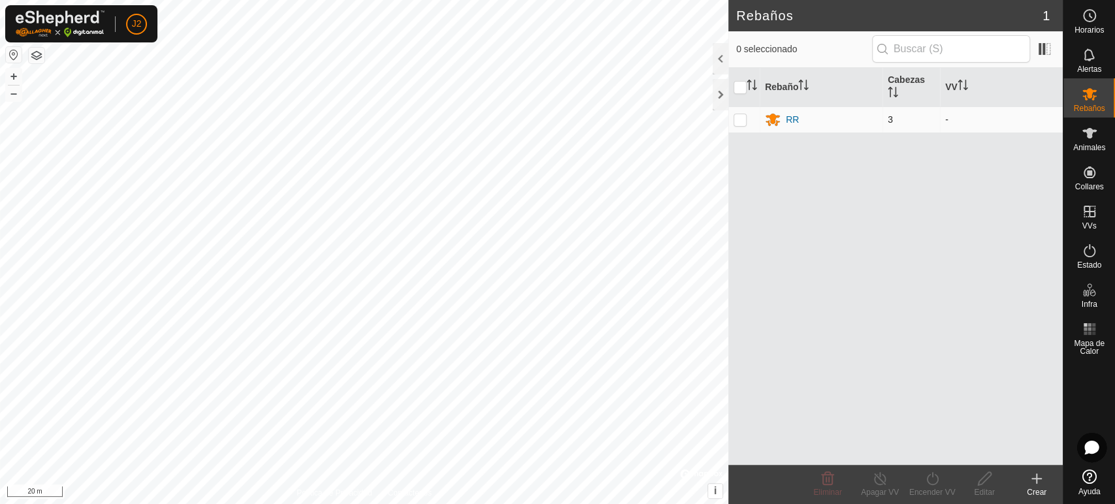
click at [740, 115] on p-checkbox at bounding box center [739, 119] width 13 height 10
checkbox input "true"
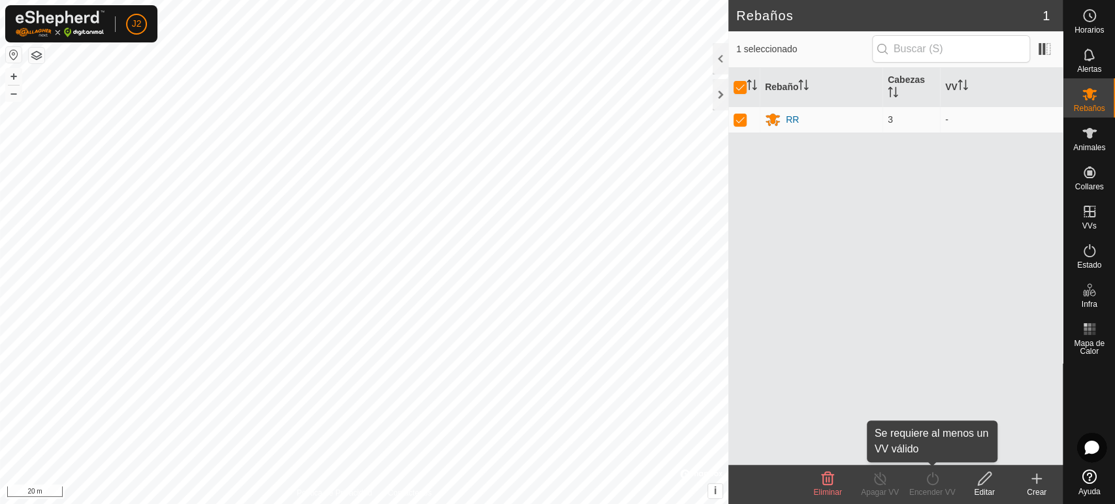
click at [930, 500] on div "Encender VV" at bounding box center [932, 484] width 52 height 39
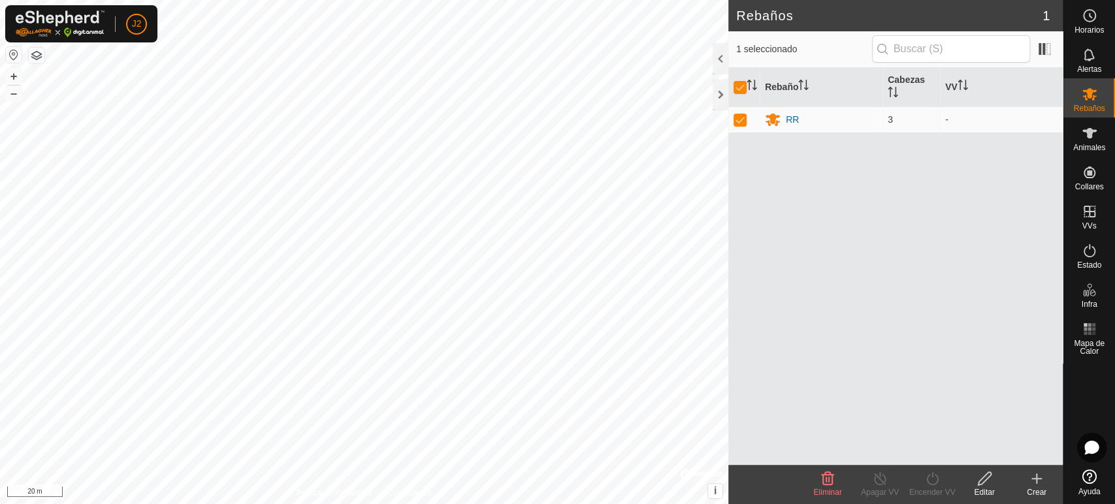
click at [933, 486] on div "Encender VV" at bounding box center [932, 492] width 52 height 12
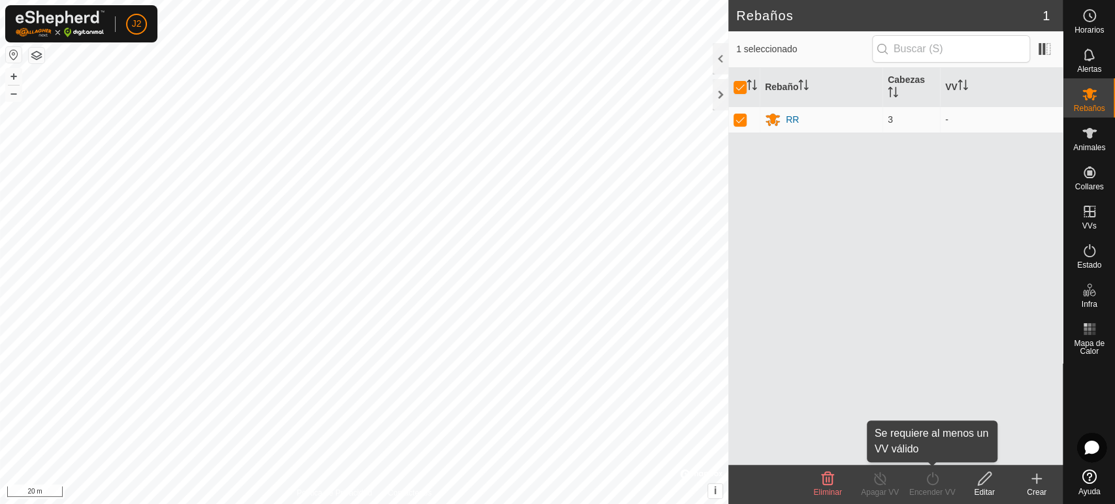
click at [933, 474] on icon at bounding box center [932, 479] width 16 height 16
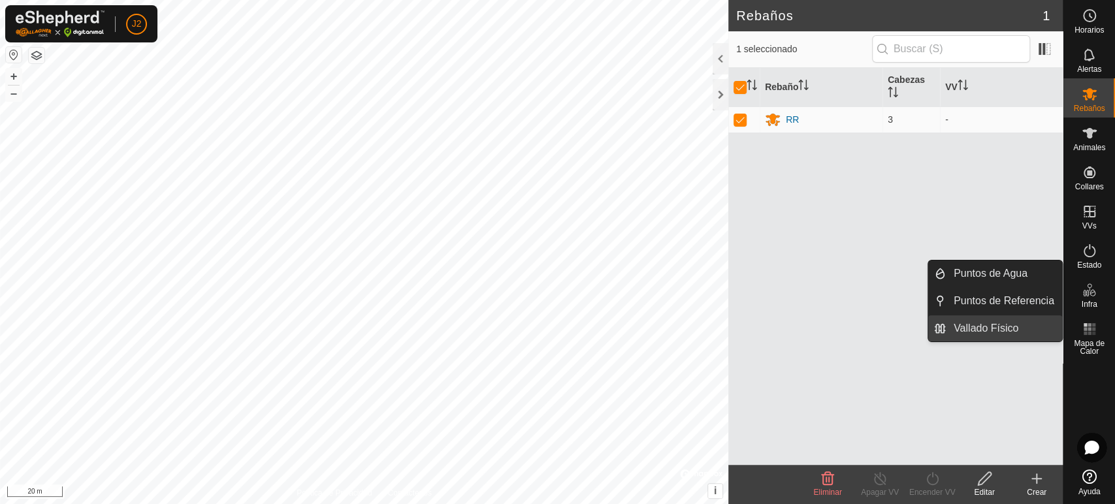
click at [1018, 328] on link "Vallado Físico" at bounding box center [1004, 328] width 116 height 26
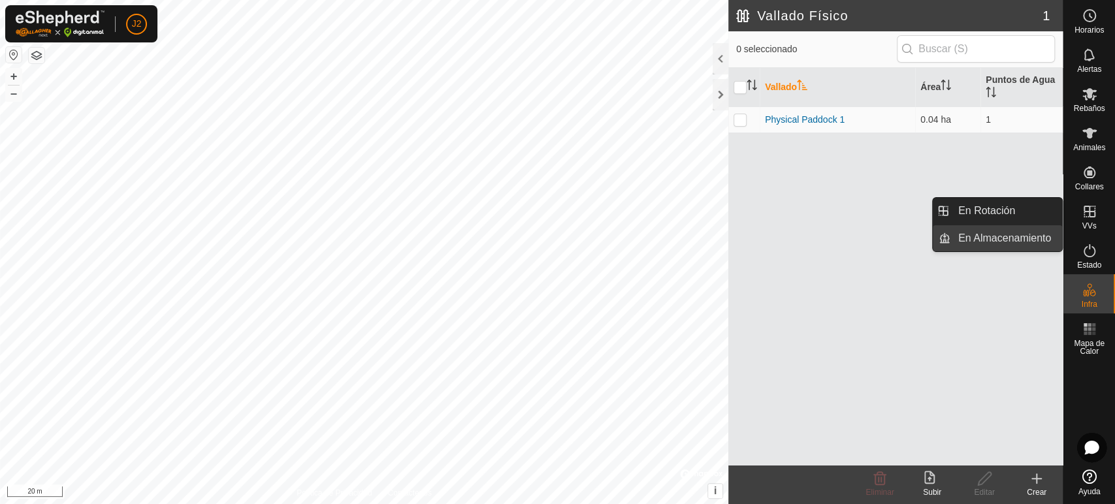
click at [1019, 236] on link "En Almacenamiento" at bounding box center [1006, 238] width 112 height 26
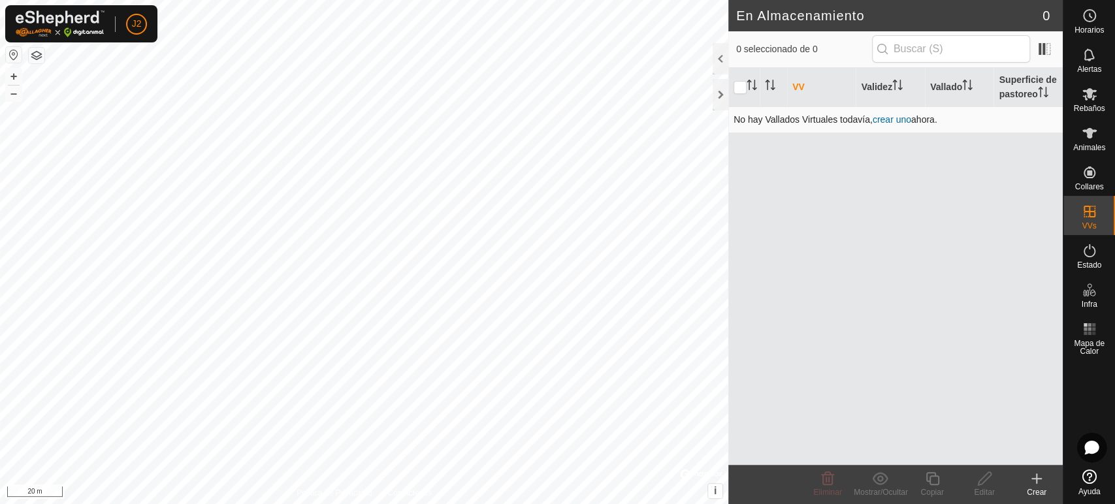
click at [888, 121] on link "crear uno" at bounding box center [891, 119] width 39 height 10
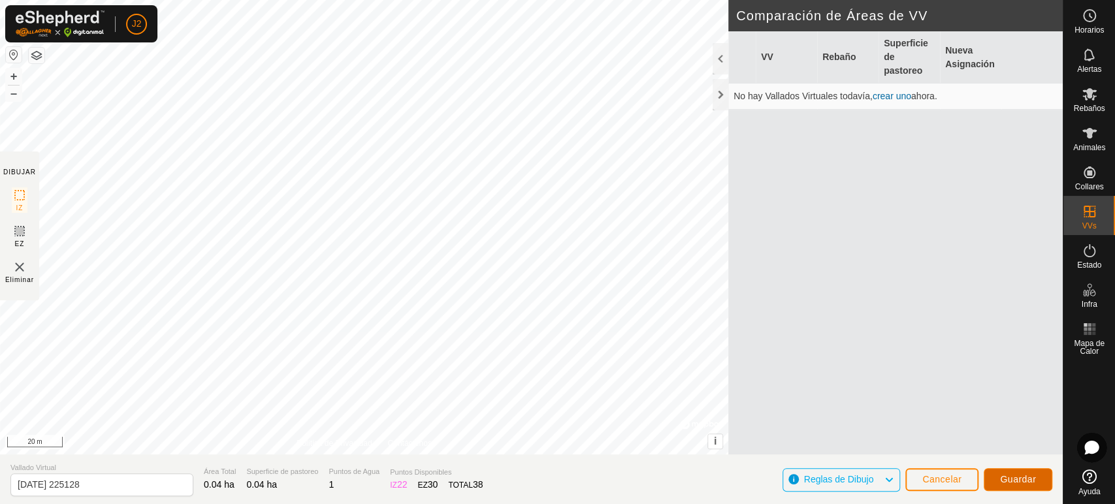
click at [1023, 481] on span "Guardar" at bounding box center [1018, 479] width 36 height 10
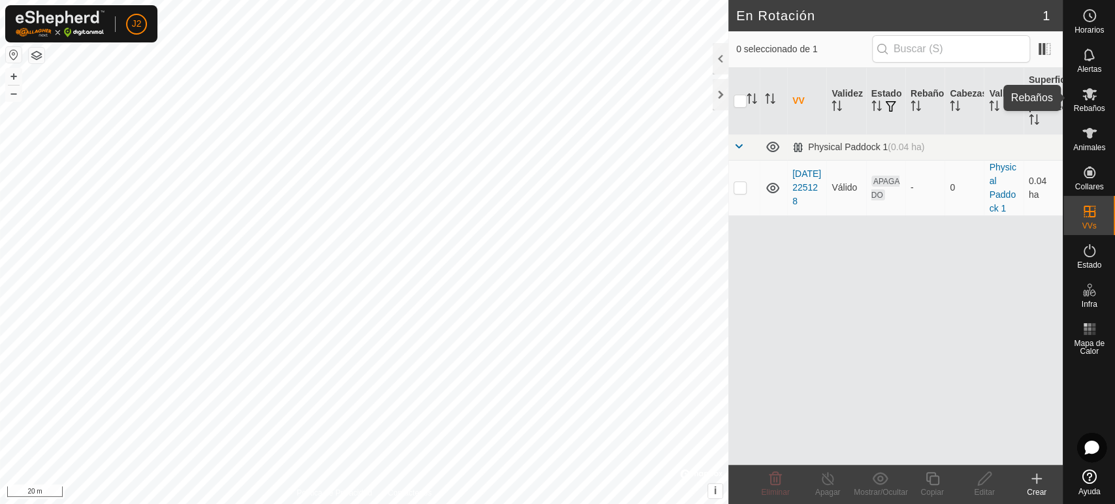
click at [1092, 95] on icon at bounding box center [1089, 94] width 16 height 16
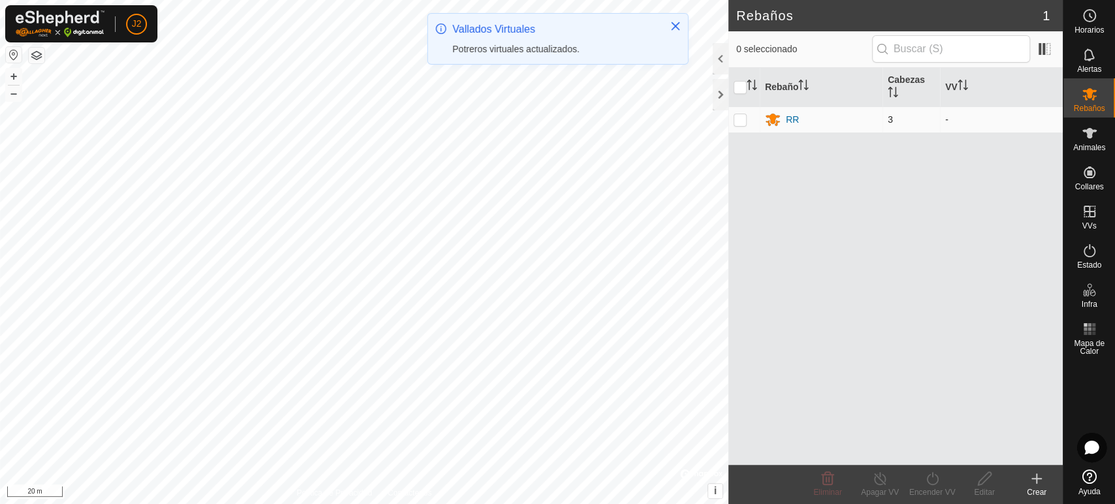
click at [738, 118] on p-checkbox at bounding box center [739, 119] width 13 height 10
checkbox input "true"
click at [931, 490] on div "Encender VV" at bounding box center [932, 492] width 52 height 12
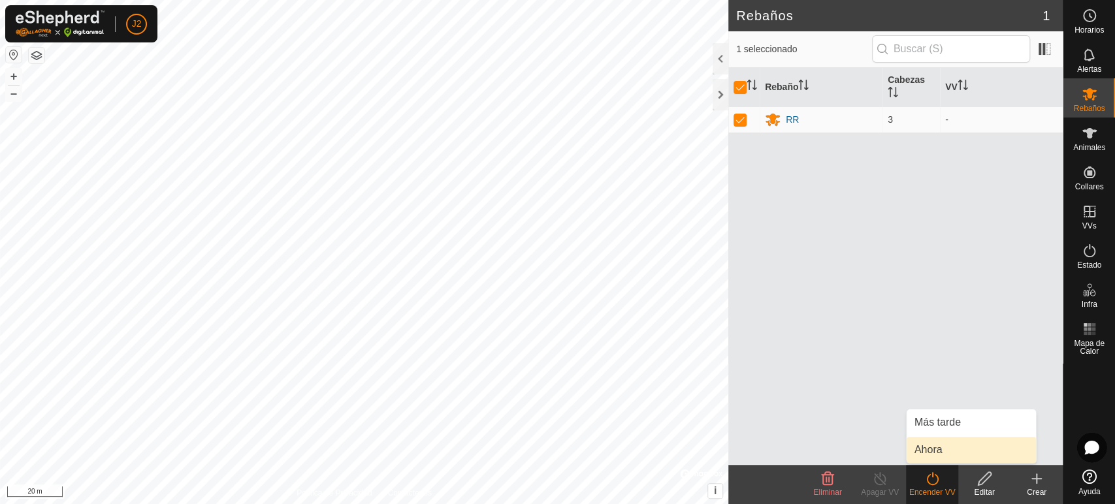
click at [940, 454] on link "Ahora" at bounding box center [970, 450] width 129 height 26
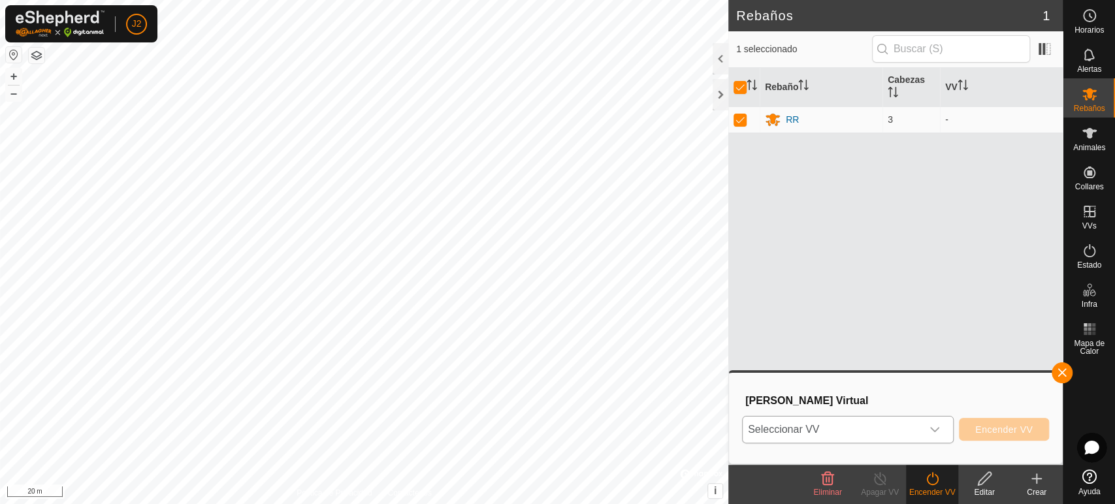
click at [925, 418] on div "dropdown trigger" at bounding box center [934, 430] width 26 height 26
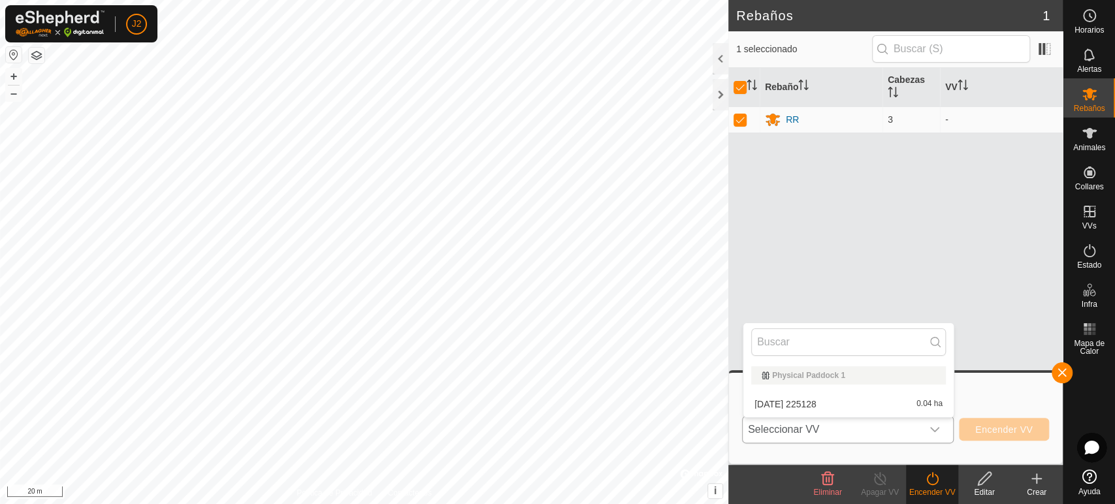
click at [874, 409] on li "2025-08-20 225128 0.04 ha" at bounding box center [848, 404] width 210 height 26
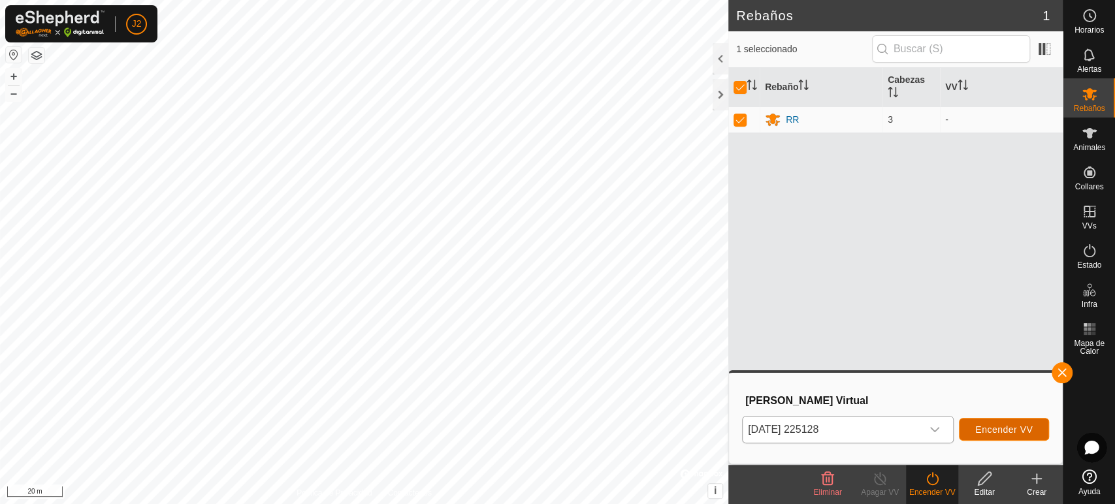
click at [991, 422] on button "Encender VV" at bounding box center [1004, 429] width 90 height 23
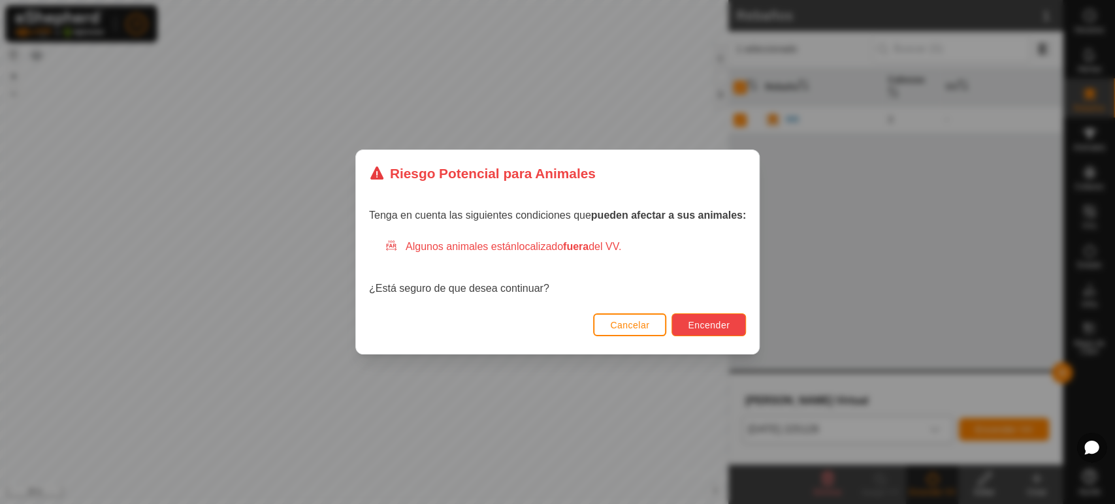
click at [725, 324] on span "Encender" at bounding box center [709, 325] width 42 height 10
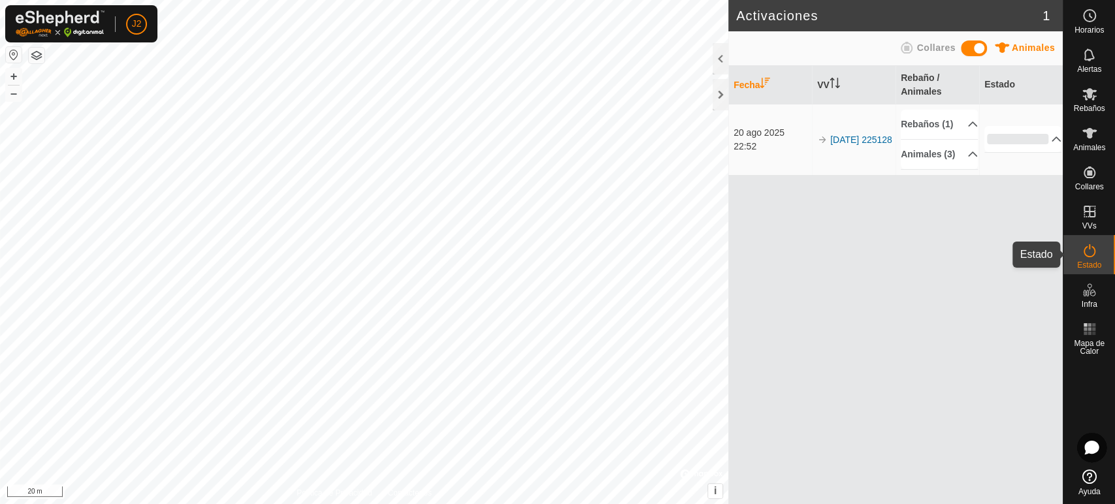
click at [1100, 253] on es-activation-svg-icon at bounding box center [1089, 250] width 24 height 21
click at [720, 52] on div at bounding box center [720, 58] width 16 height 31
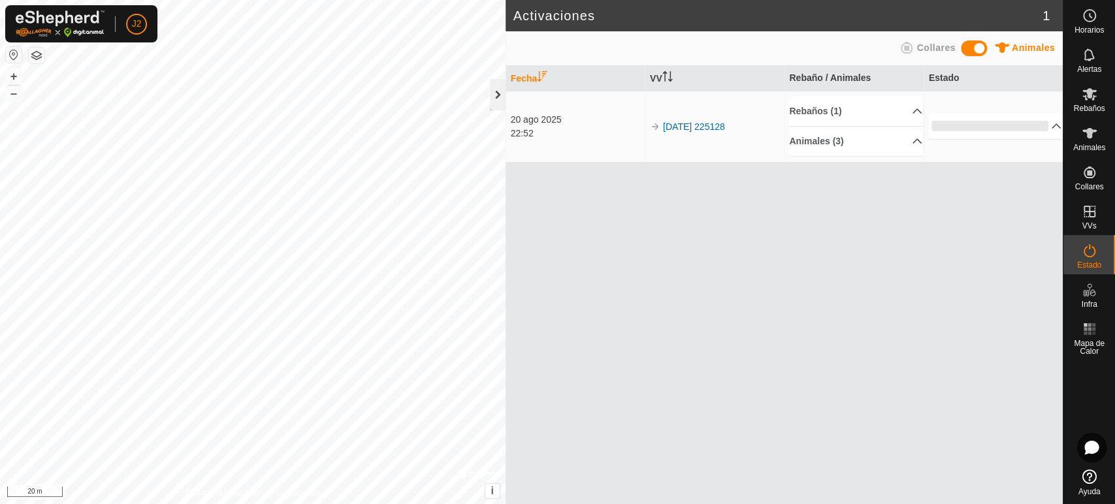
click at [496, 93] on div at bounding box center [498, 94] width 16 height 31
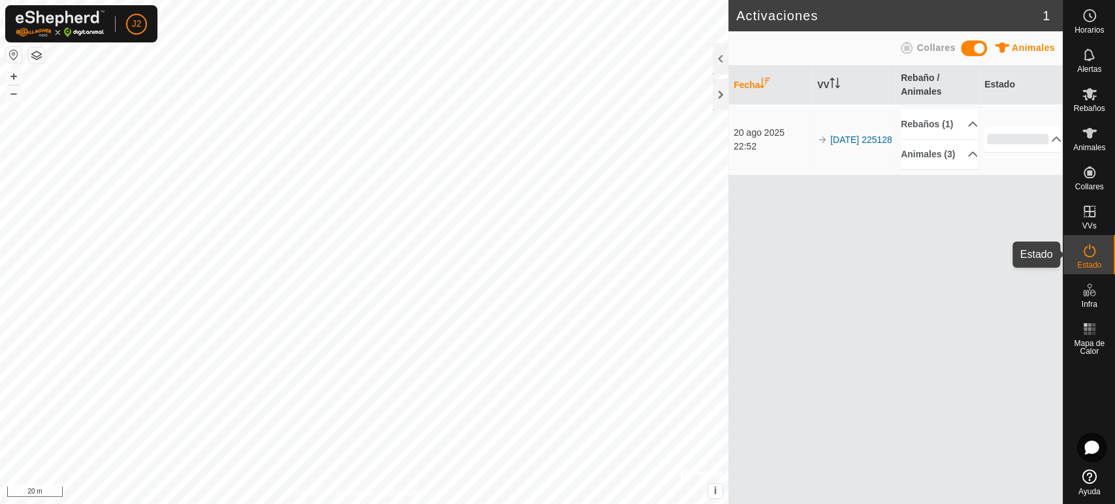
click at [1083, 262] on span "Estado" at bounding box center [1089, 265] width 24 height 8
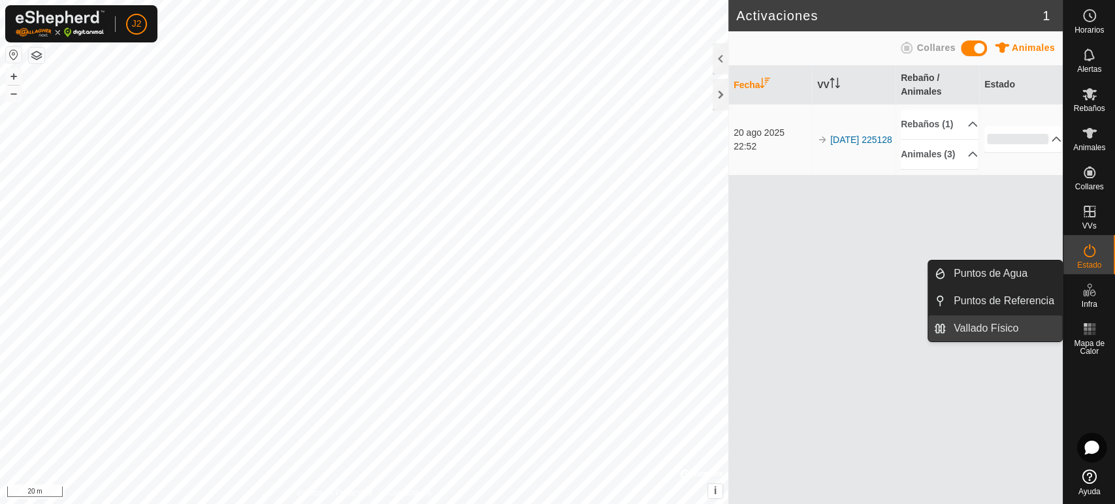
click at [1011, 327] on link "Vallado Físico" at bounding box center [1004, 328] width 116 height 26
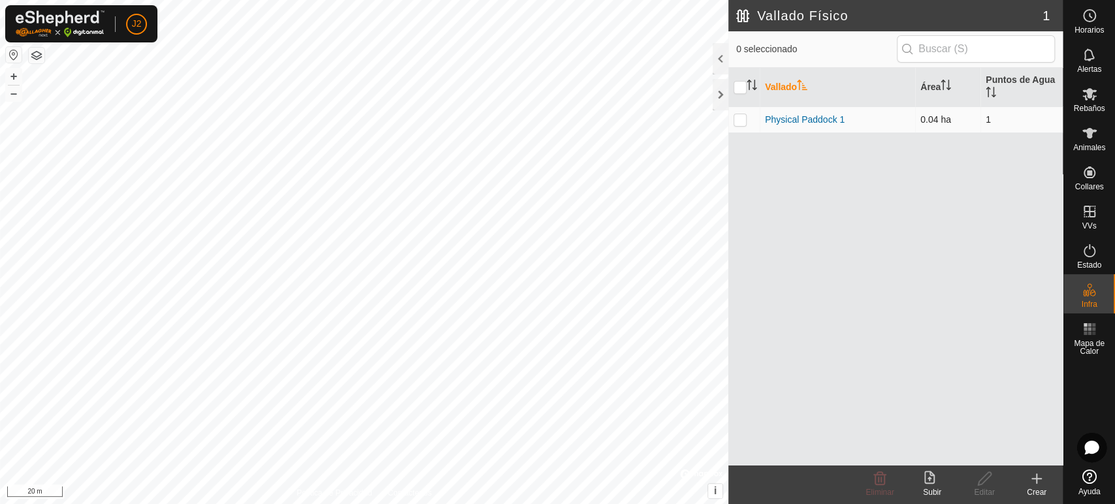
click at [737, 118] on p-checkbox at bounding box center [739, 119] width 13 height 10
checkbox input "true"
click at [742, 119] on p-checkbox at bounding box center [739, 119] width 13 height 10
checkbox input "false"
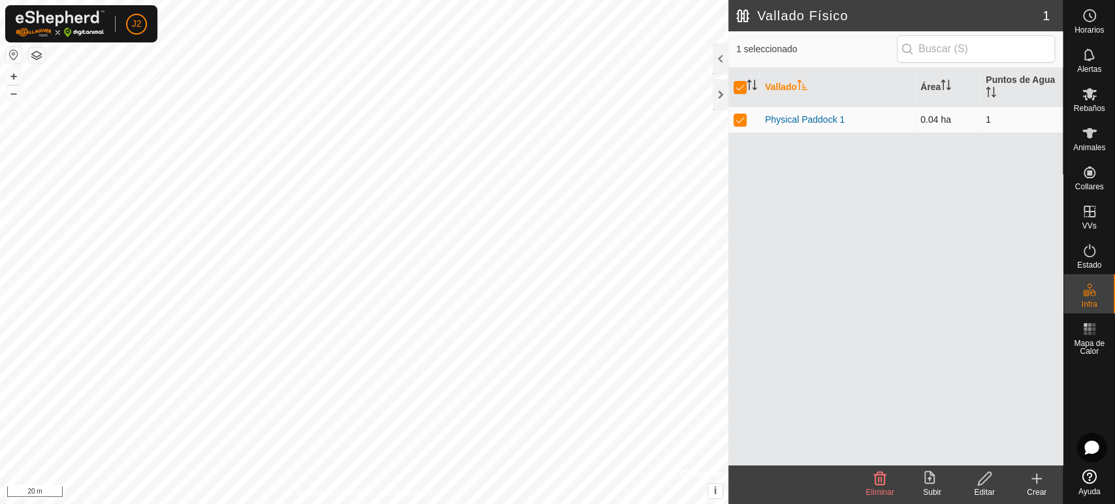
checkbox input "false"
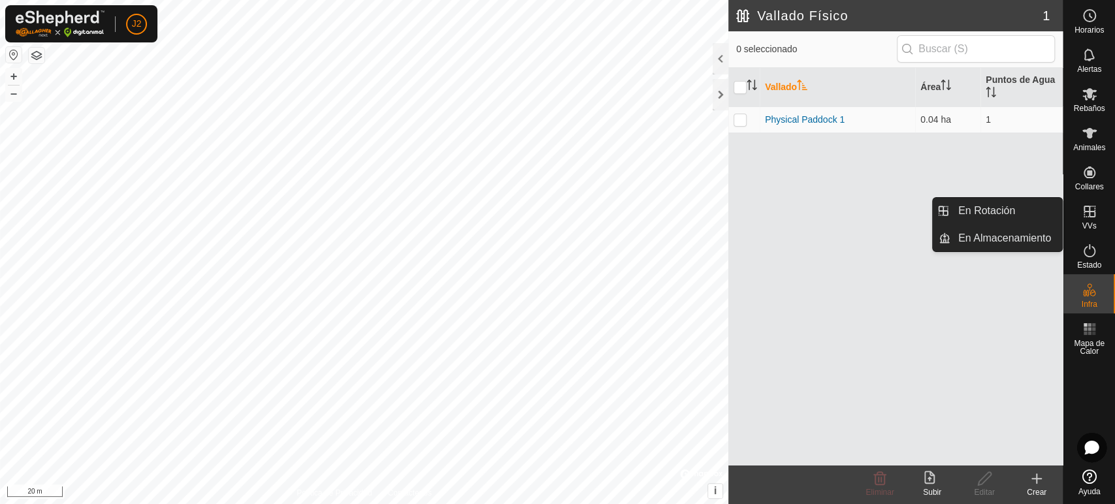
click at [1090, 219] on icon at bounding box center [1089, 212] width 16 height 16
click at [1015, 238] on link "En Almacenamiento" at bounding box center [1006, 238] width 112 height 26
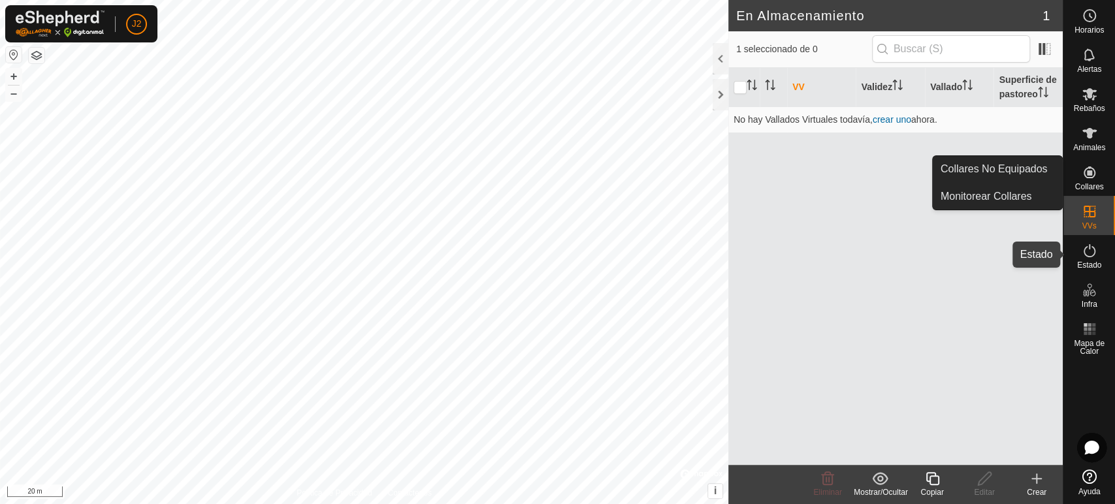
click at [1090, 253] on icon at bounding box center [1089, 251] width 16 height 16
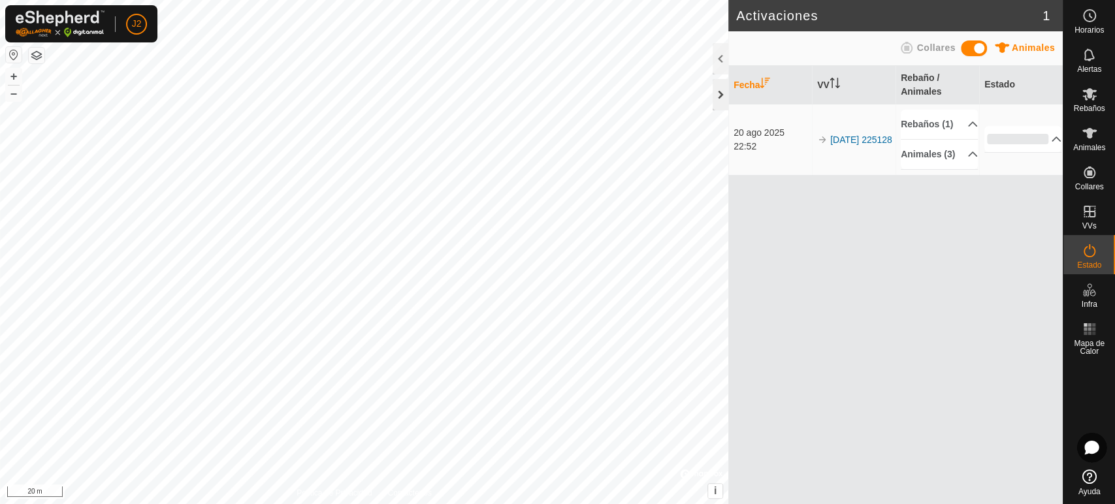
click at [716, 93] on div at bounding box center [720, 94] width 16 height 31
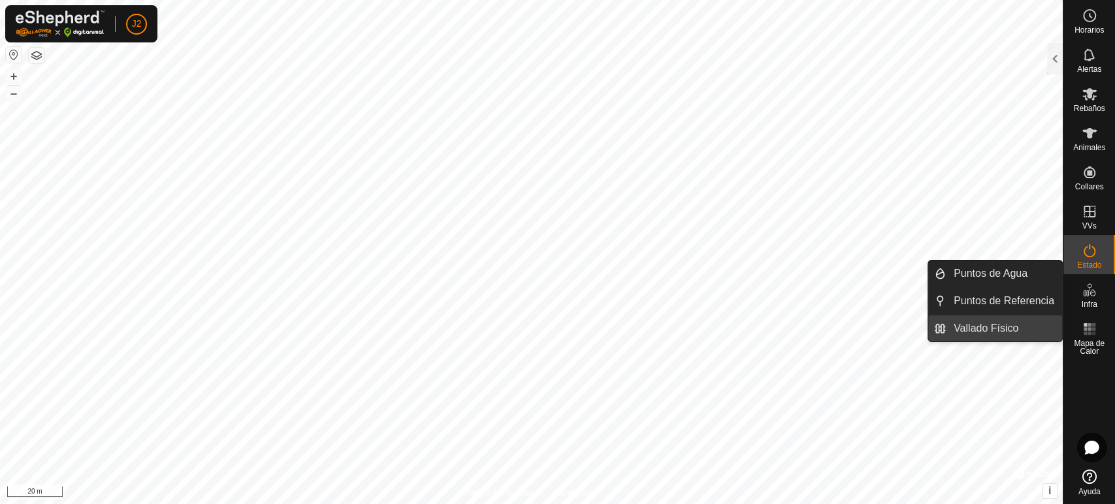
click at [1027, 323] on link "Vallado Físico" at bounding box center [1004, 328] width 116 height 26
click at [1014, 323] on link "Vallado Físico" at bounding box center [1004, 328] width 116 height 26
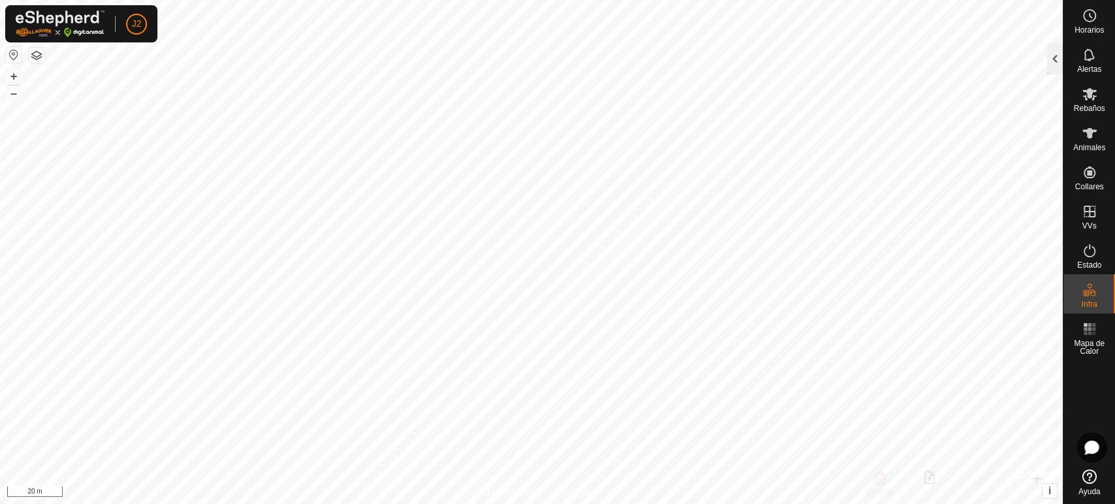
click at [1050, 63] on div at bounding box center [1055, 58] width 16 height 31
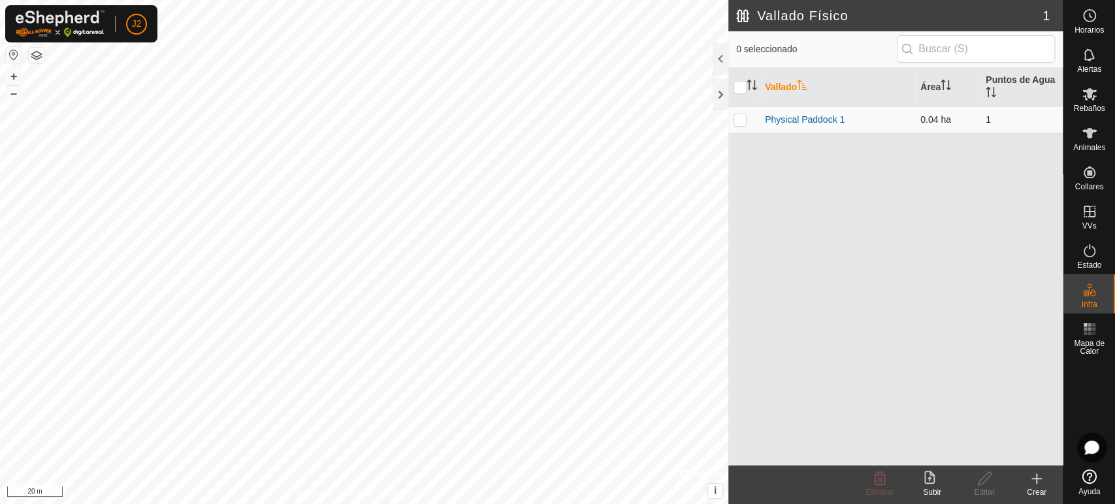
click at [739, 122] on p-checkbox at bounding box center [739, 119] width 13 height 10
checkbox input "true"
click at [882, 483] on icon at bounding box center [880, 479] width 16 height 16
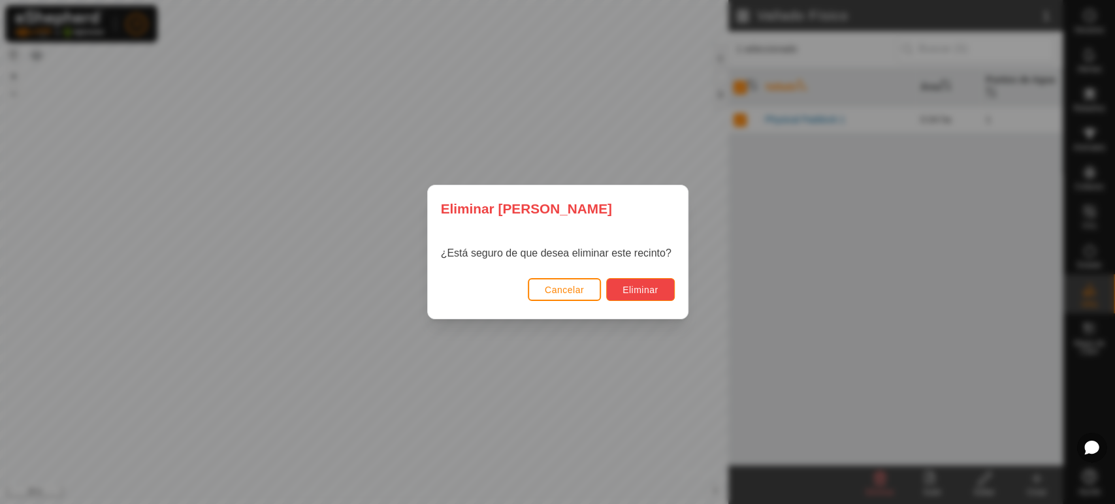
click at [629, 295] on button "Eliminar" at bounding box center [640, 289] width 69 height 23
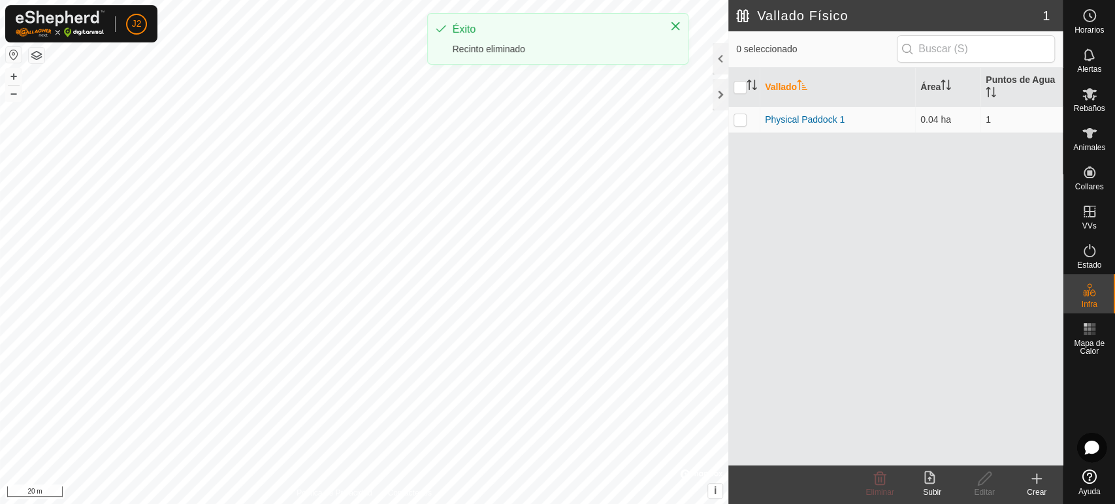
checkbox input "false"
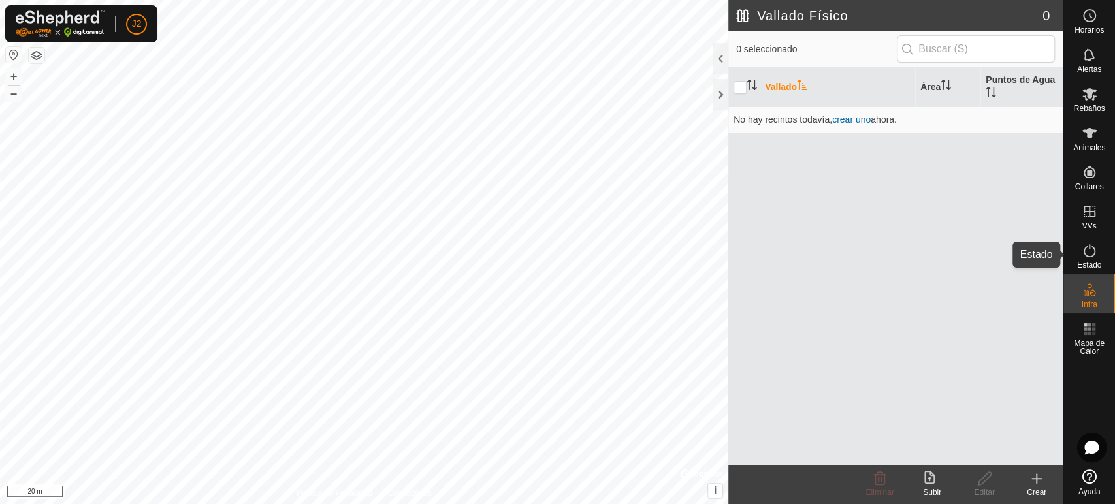
click at [1090, 242] on es-activation-svg-icon at bounding box center [1089, 250] width 24 height 21
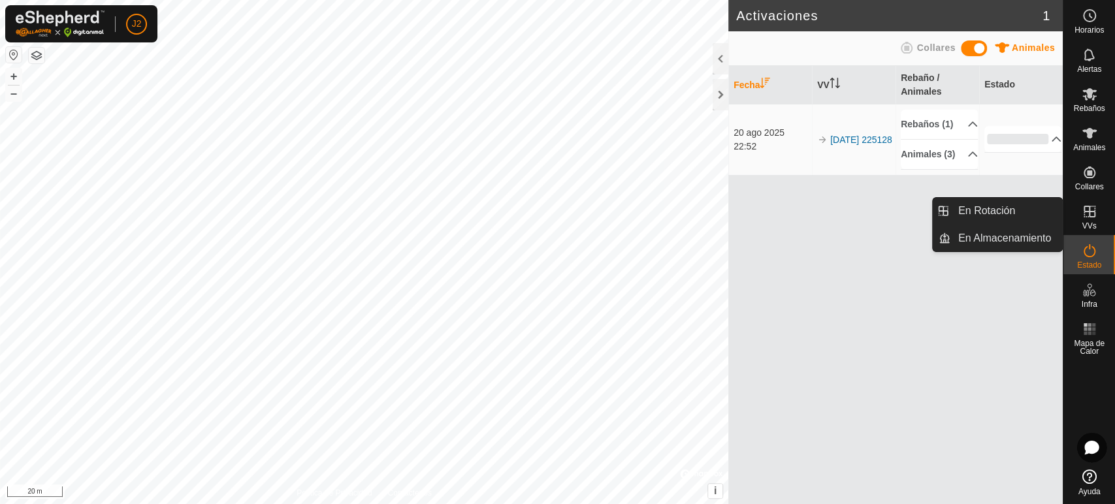
drag, startPoint x: 1090, startPoint y: 226, endPoint x: 1089, endPoint y: 210, distance: 15.7
click at [1089, 210] on icon at bounding box center [1089, 212] width 16 height 16
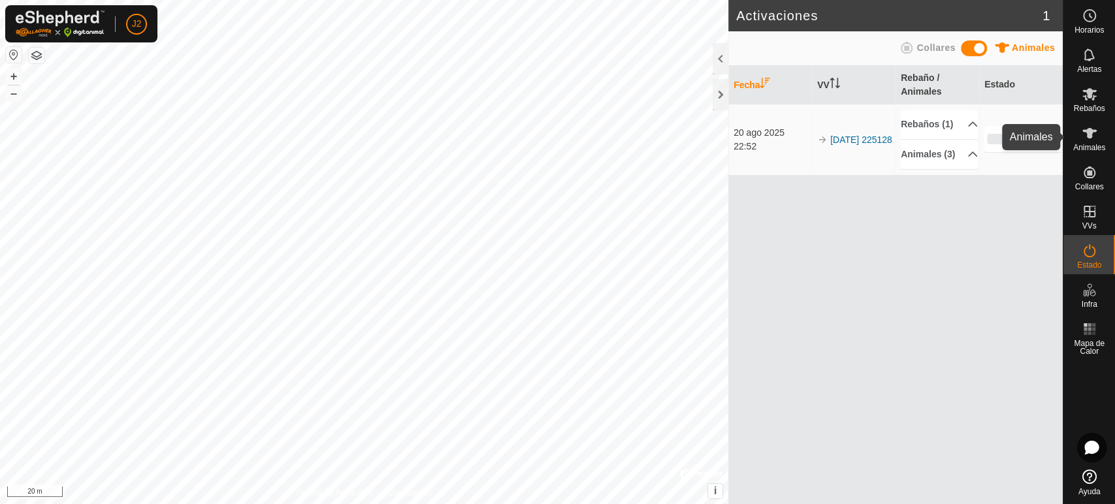
click at [1081, 120] on div "Animales" at bounding box center [1089, 137] width 52 height 39
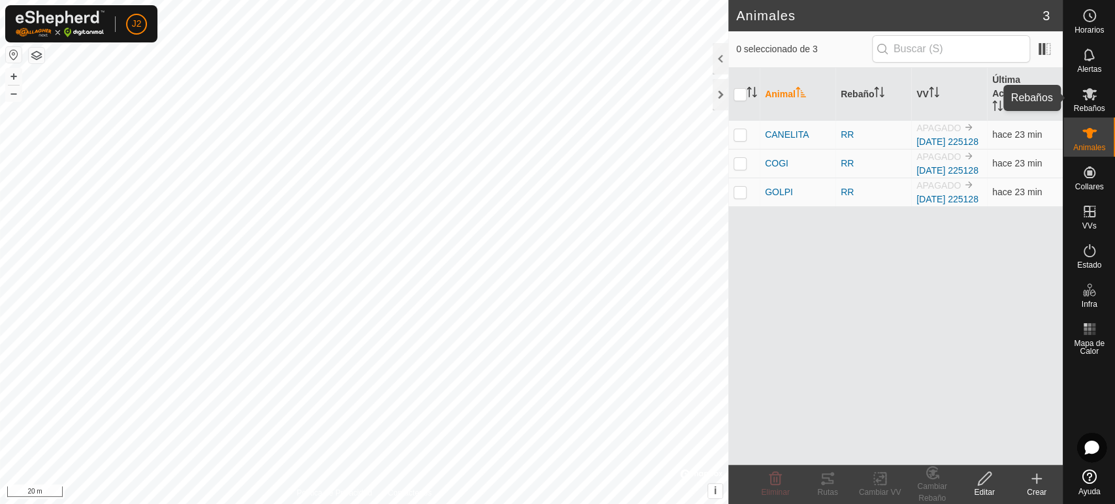
click at [1092, 108] on span "Rebaños" at bounding box center [1088, 108] width 31 height 8
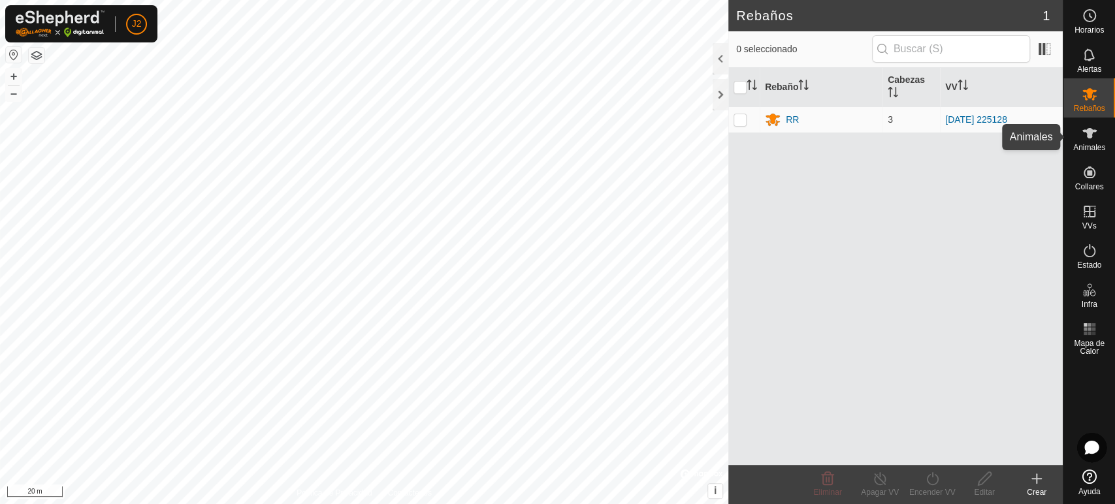
click at [1087, 150] on span "Animales" at bounding box center [1089, 148] width 32 height 8
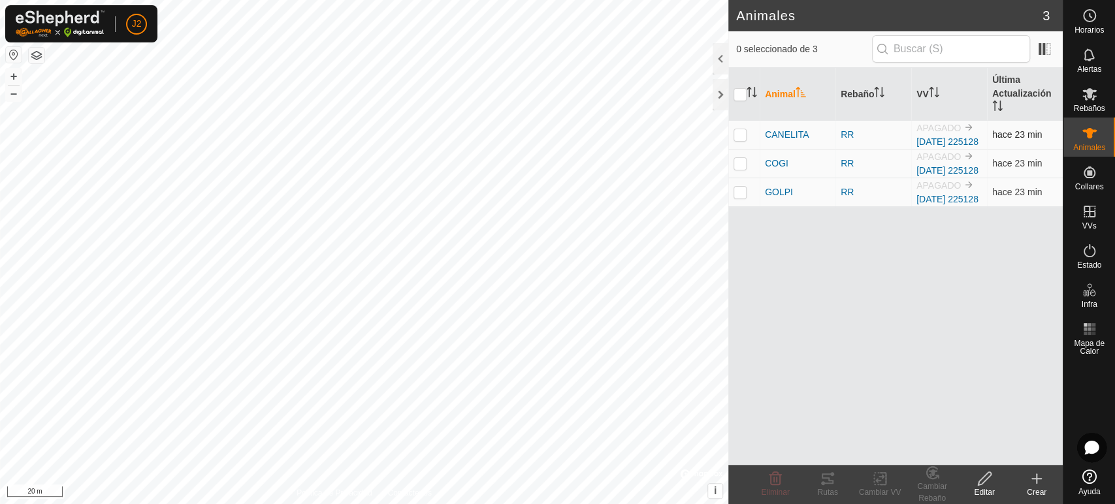
click at [965, 125] on img at bounding box center [968, 127] width 10 height 10
click at [927, 101] on th "VV" at bounding box center [949, 94] width 76 height 53
click at [934, 206] on td "APAGADO 2025-08-20 225128" at bounding box center [949, 192] width 76 height 29
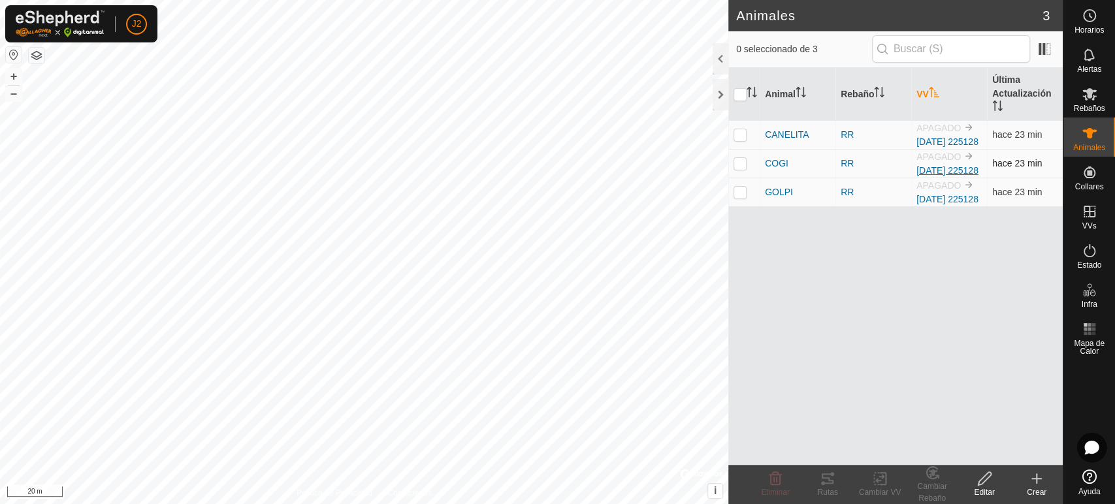
click at [923, 176] on link "2025-08-20 225128" at bounding box center [947, 170] width 62 height 10
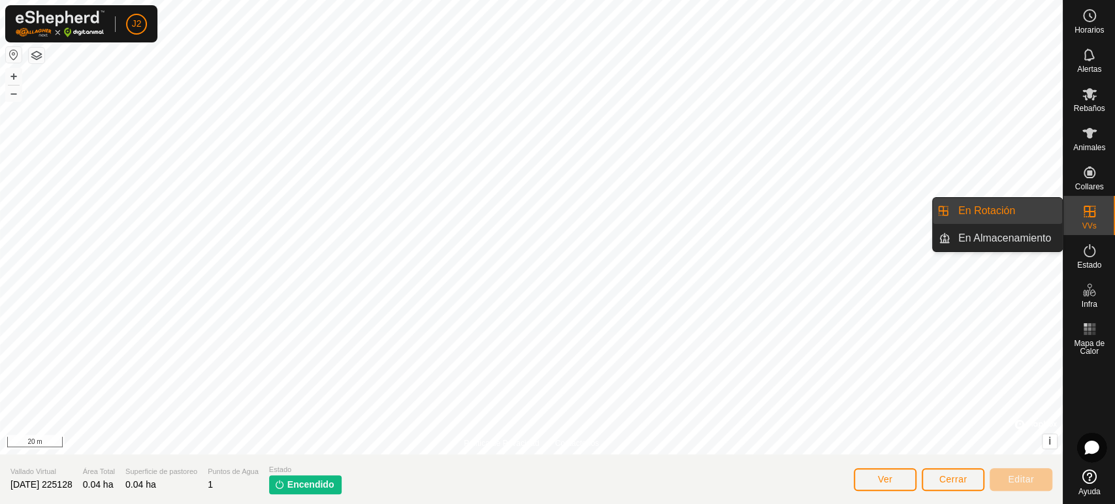
click at [315, 488] on span "Encendido" at bounding box center [310, 485] width 47 height 14
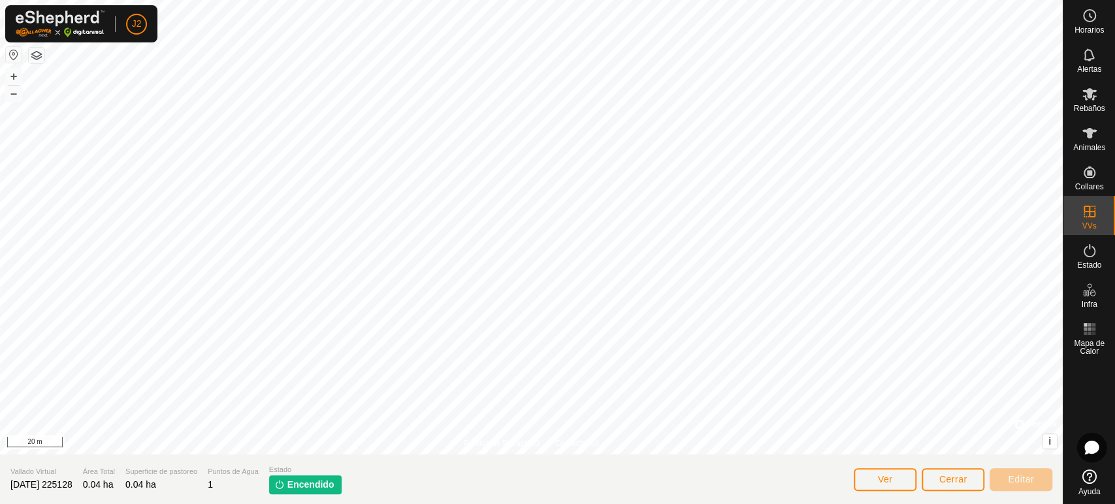
click at [285, 485] on img at bounding box center [279, 484] width 10 height 10
click at [968, 475] on button "Cerrar" at bounding box center [952, 479] width 63 height 23
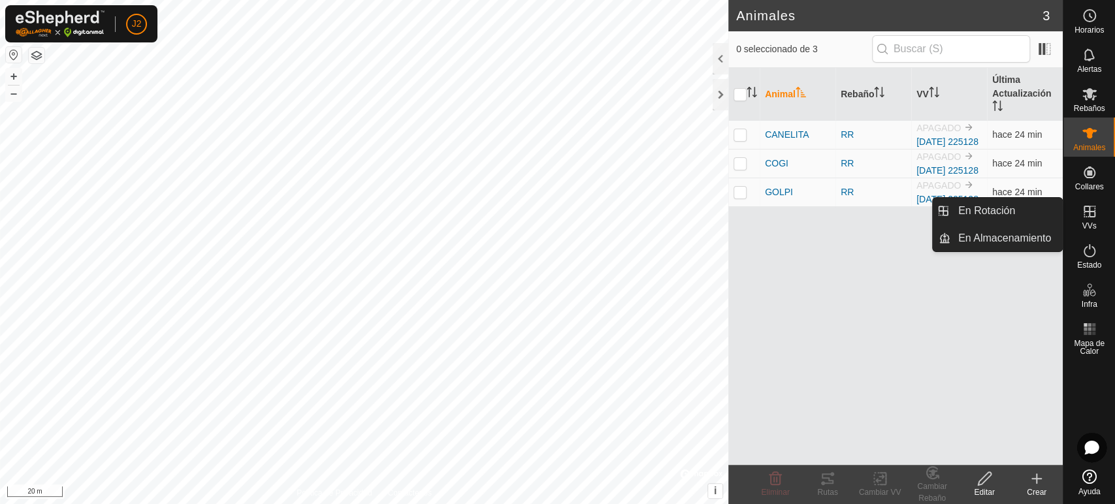
click at [1088, 218] on icon at bounding box center [1089, 212] width 16 height 16
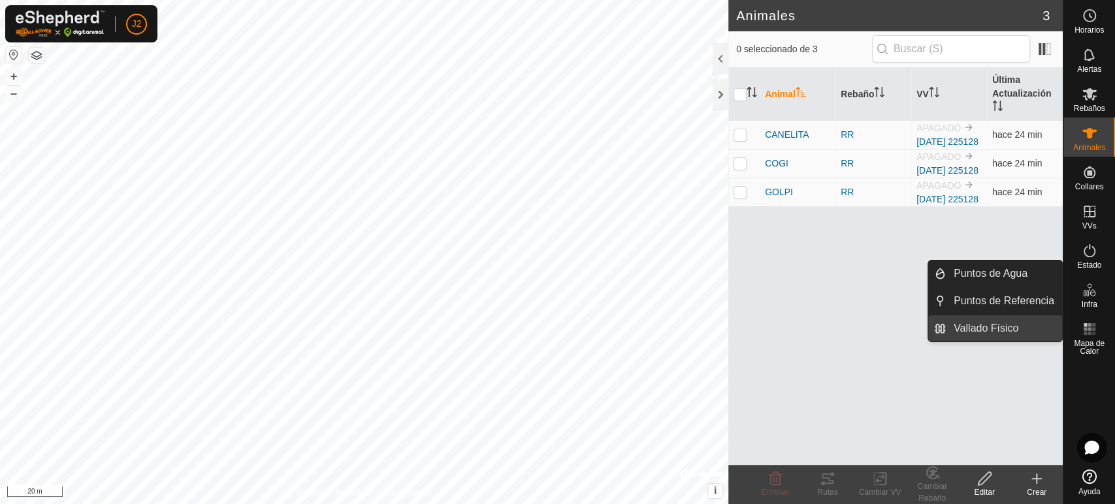
click at [969, 333] on link "Vallado Físico" at bounding box center [1004, 328] width 116 height 26
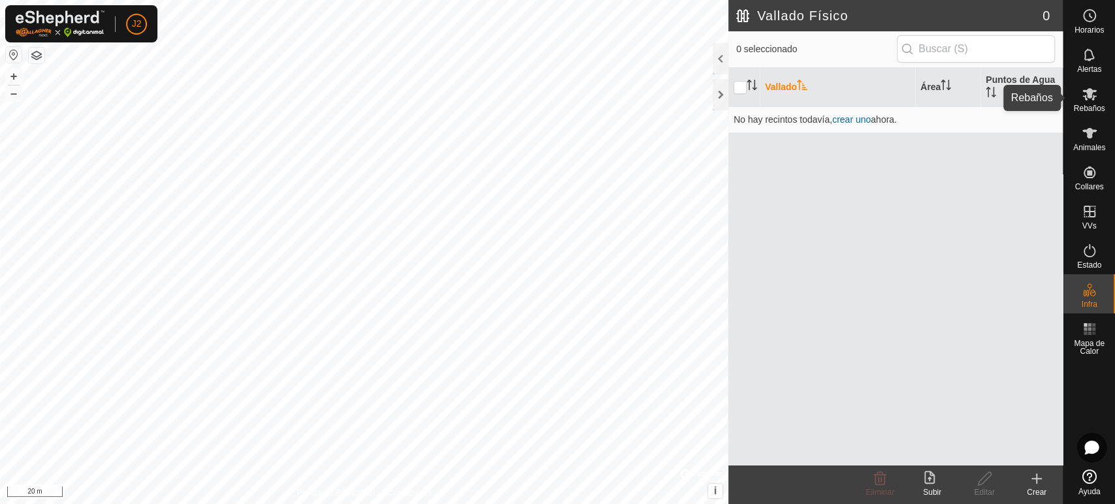
click at [1112, 95] on div "Rebaños" at bounding box center [1089, 97] width 52 height 39
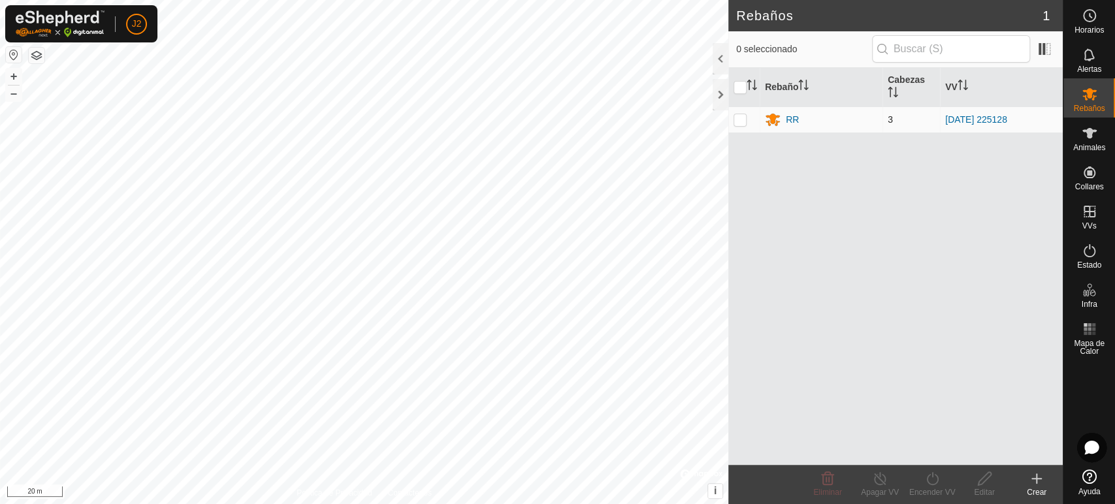
click at [739, 122] on p-checkbox at bounding box center [739, 119] width 13 height 10
checkbox input "true"
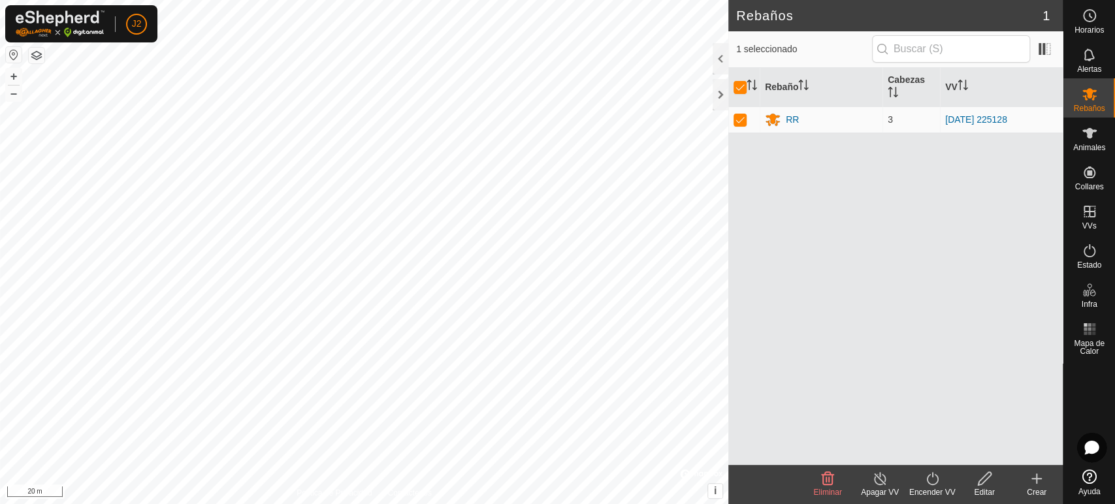
click at [881, 491] on div "Apagar VV" at bounding box center [879, 492] width 52 height 12
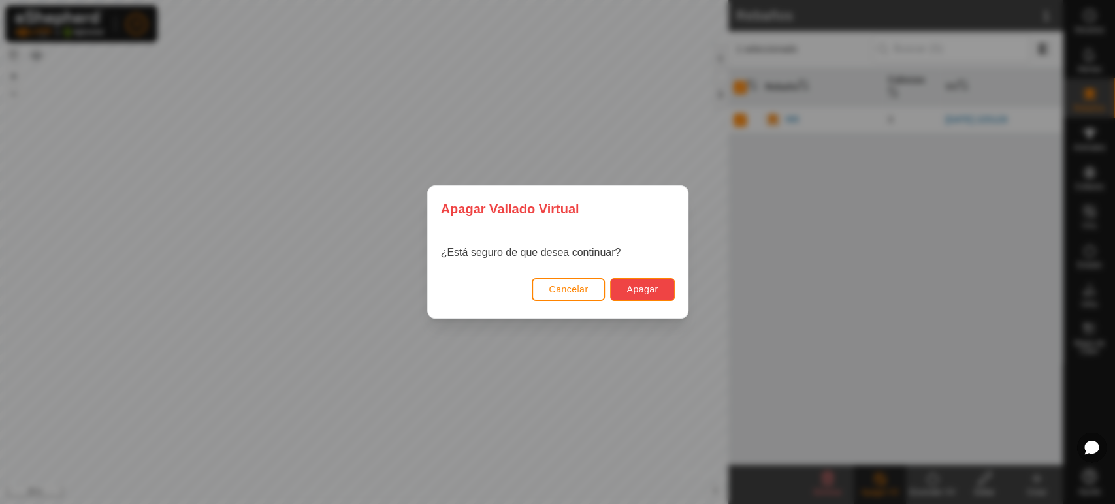
click at [646, 292] on span "Apagar" at bounding box center [641, 289] width 31 height 10
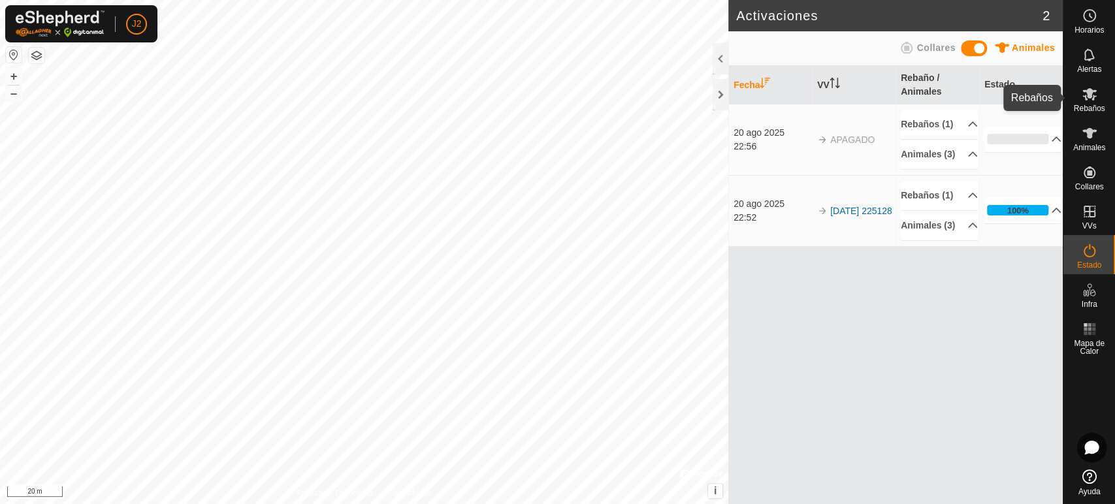
click at [1097, 99] on es-mob-svg-icon at bounding box center [1089, 94] width 24 height 21
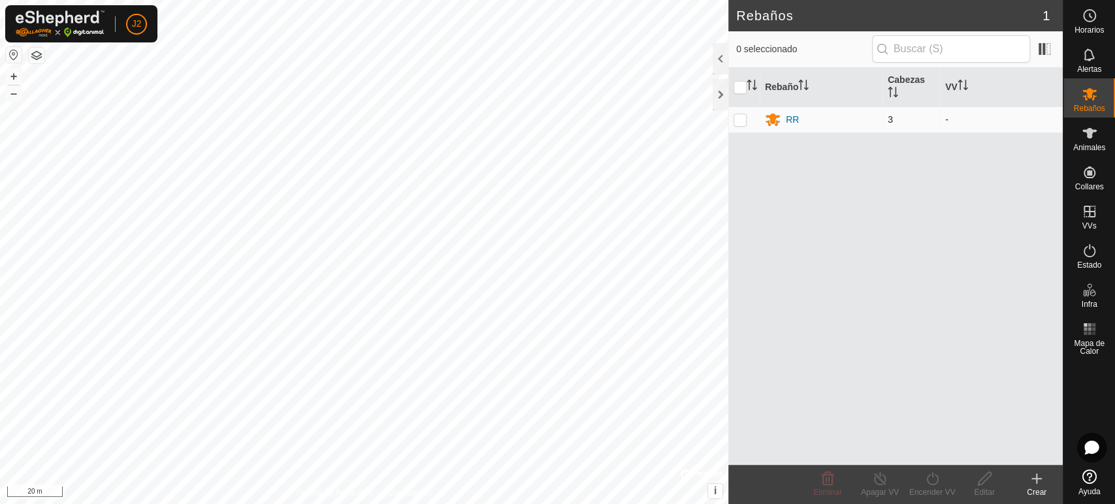
click at [739, 121] on p-checkbox at bounding box center [739, 119] width 13 height 10
checkbox input "true"
click at [716, 93] on div at bounding box center [720, 94] width 16 height 31
